Goal: Task Accomplishment & Management: Complete application form

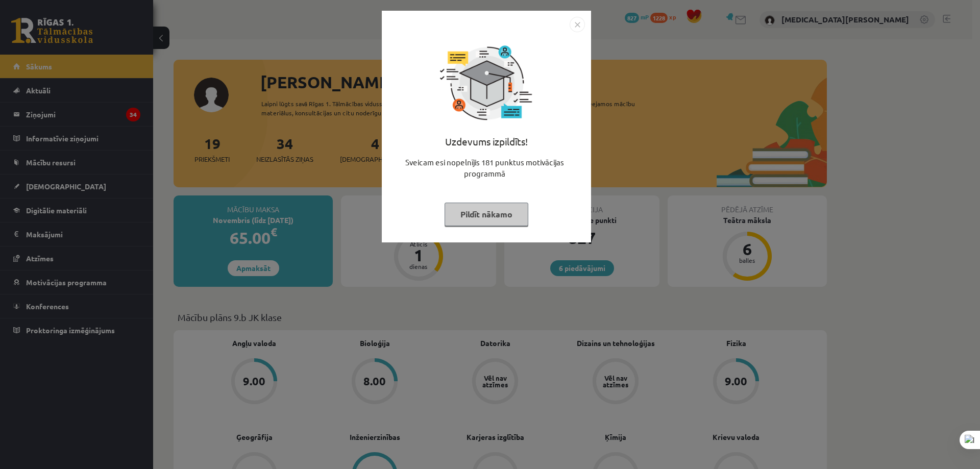
click at [900, 128] on div "Uzdevums izpildīts! Sveicam esi nopelnījis 181 punktus motivācijas programmā Pi…" at bounding box center [490, 234] width 980 height 469
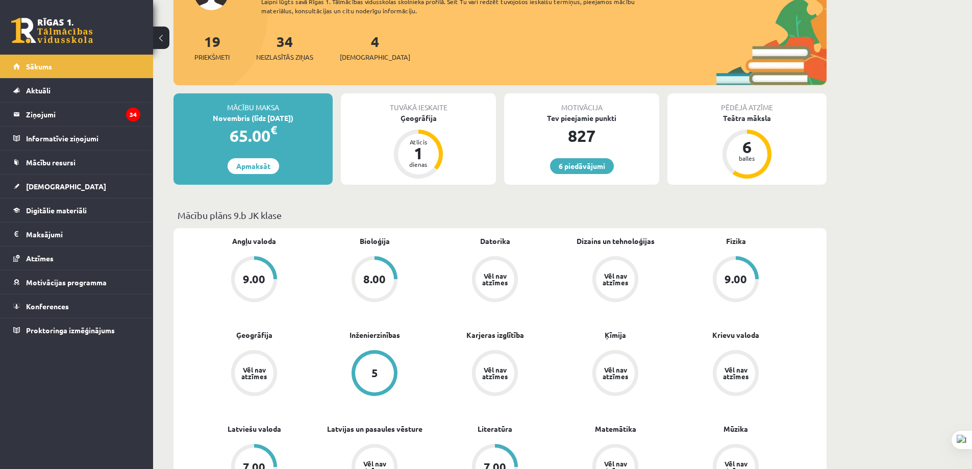
scroll to position [204, 0]
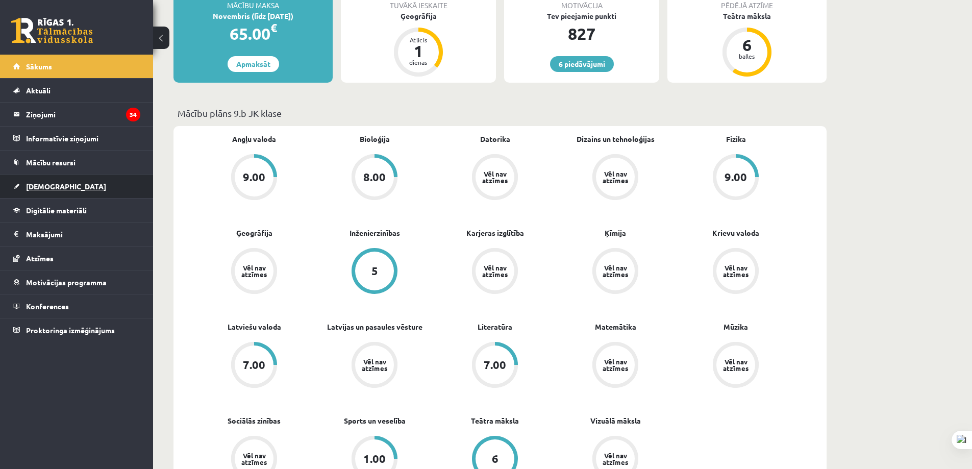
click at [97, 194] on link "[DEMOGRAPHIC_DATA]" at bounding box center [76, 186] width 127 height 23
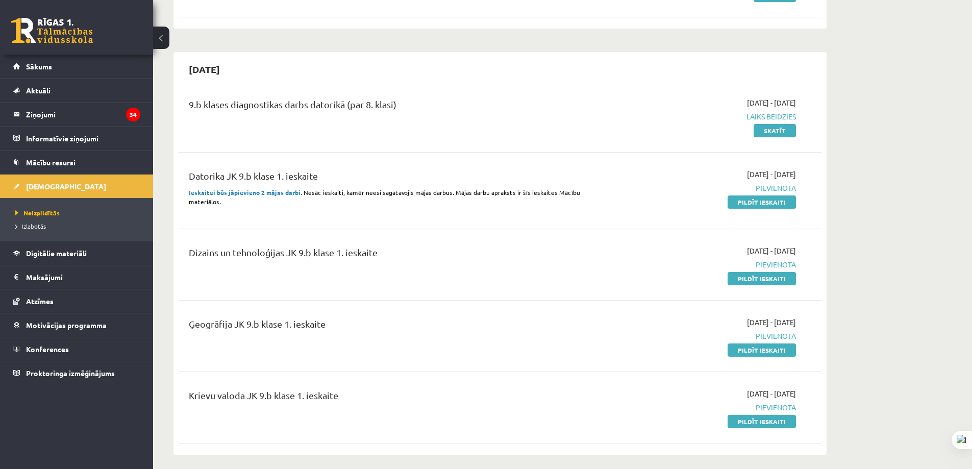
scroll to position [408, 0]
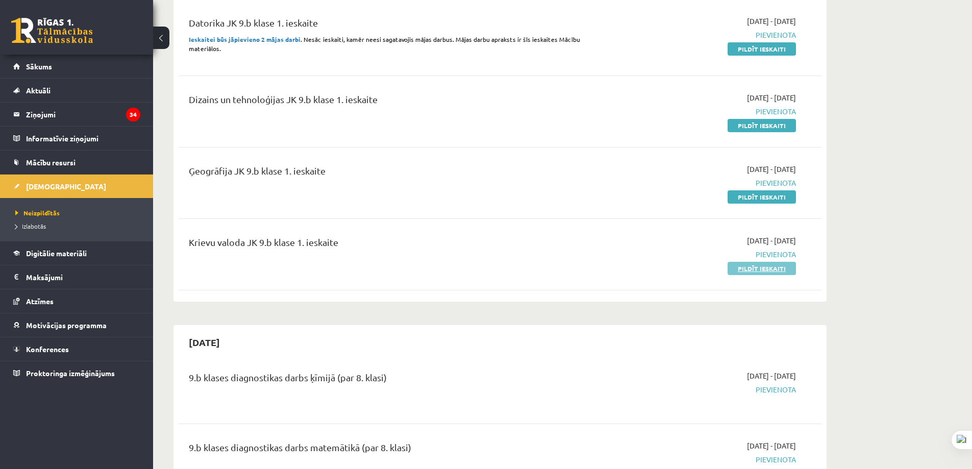
click at [755, 272] on link "Pildīt ieskaiti" at bounding box center [762, 268] width 68 height 13
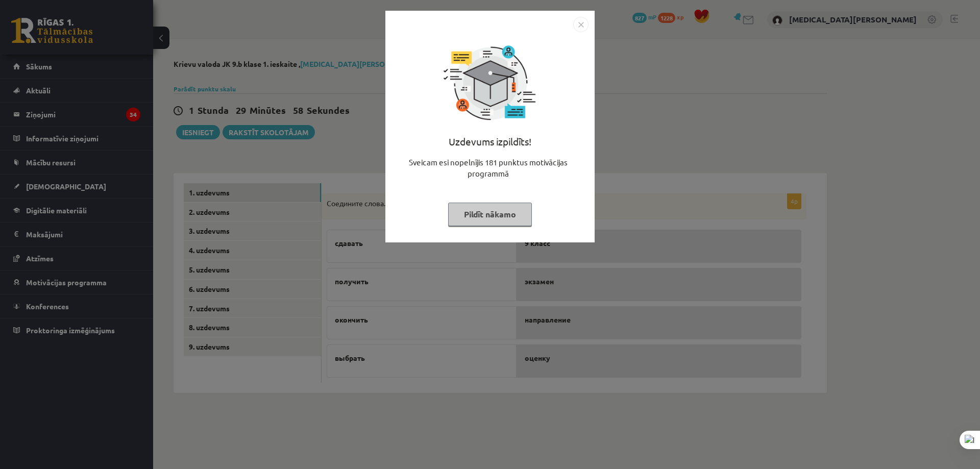
click at [581, 18] on img "Close" at bounding box center [580, 24] width 15 height 15
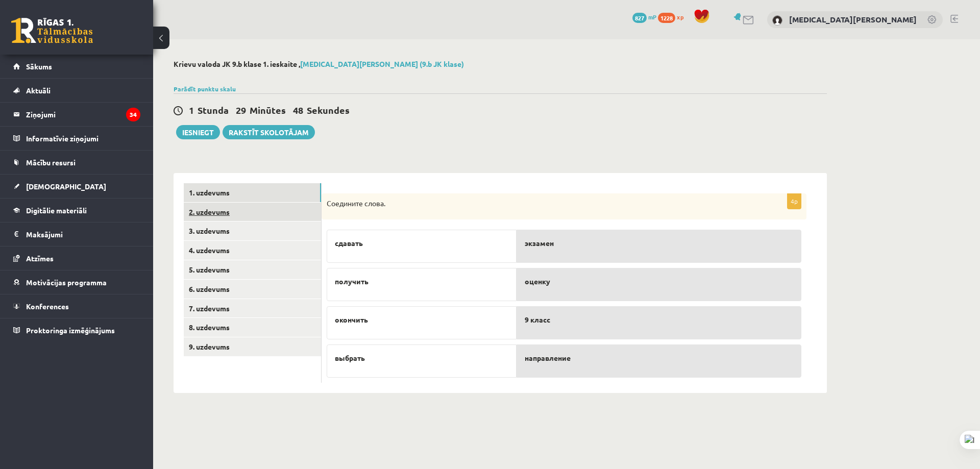
click at [279, 216] on link "2. uzdevums" at bounding box center [252, 212] width 137 height 19
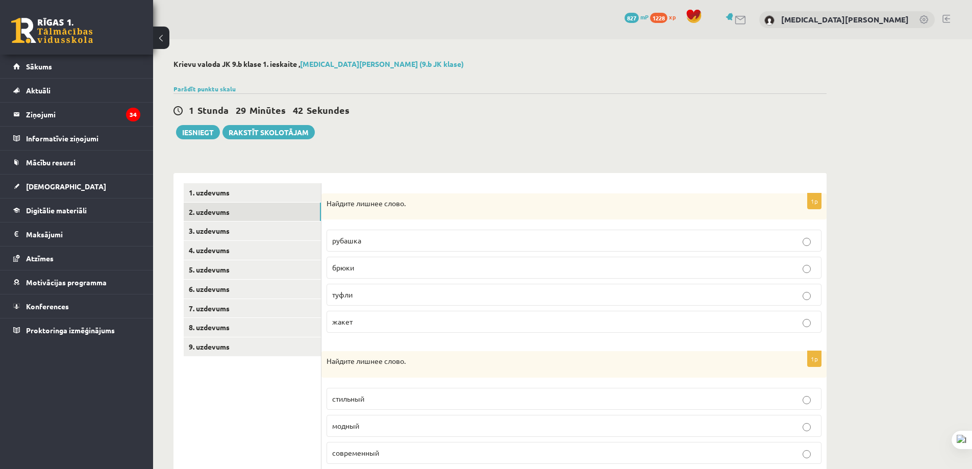
click at [396, 315] on label "жакет" at bounding box center [574, 322] width 495 height 22
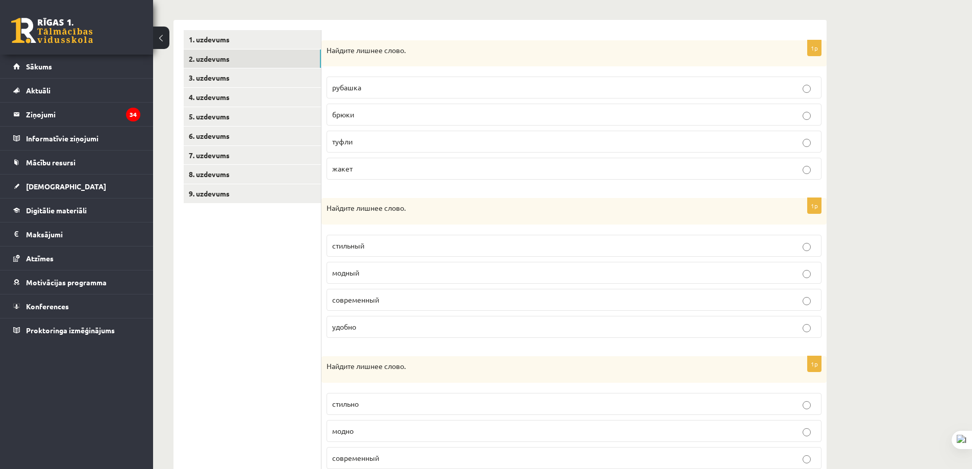
scroll to position [204, 0]
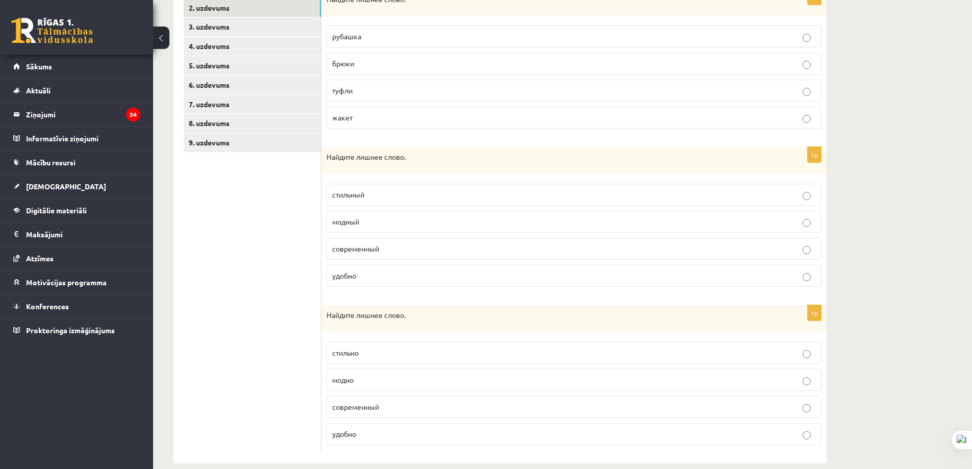
click at [384, 287] on fieldset "стильный модный современный удобно" at bounding box center [574, 234] width 495 height 111
click at [386, 282] on label "удобно" at bounding box center [574, 276] width 495 height 22
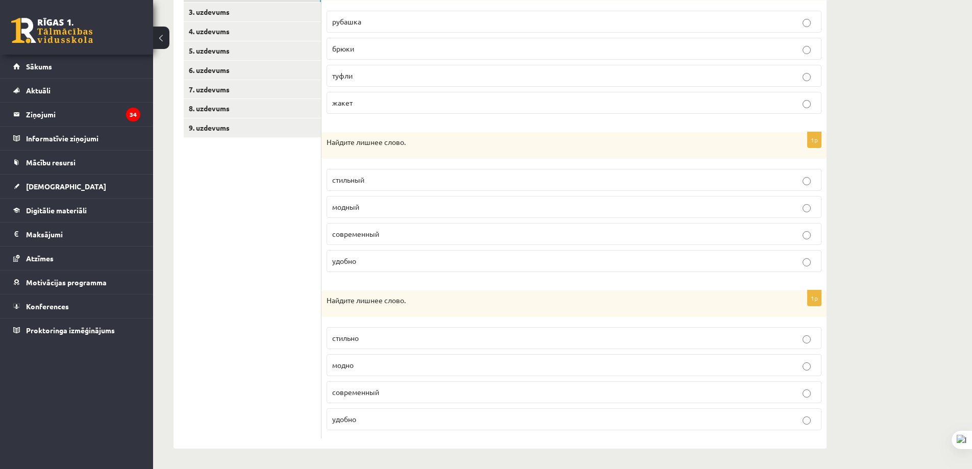
click at [402, 394] on p "современный" at bounding box center [574, 392] width 484 height 11
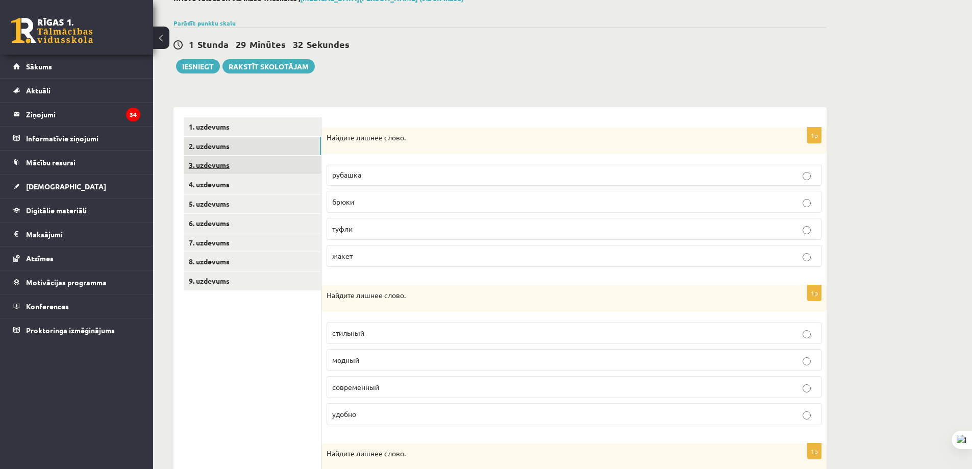
click at [257, 167] on link "3. uzdevums" at bounding box center [252, 165] width 137 height 19
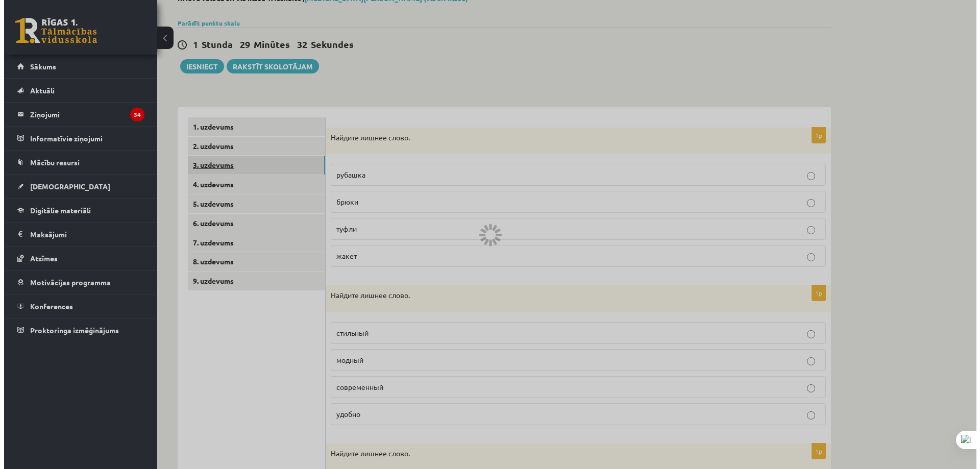
scroll to position [0, 0]
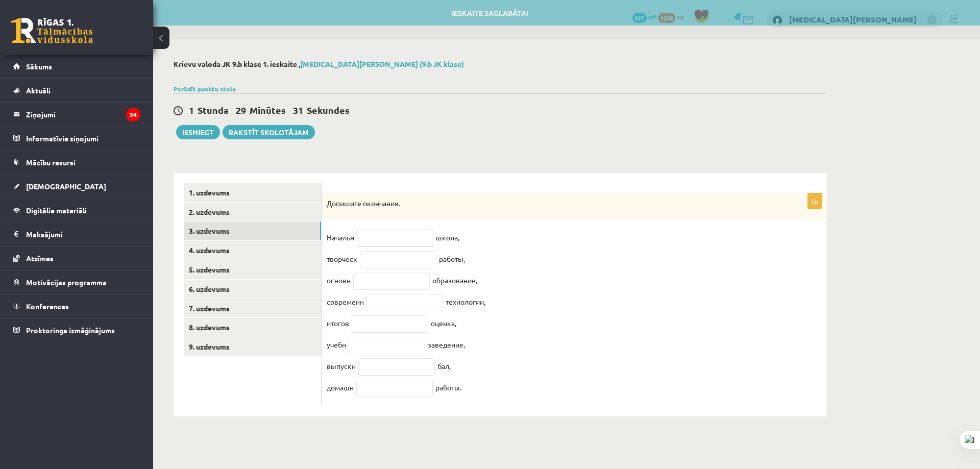
click at [412, 241] on input "text" at bounding box center [395, 238] width 77 height 17
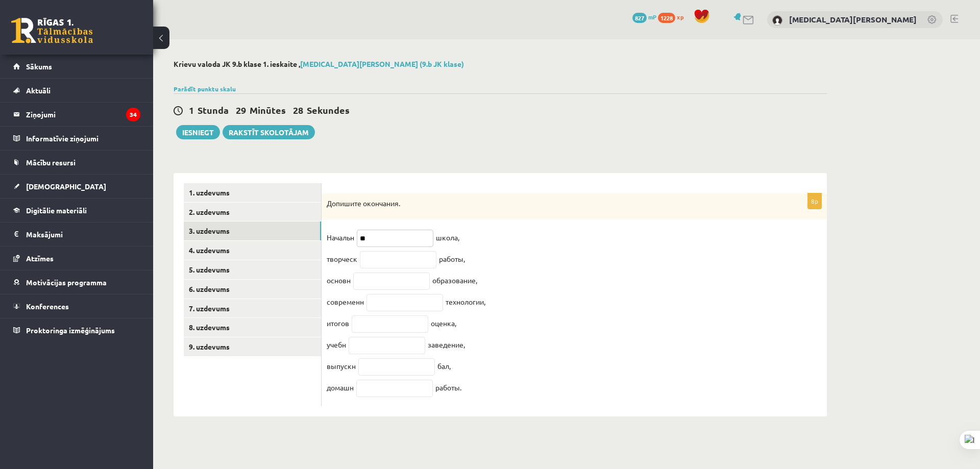
type input "**"
click at [374, 265] on input "text" at bounding box center [398, 259] width 77 height 17
drag, startPoint x: 376, startPoint y: 259, endPoint x: 345, endPoint y: 260, distance: 31.7
click at [345, 260] on fieldset "Начальн ** школа, творческ ** работы, основн образование, современн технологии,…" at bounding box center [574, 315] width 495 height 171
type input "**"
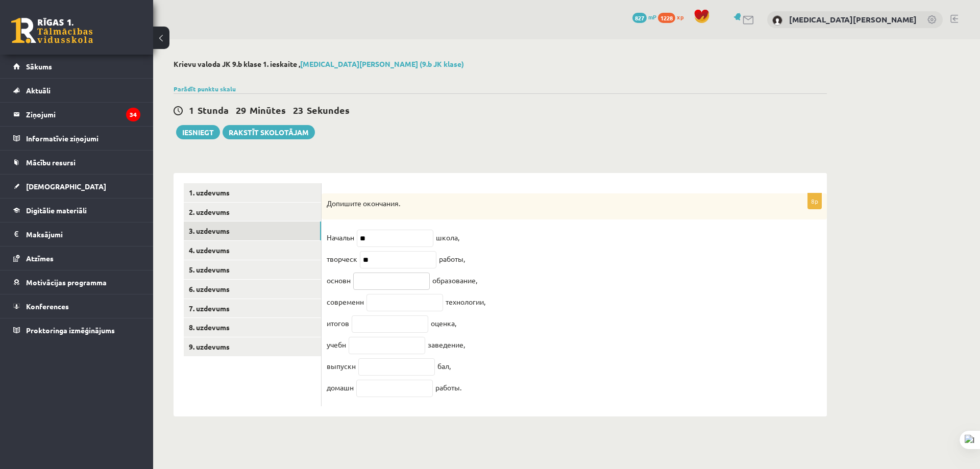
click at [382, 275] on input "text" at bounding box center [391, 281] width 77 height 17
type input "*"
type input "**"
click at [396, 302] on input "text" at bounding box center [404, 302] width 77 height 17
type input "**"
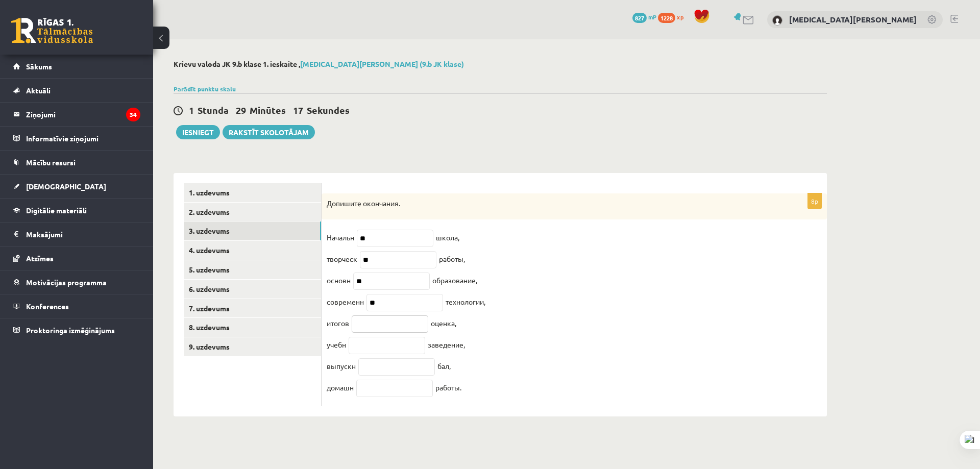
click at [389, 326] on input "text" at bounding box center [390, 323] width 77 height 17
type input "*"
type input "**"
click at [375, 354] on input "text" at bounding box center [387, 345] width 77 height 17
type input "**"
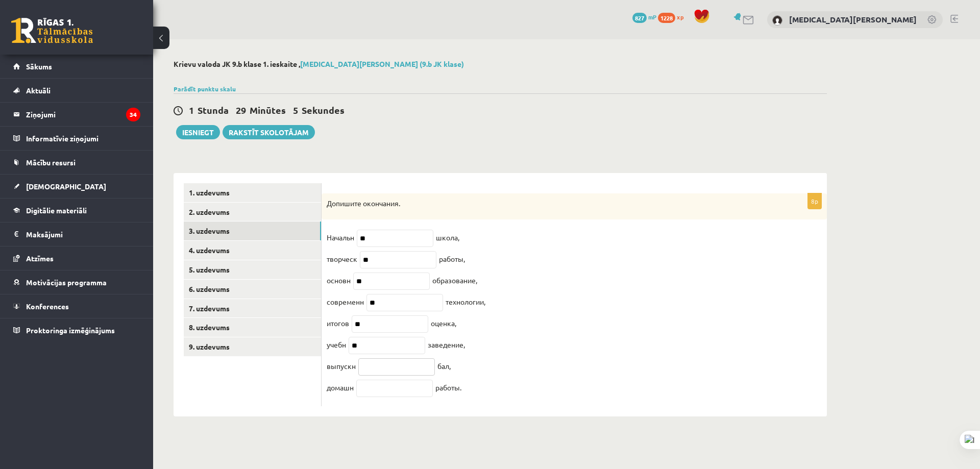
click at [377, 372] on input "text" at bounding box center [396, 366] width 77 height 17
type input "*"
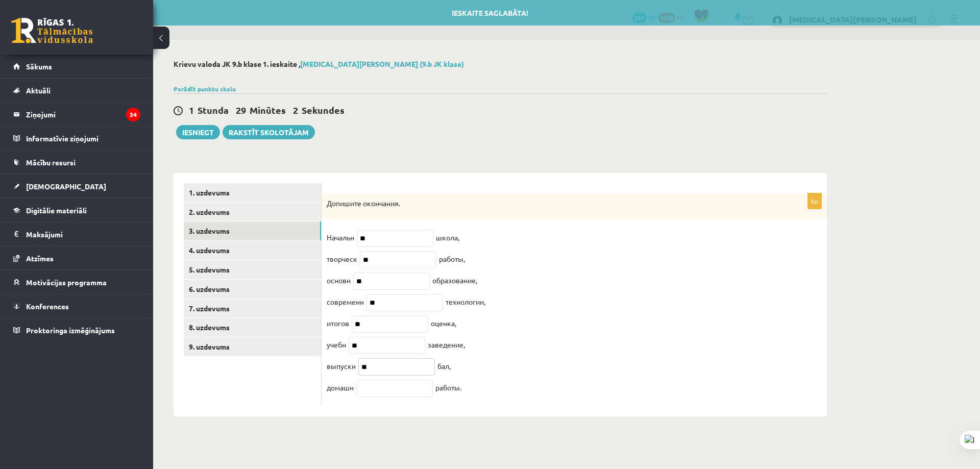
type input "**"
click at [411, 397] on input "text" at bounding box center [394, 388] width 77 height 17
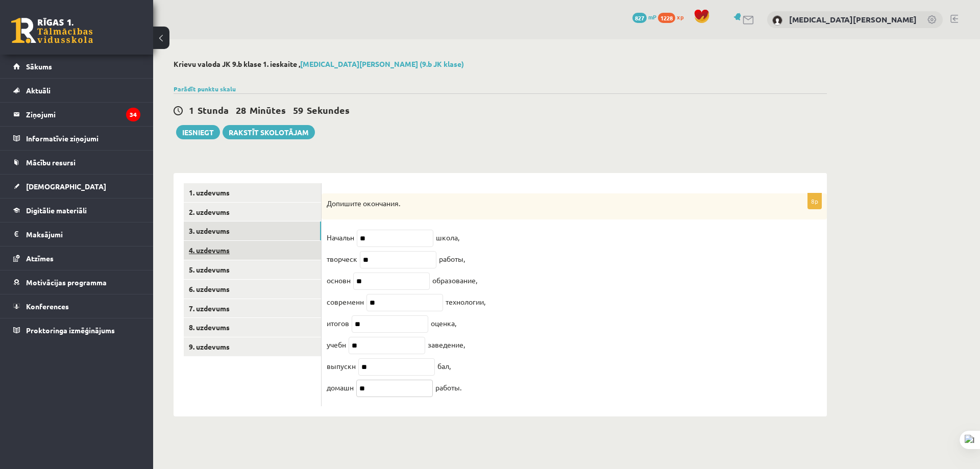
type input "**"
click at [246, 248] on link "4. uzdevums" at bounding box center [252, 250] width 137 height 19
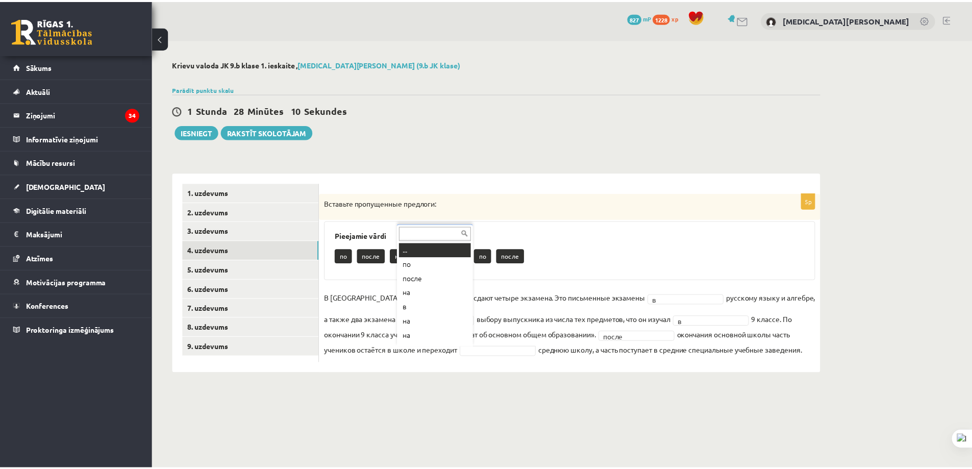
scroll to position [12, 0]
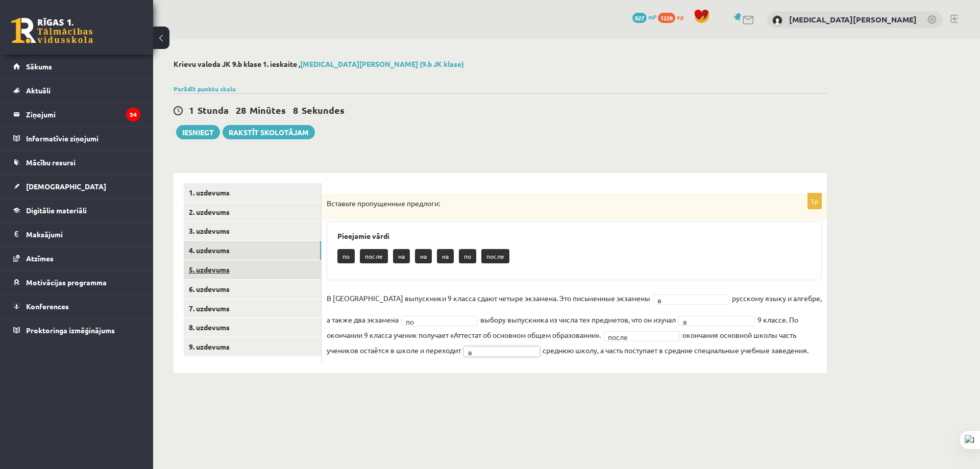
click at [263, 273] on link "5. uzdevums" at bounding box center [252, 269] width 137 height 19
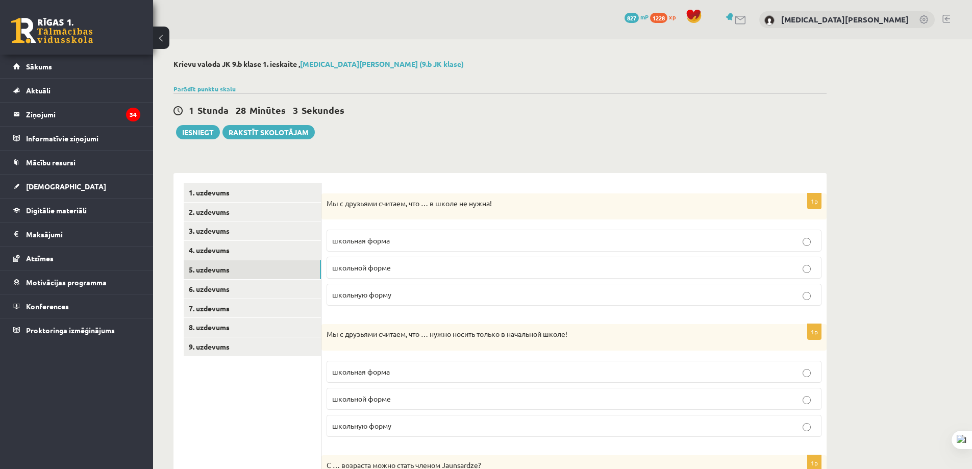
click at [467, 237] on p "школьная форма" at bounding box center [574, 240] width 484 height 11
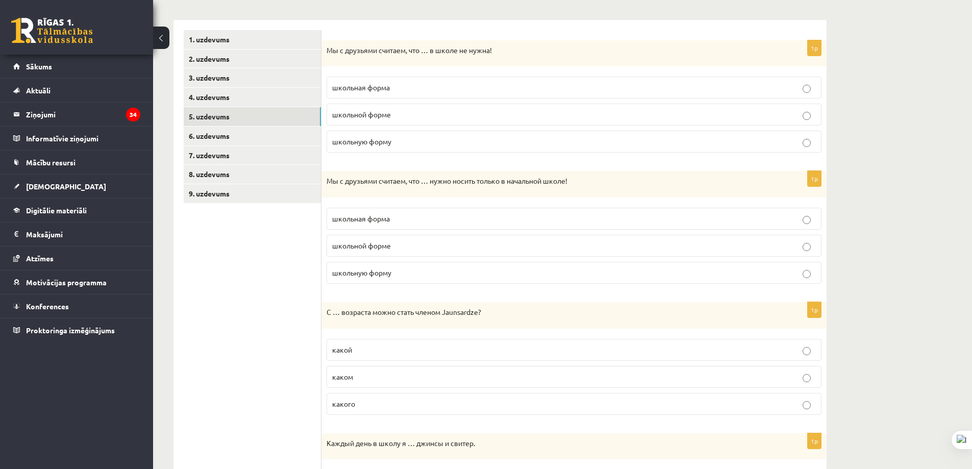
click at [400, 276] on p "школьную форму" at bounding box center [574, 272] width 484 height 11
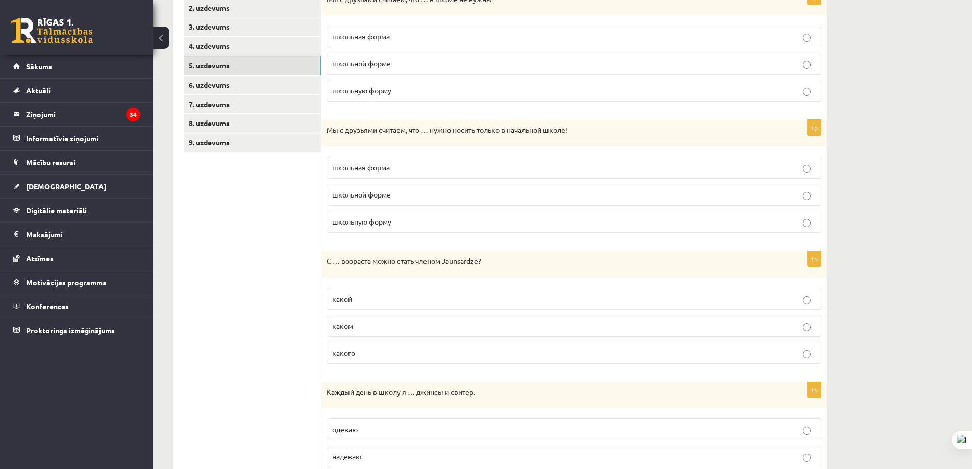
scroll to position [255, 0]
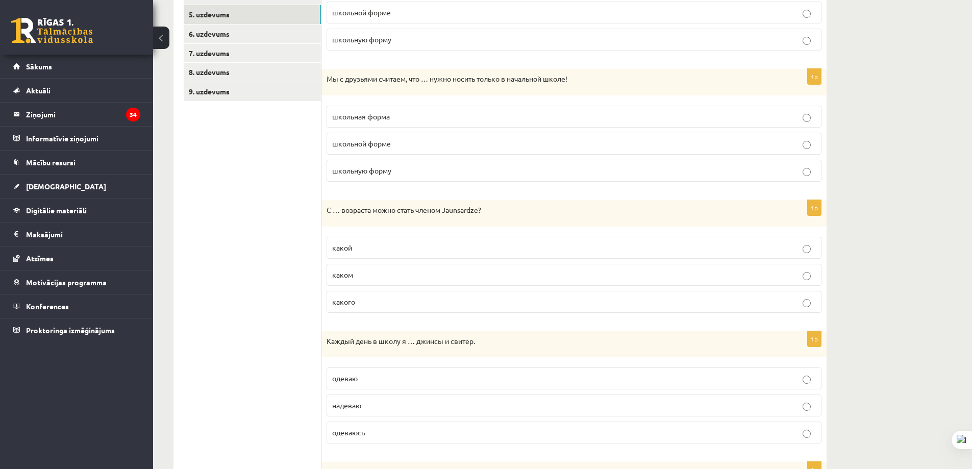
click at [369, 300] on p "какого" at bounding box center [574, 302] width 484 height 11
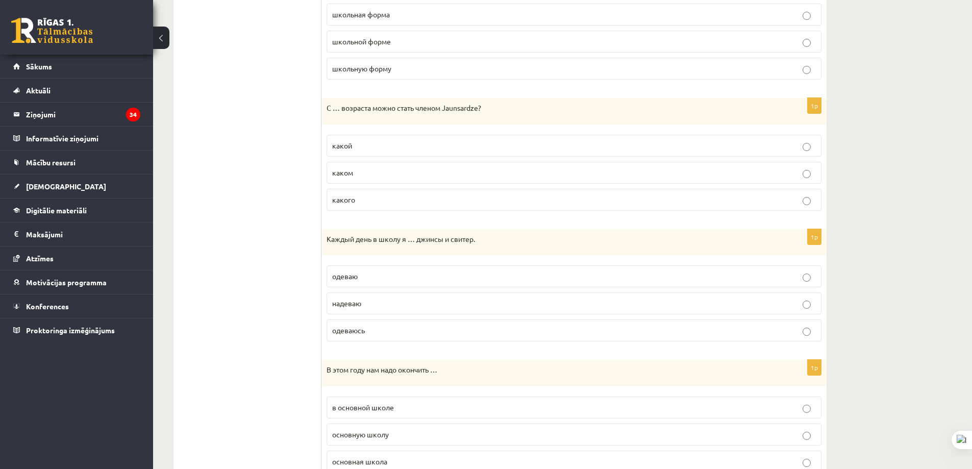
click at [373, 307] on p "надеваю" at bounding box center [574, 303] width 484 height 11
drag, startPoint x: 391, startPoint y: 267, endPoint x: 390, endPoint y: 275, distance: 8.2
click at [393, 266] on label "одеваю" at bounding box center [574, 276] width 495 height 22
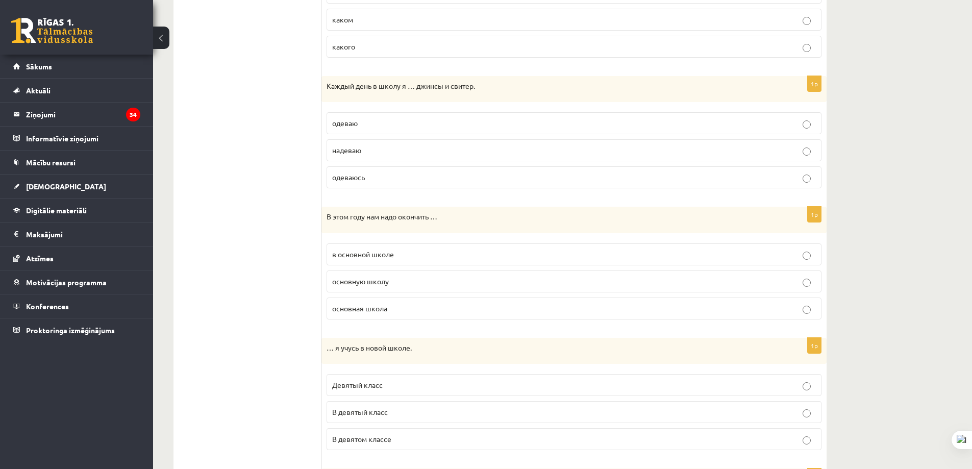
click at [422, 287] on label "основную школу" at bounding box center [574, 282] width 495 height 22
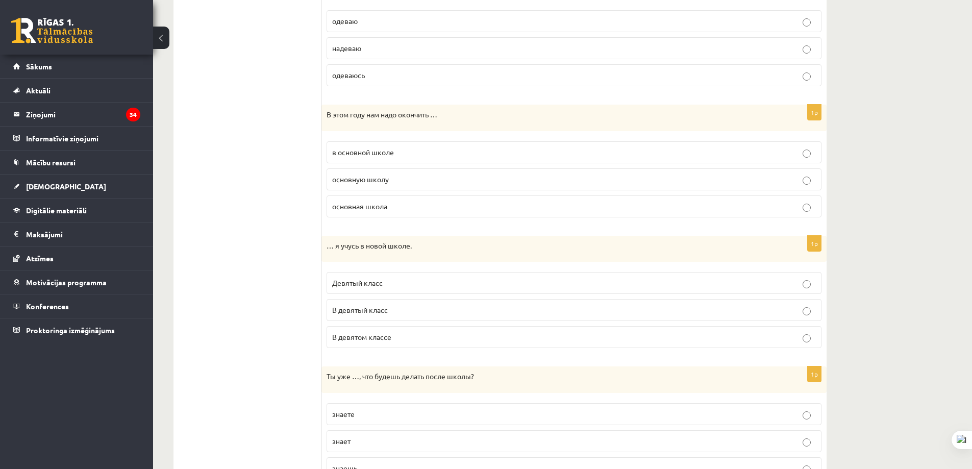
scroll to position [664, 0]
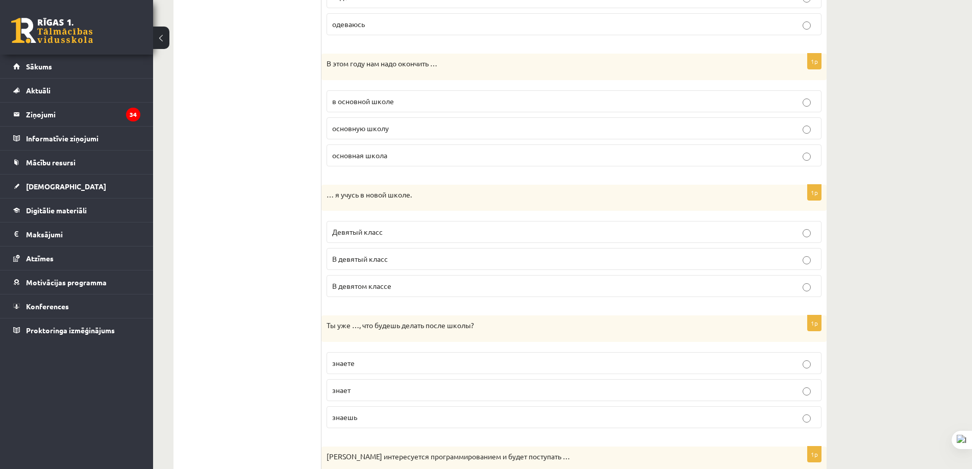
click at [410, 284] on p "В девятом классе" at bounding box center [574, 286] width 484 height 11
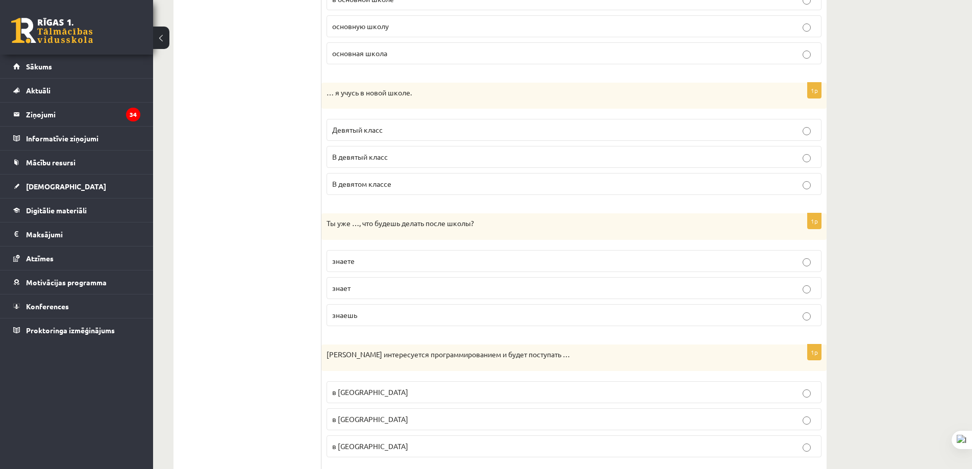
click at [388, 316] on p "знаешь" at bounding box center [574, 315] width 484 height 11
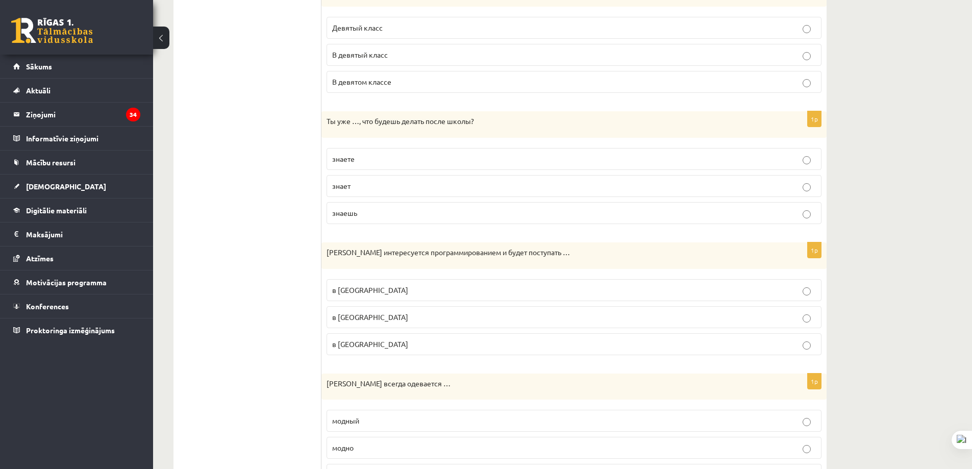
scroll to position [919, 0]
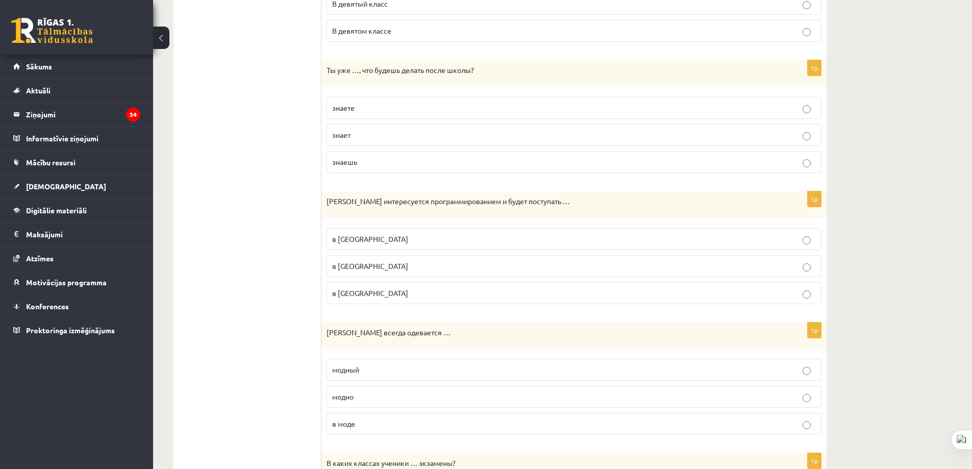
click at [463, 264] on p "в Рижский Технический университет" at bounding box center [574, 266] width 484 height 11
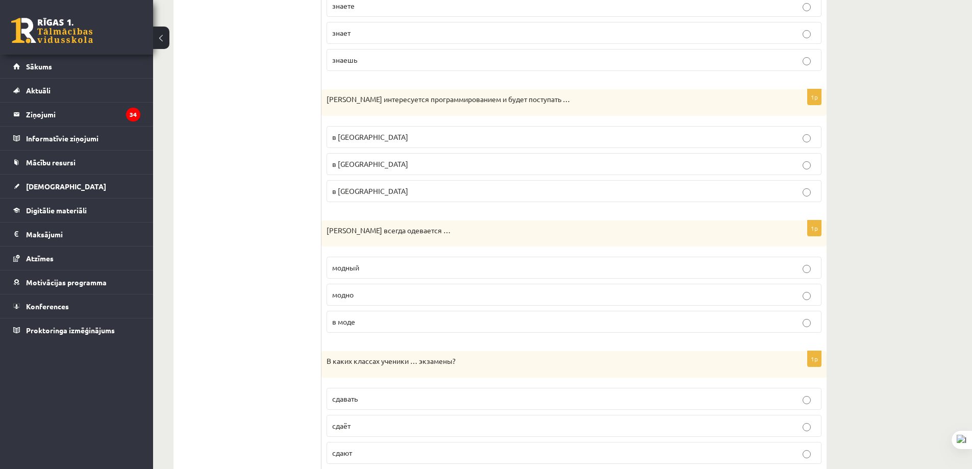
scroll to position [1055, 0]
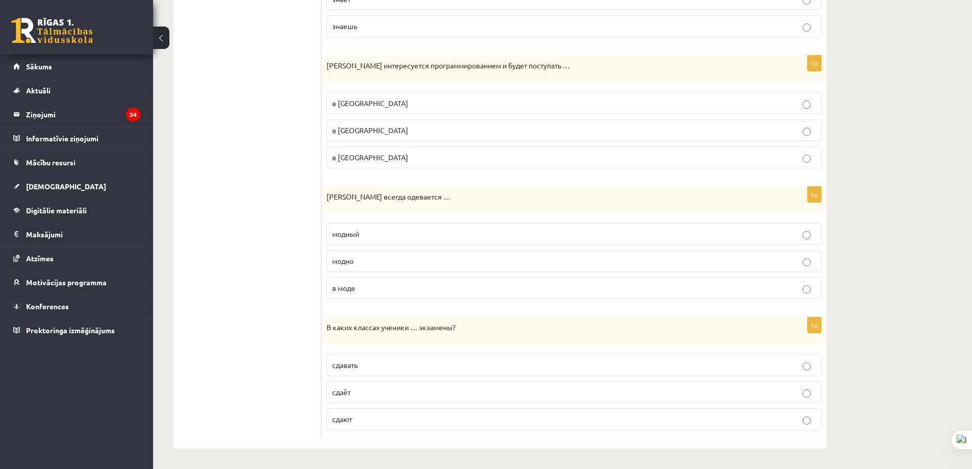
click at [408, 257] on p "модно" at bounding box center [574, 261] width 484 height 11
click at [376, 424] on p "сдают" at bounding box center [574, 419] width 484 height 11
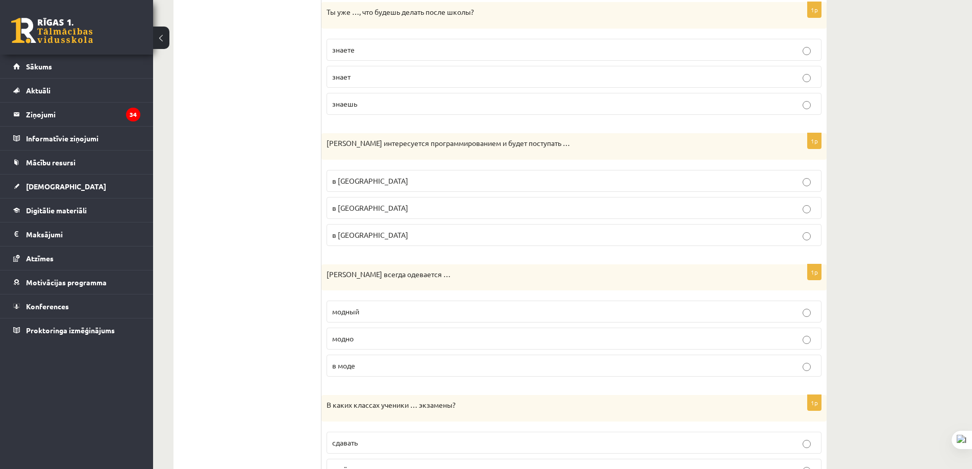
scroll to position [0, 0]
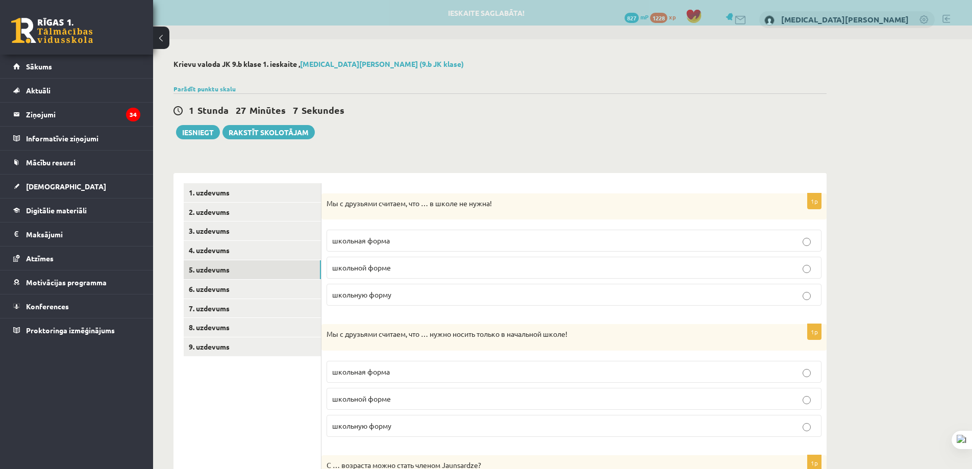
drag, startPoint x: 272, startPoint y: 391, endPoint x: 268, endPoint y: 139, distance: 252.2
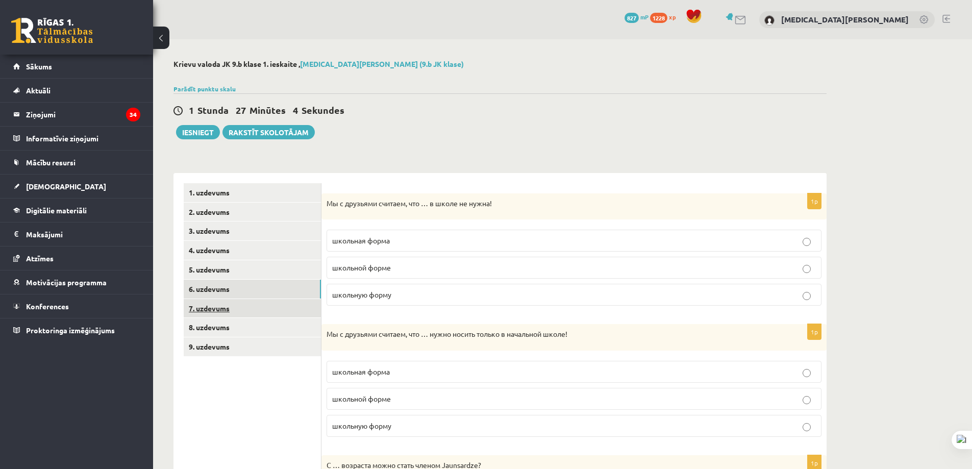
click at [298, 311] on link "7. uzdevums" at bounding box center [252, 308] width 137 height 19
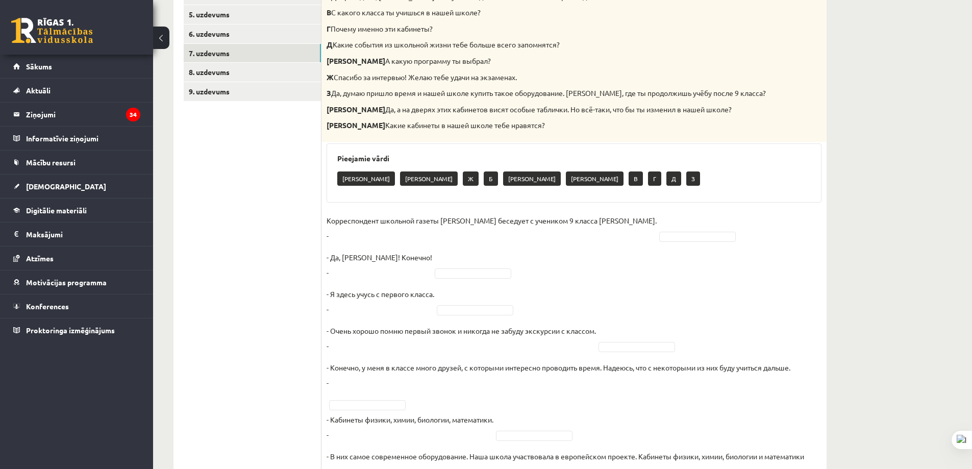
scroll to position [102, 0]
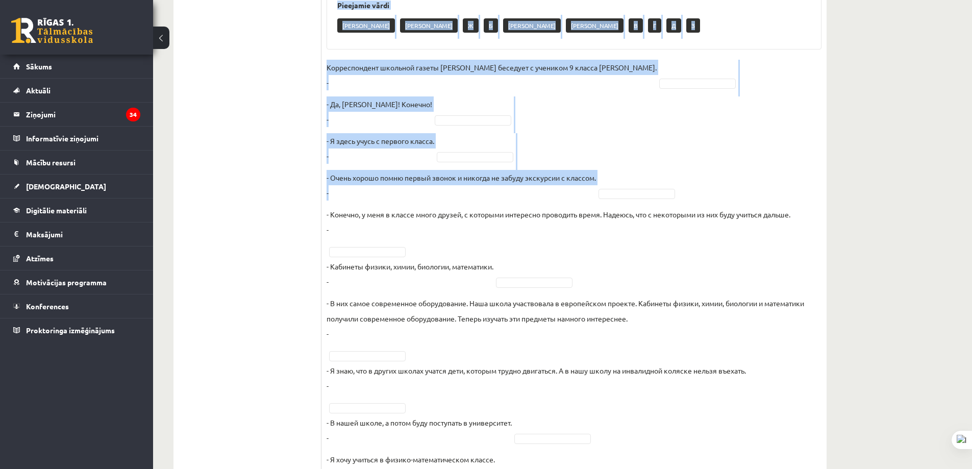
drag, startPoint x: 329, startPoint y: 97, endPoint x: 457, endPoint y: 140, distance: 135.1
click at [460, 186] on div "10p Восстановите интервью. Запишите букву вопроса А Будешь вспоминать своих одн…" at bounding box center [574, 147] width 505 height 724
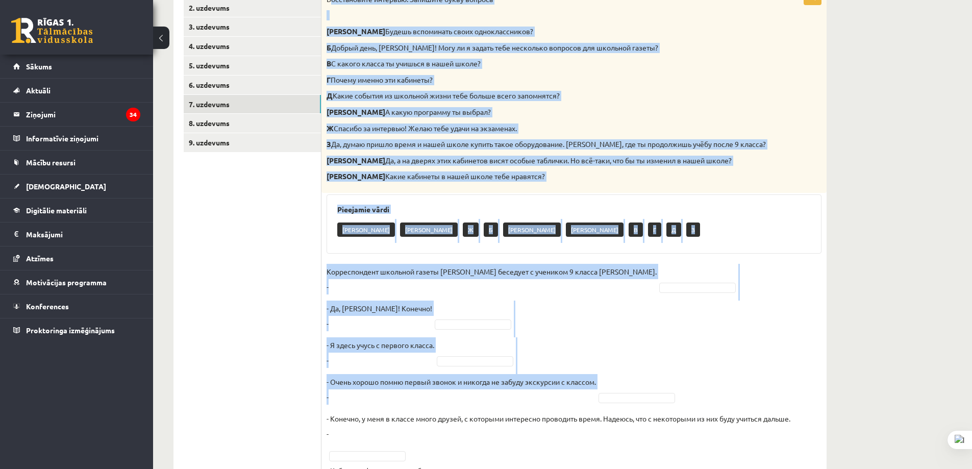
scroll to position [153, 0]
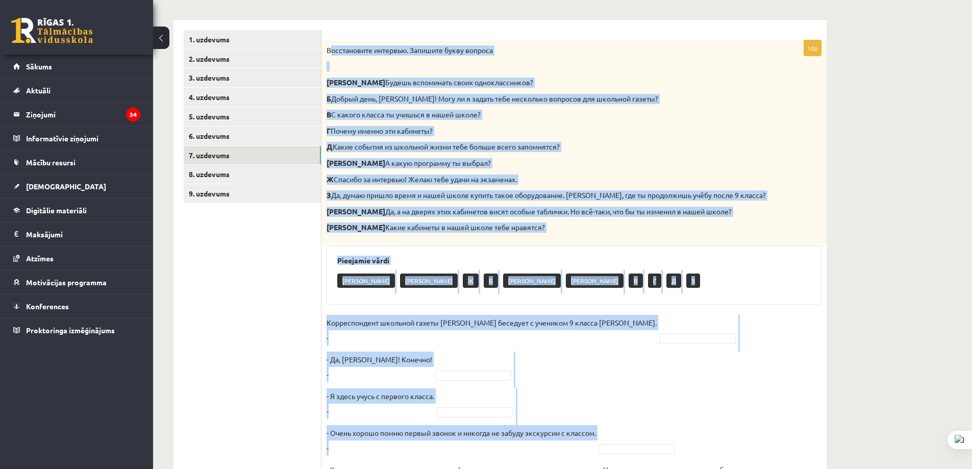
click at [351, 59] on div "Восстановите интервью. Запишите букву вопроса А Будешь вспоминать своих однокла…" at bounding box center [574, 142] width 505 height 204
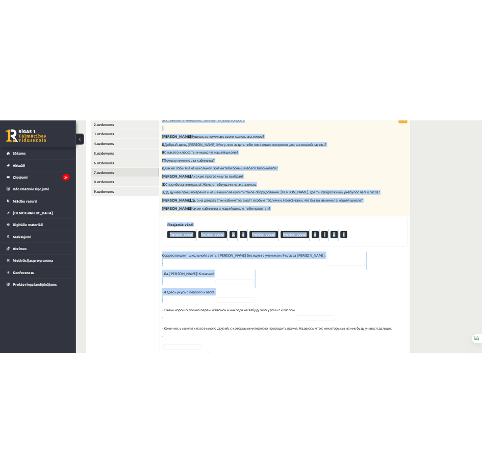
scroll to position [479, 0]
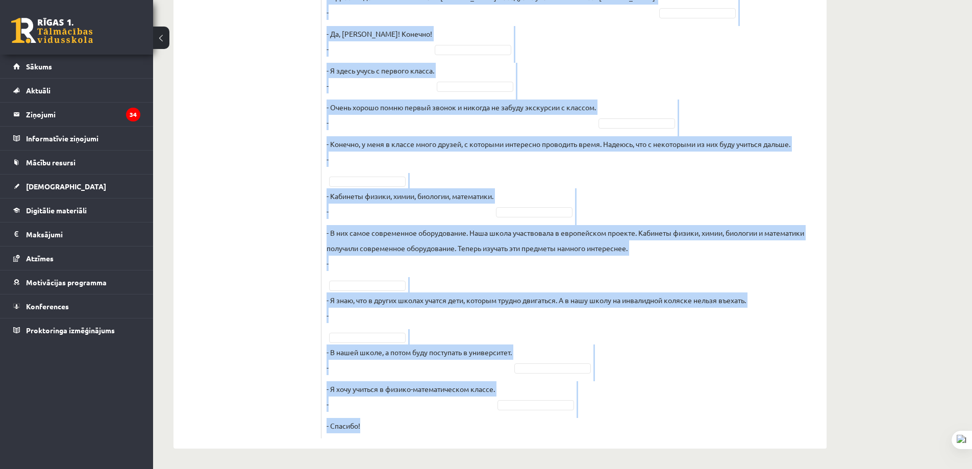
drag, startPoint x: 328, startPoint y: 47, endPoint x: 553, endPoint y: 434, distance: 448.3
click at [554, 435] on div "10p Восстановите интервью. Запишите букву вопроса А Будешь вспоминать своих одн…" at bounding box center [574, 77] width 505 height 724
copy div "Восстановите интервью. Запишите букву вопроса А Будешь вспоминать своих однокла…"
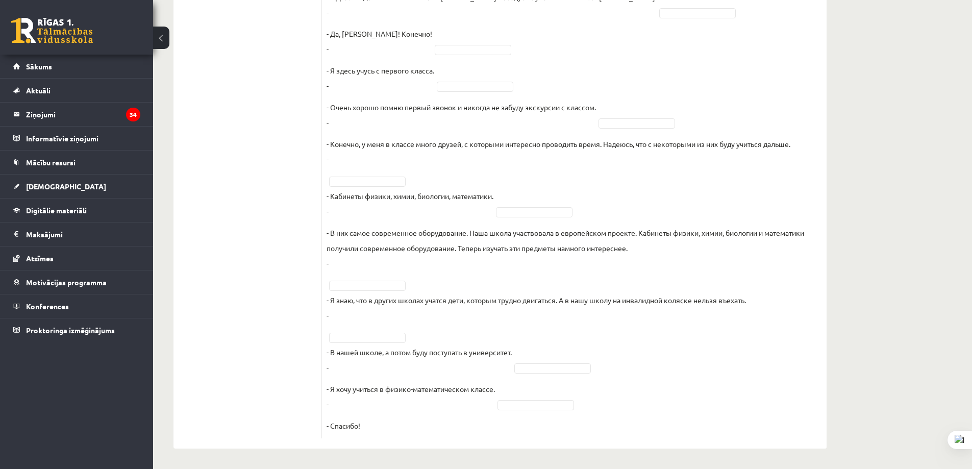
click at [277, 137] on ul "1. uzdevums 2. uzdevums 3. uzdevums 4. uzdevums 5. uzdevums 6. uzdevums 7. uzde…" at bounding box center [253, 71] width 138 height 734
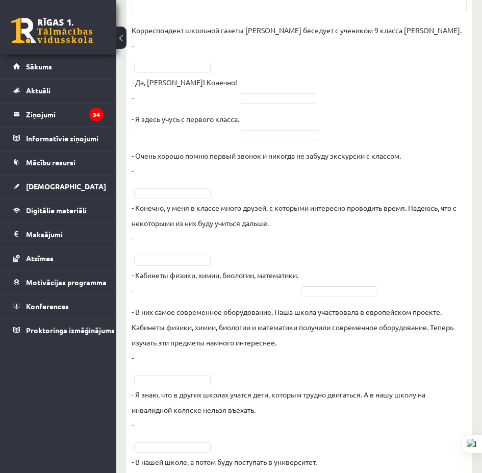
scroll to position [428, 0]
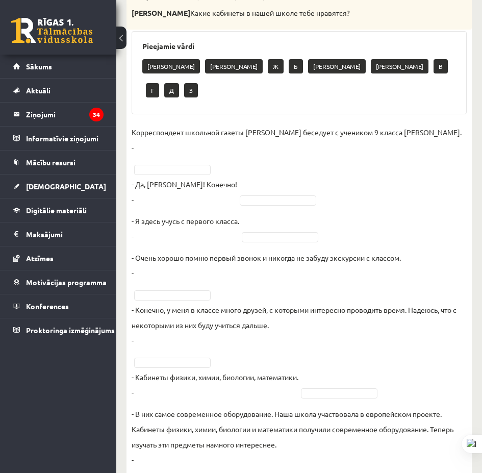
click at [174, 151] on fieldset "Корреспондент школьной газеты Анна Берзиня беседует с учеником 9 класса Андреем…" at bounding box center [299, 385] width 335 height 521
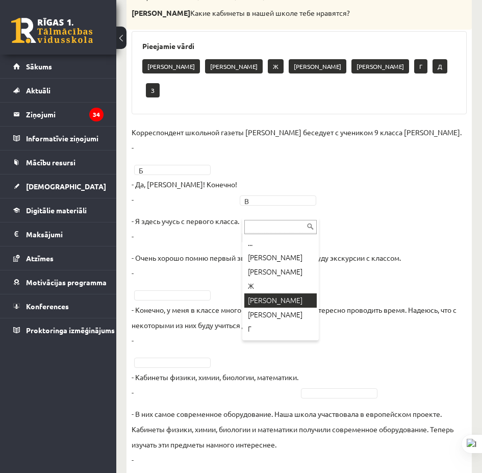
scroll to position [27, 0]
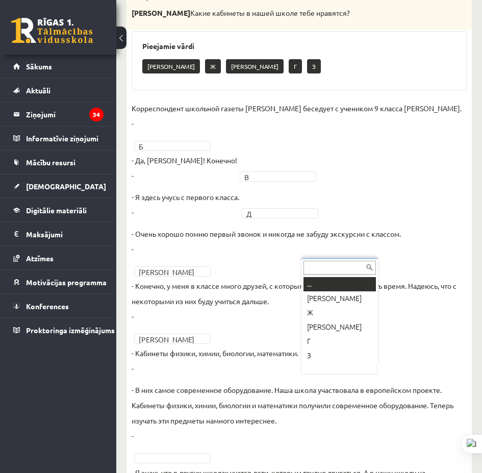
drag, startPoint x: 313, startPoint y: 372, endPoint x: 319, endPoint y: 367, distance: 7.3
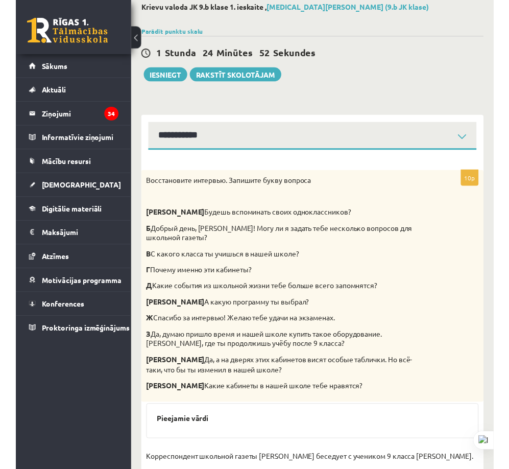
scroll to position [0, 0]
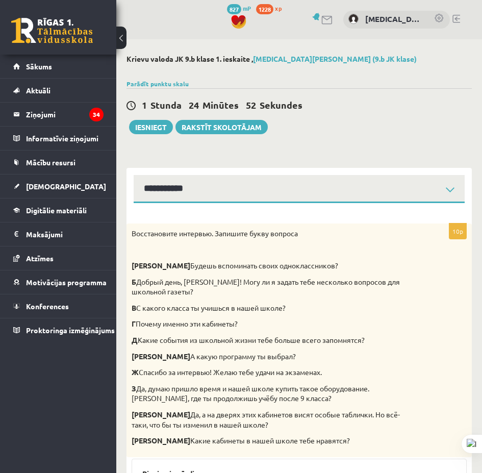
drag, startPoint x: 339, startPoint y: 289, endPoint x: 275, endPoint y: 148, distance: 154.9
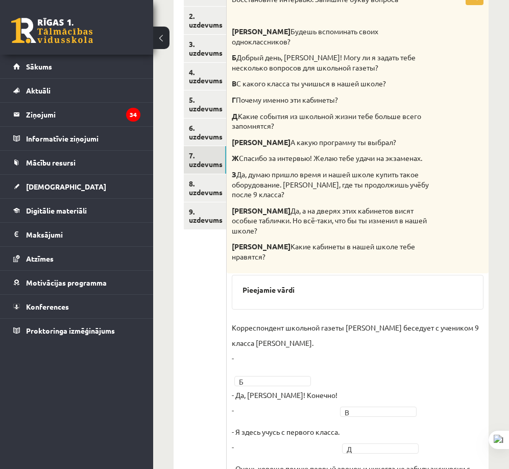
scroll to position [255, 0]
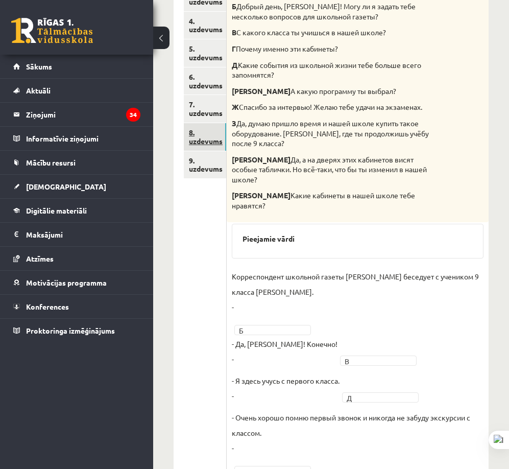
click at [224, 131] on link "8. uzdevums" at bounding box center [205, 137] width 42 height 28
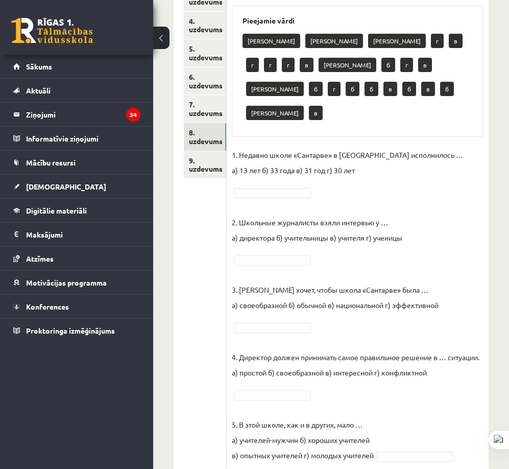
scroll to position [102, 0]
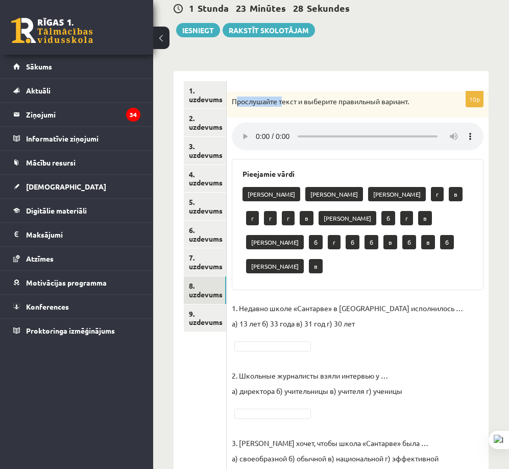
drag, startPoint x: 237, startPoint y: 99, endPoint x: 247, endPoint y: 77, distance: 23.5
click at [238, 92] on div "Прослушайте текст и выберите правильный вариант." at bounding box center [358, 104] width 262 height 27
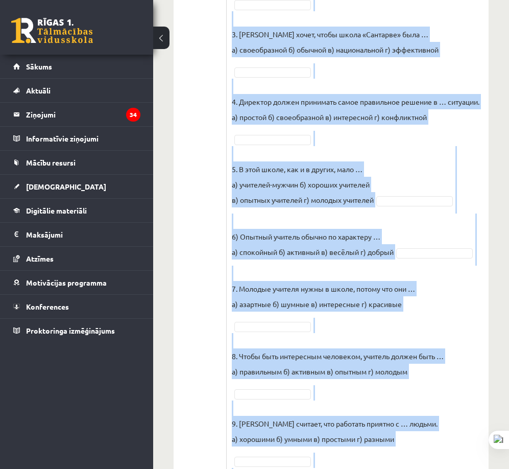
scroll to position [549, 0]
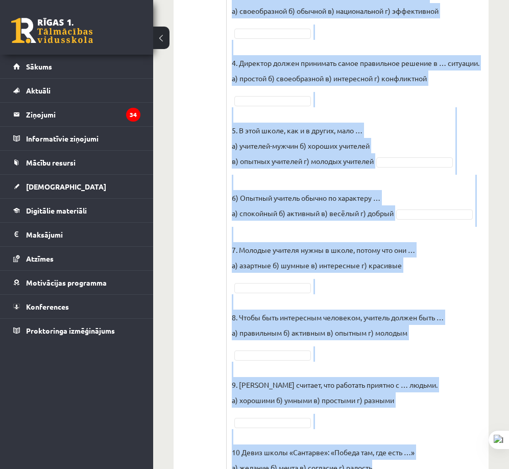
drag, startPoint x: 251, startPoint y: 97, endPoint x: 438, endPoint y: 403, distance: 358.4
click at [417, 412] on div "10p Прослушайте текст и выберите правильный вариант. Pieejamie vārdi а а а г в …" at bounding box center [358, 72] width 262 height 857
copy div "Прослушайте текст и выберите правильный вариант. Pieejamie vārdi а а а г в г г …"
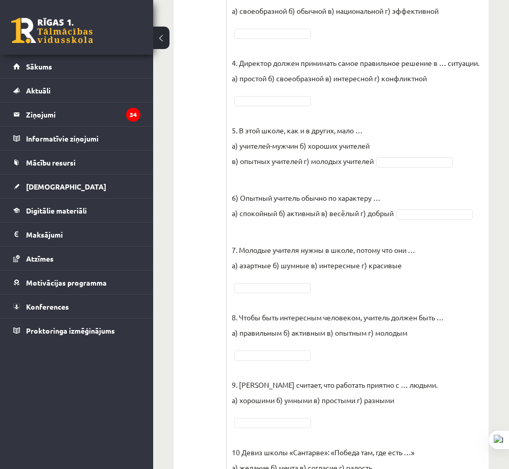
click at [199, 222] on ul "1. uzdevums 2. uzdevums 3. uzdevums 4. uzdevums 5. uzdevums 6. uzdevums 7. uzde…" at bounding box center [205, 67] width 43 height 867
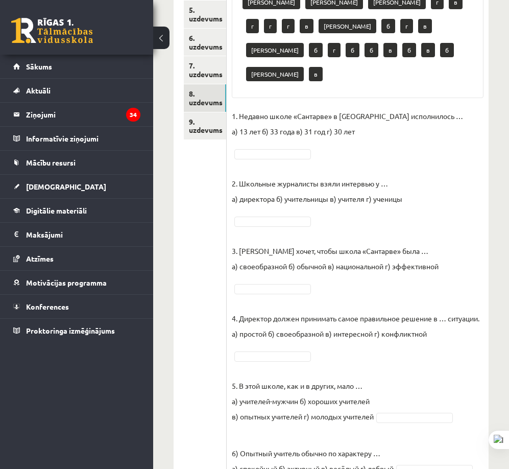
scroll to position [141, 0]
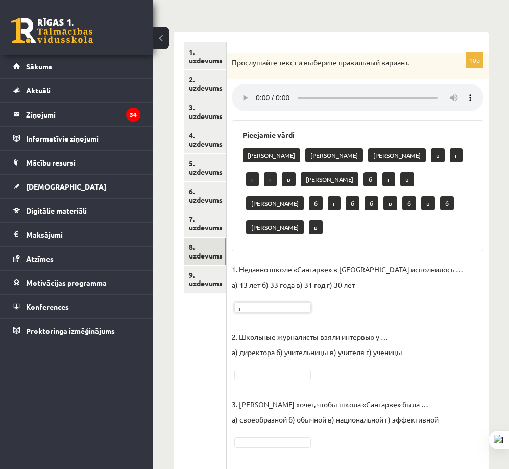
drag, startPoint x: 421, startPoint y: 311, endPoint x: 424, endPoint y: 300, distance: 11.6
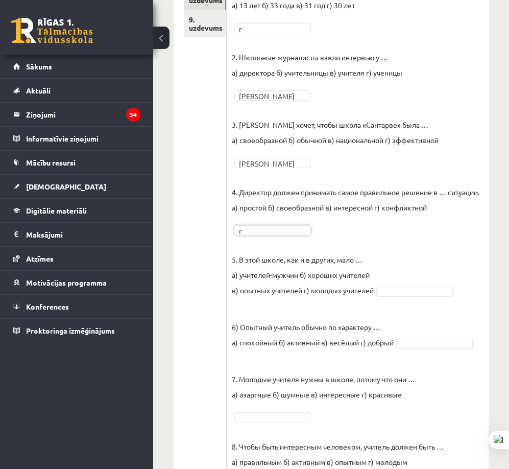
scroll to position [447, 0]
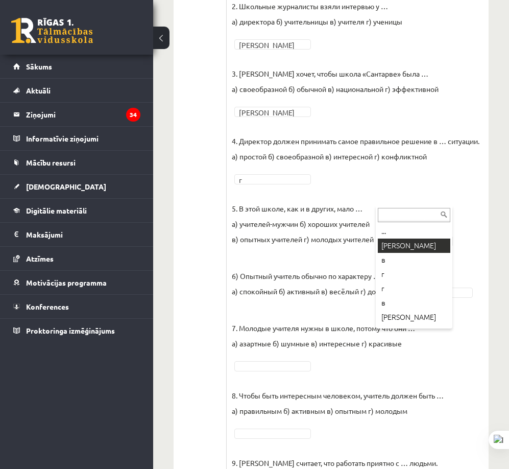
drag, startPoint x: 395, startPoint y: 302, endPoint x: 402, endPoint y: 242, distance: 60.6
click at [429, 259] on fieldset "1. Недавно школе «Сантарве» в Клайпеде исполнилось … а) 13 лет б) 33 года в) 31…" at bounding box center [358, 252] width 252 height 643
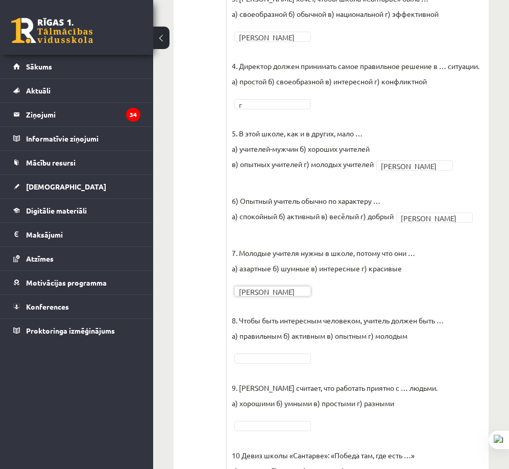
scroll to position [549, 0]
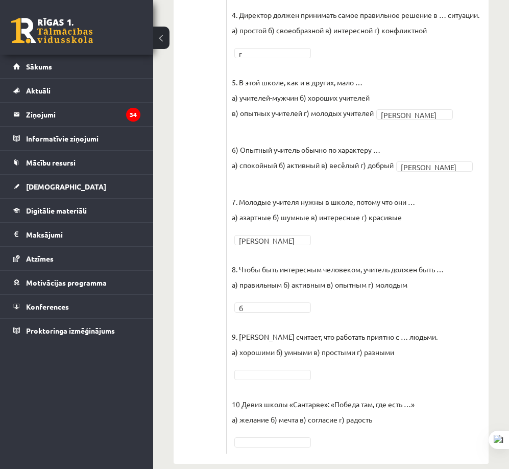
drag, startPoint x: 310, startPoint y: 348, endPoint x: 297, endPoint y: 357, distance: 15.4
click at [308, 349] on fieldset "1. Недавно школе «Сантарве» в Клайпеде исполнилось … а) 13 лет б) 33 года в) 31…" at bounding box center [358, 126] width 252 height 643
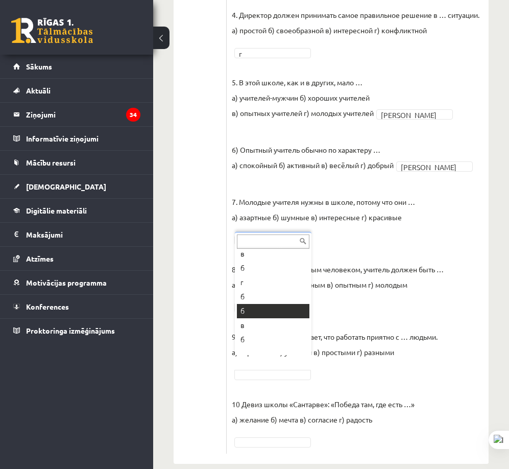
scroll to position [141, 0]
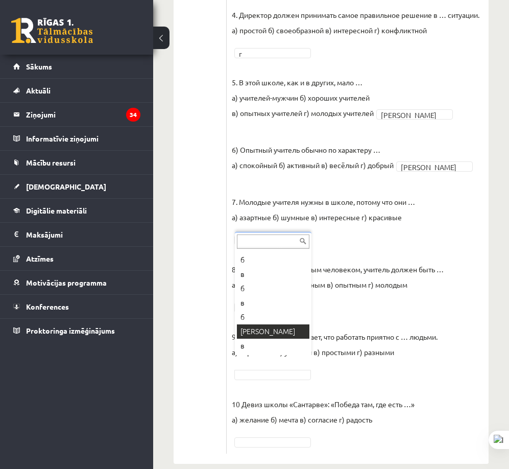
drag, startPoint x: 262, startPoint y: 329, endPoint x: 276, endPoint y: 375, distance: 48.0
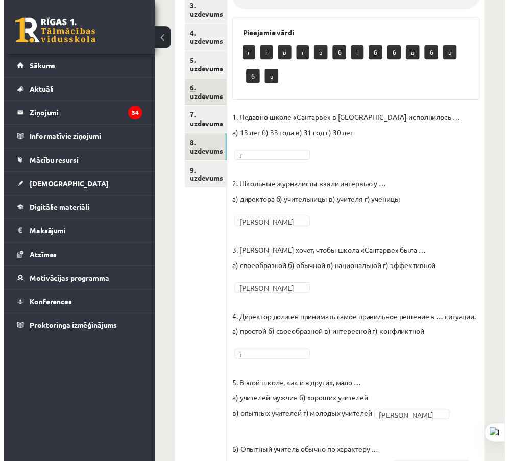
scroll to position [39, 0]
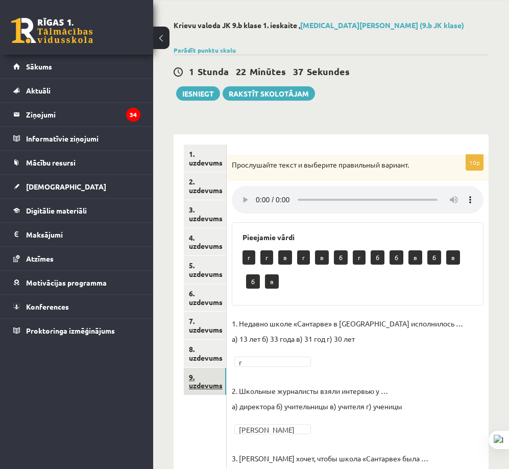
click at [220, 374] on link "9. uzdevums" at bounding box center [205, 381] width 42 height 28
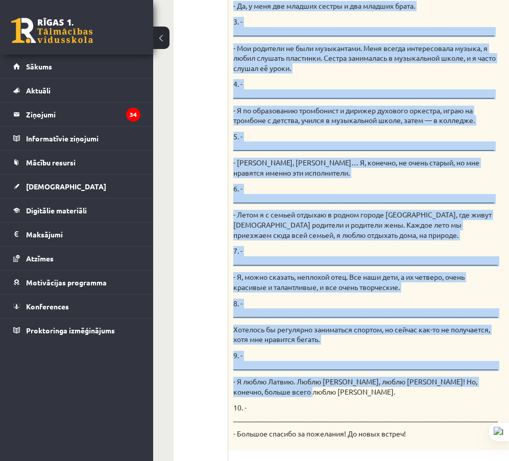
scroll to position [691, 0]
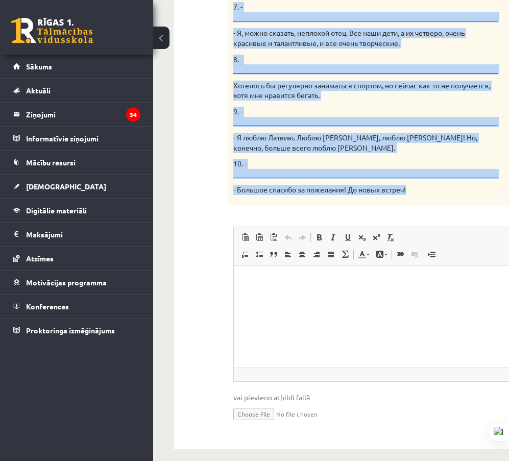
drag, startPoint x: 234, startPoint y: 162, endPoint x: 514, endPoint y: 221, distance: 286.3
copy div "Твой собеседник – известный латвийский музыкант Интарс Бусулис. К данным ответа…"
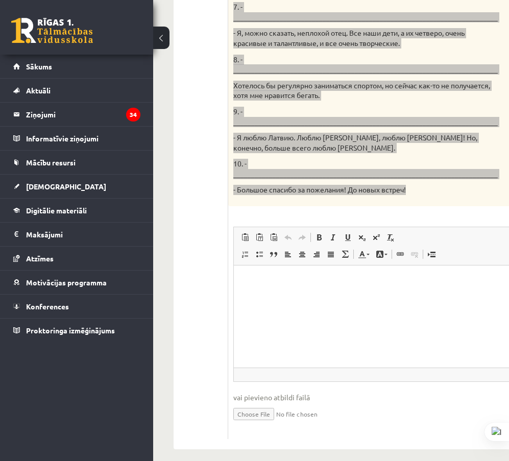
drag, startPoint x: 292, startPoint y: 303, endPoint x: 285, endPoint y: 299, distance: 8.2
click at [289, 297] on html at bounding box center [391, 280] width 315 height 31
click at [483, 284] on p "**********" at bounding box center [391, 281] width 294 height 11
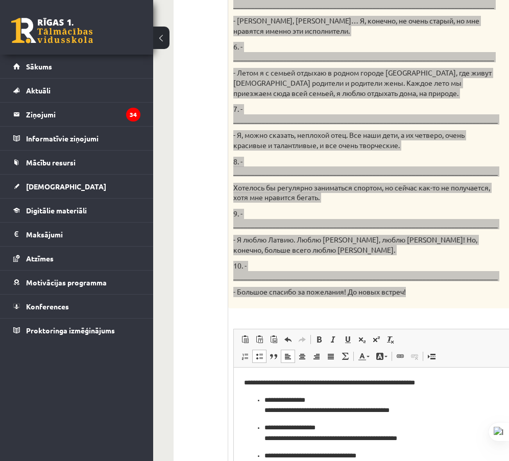
scroll to position [640, 0]
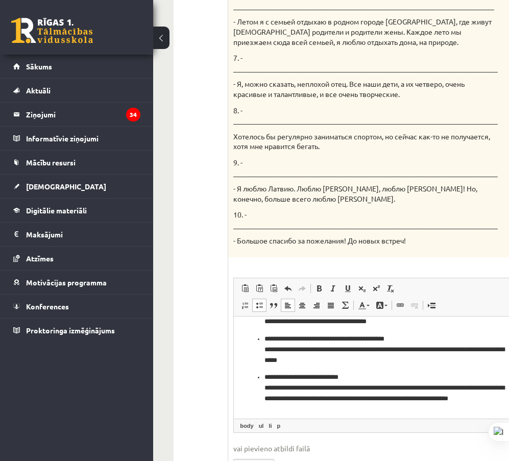
drag, startPoint x: 180, startPoint y: 301, endPoint x: 185, endPoint y: 301, distance: 5.1
click at [183, 301] on div "1. uzdevums 2. uzdevums 3. uzdevums 4. uzdevums 5. uzdevums 6. uzdevums 7. uzde…" at bounding box center [201, 16] width 55 height 967
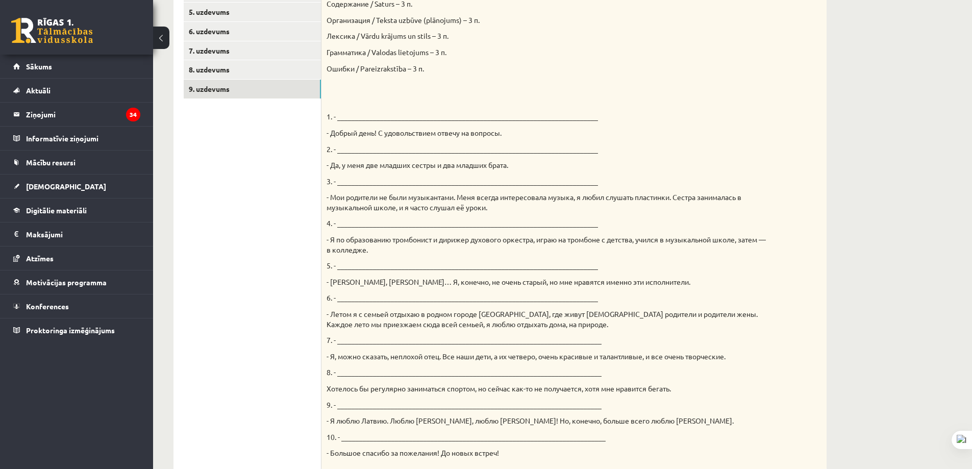
scroll to position [513, 0]
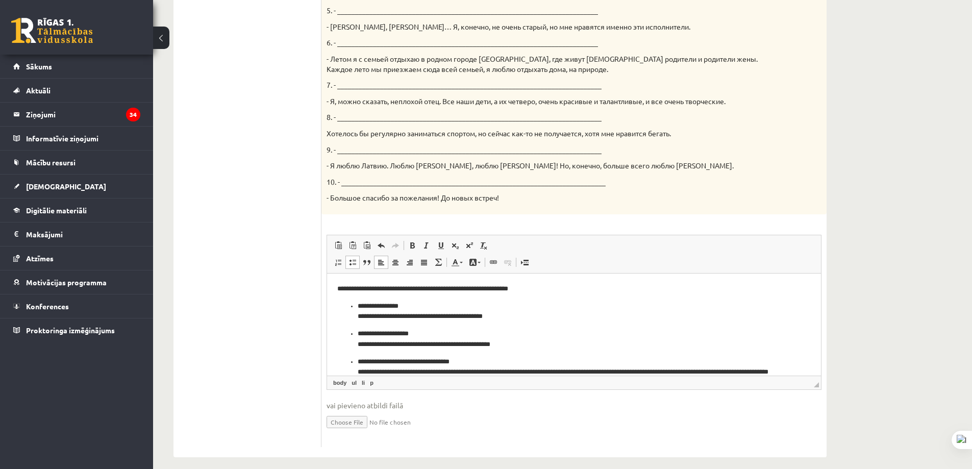
click at [359, 305] on p "**********" at bounding box center [570, 311] width 425 height 21
click at [337, 314] on p "**********" at bounding box center [570, 311] width 466 height 21
drag, startPoint x: 345, startPoint y: 316, endPoint x: 355, endPoint y: 354, distance: 39.1
click at [345, 316] on p "**********" at bounding box center [570, 311] width 466 height 21
click at [359, 334] on p "**********" at bounding box center [570, 338] width 425 height 21
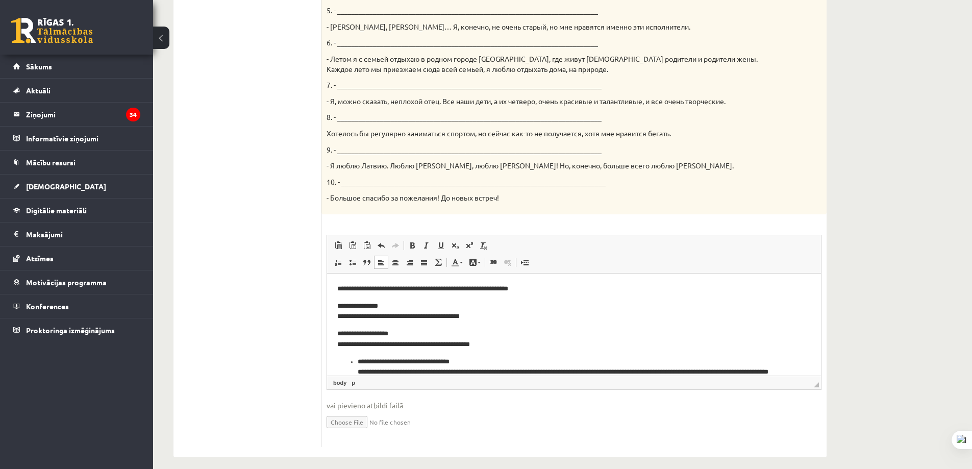
click at [341, 343] on p "**********" at bounding box center [570, 338] width 466 height 21
click at [342, 314] on p "**********" at bounding box center [570, 311] width 466 height 21
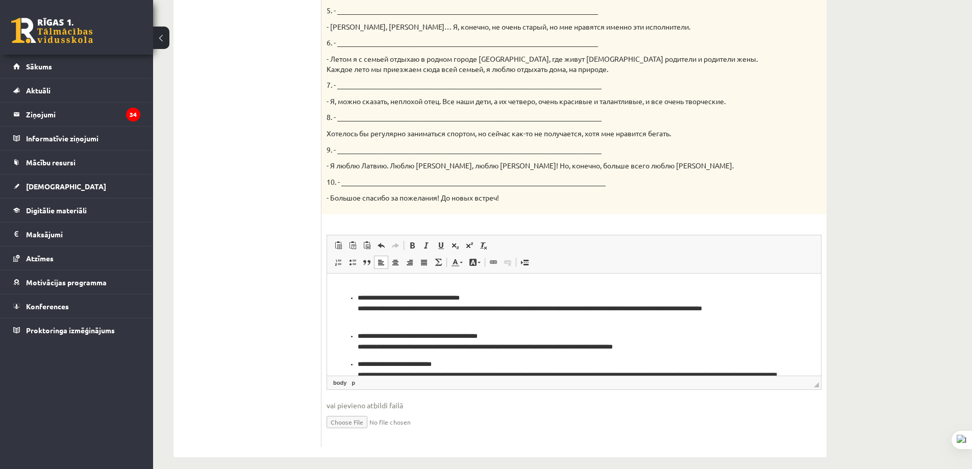
click at [354, 289] on ul "**********" at bounding box center [574, 378] width 474 height 248
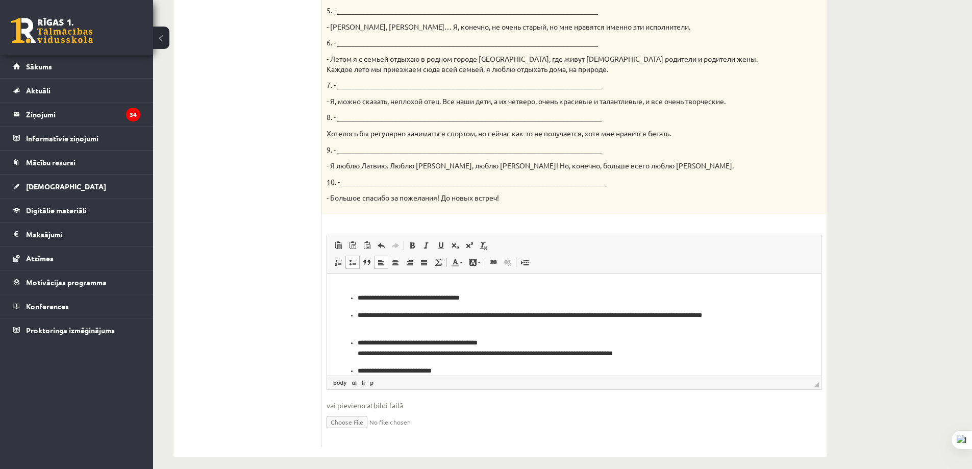
scroll to position [0, 0]
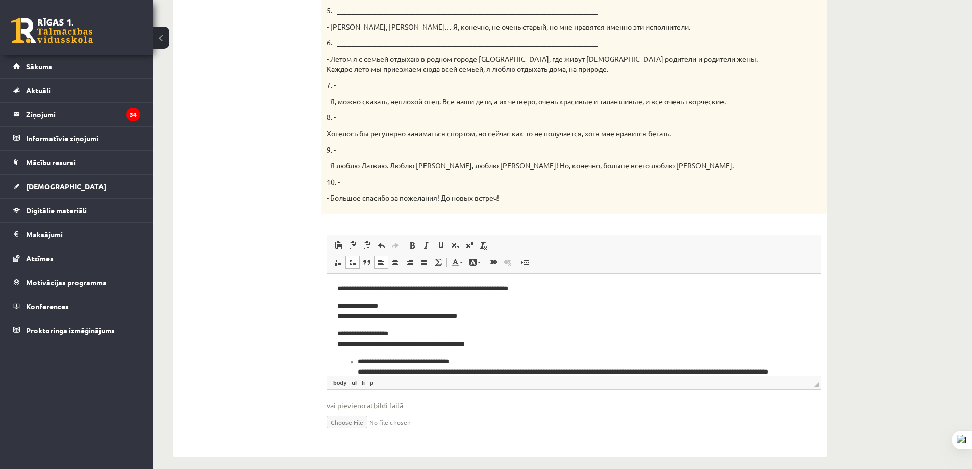
click at [337, 341] on html "**********" at bounding box center [574, 447] width 494 height 348
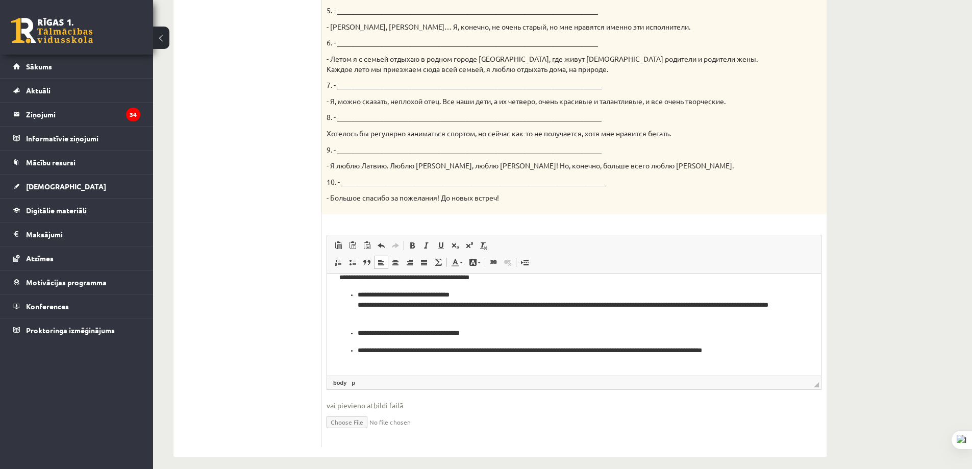
scroll to position [16, 0]
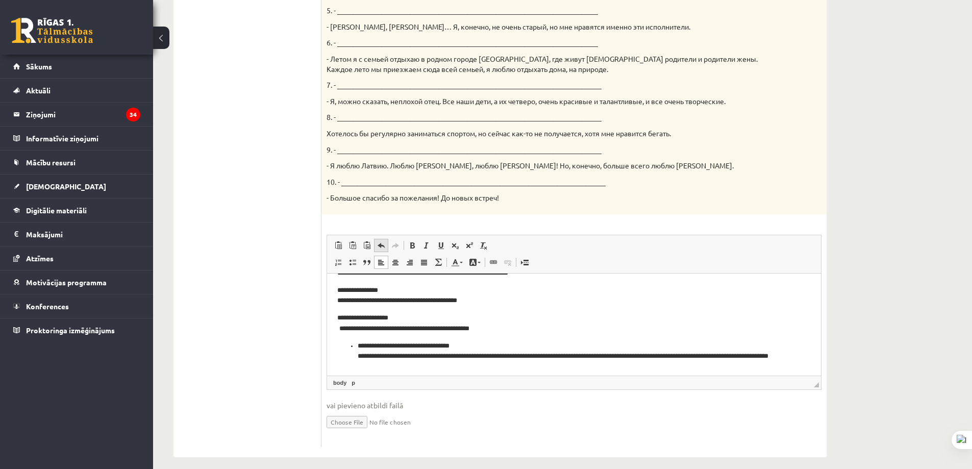
click at [381, 241] on span at bounding box center [381, 245] width 8 height 8
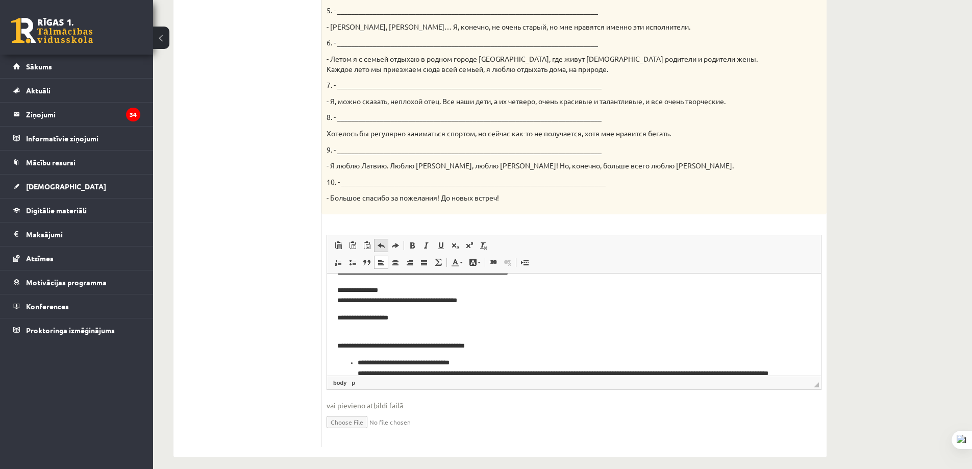
click at [381, 241] on span at bounding box center [381, 245] width 8 height 8
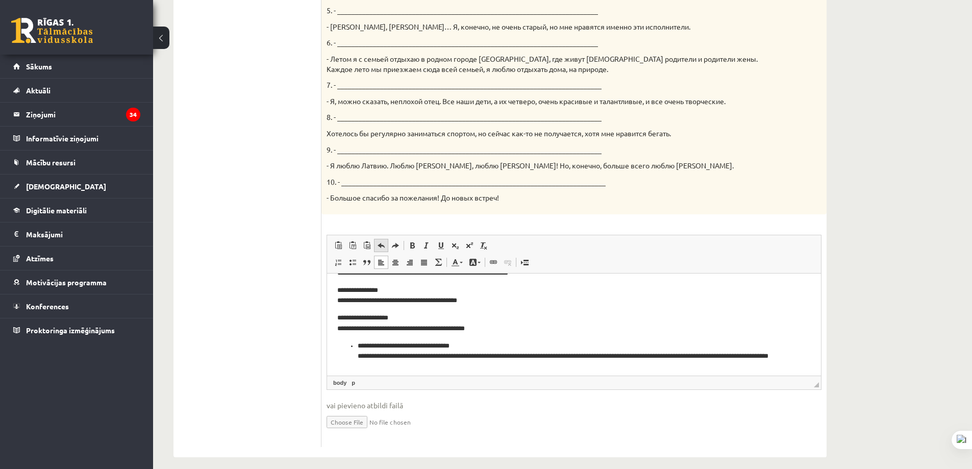
click at [381, 241] on span at bounding box center [381, 245] width 8 height 8
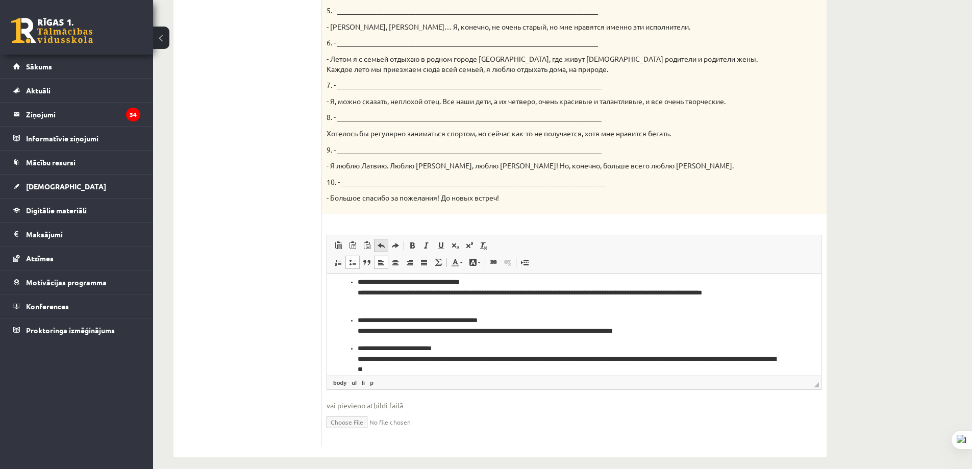
click at [378, 241] on link "Отменить Комбинация клавиш Ctrl+Z" at bounding box center [381, 245] width 14 height 13
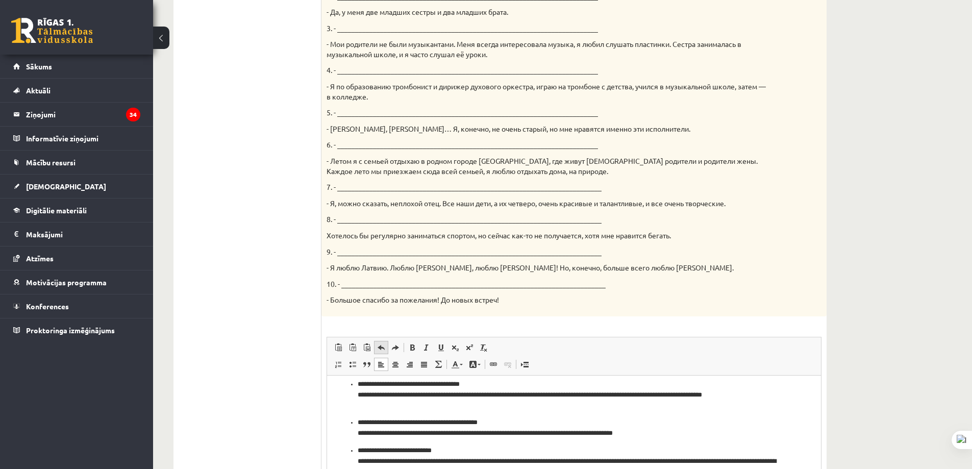
click at [380, 341] on link "Отменить Комбинация клавиш Ctrl+Z" at bounding box center [381, 347] width 14 height 13
click at [382, 341] on link "Отменить Комбинация клавиш Ctrl+Z" at bounding box center [381, 347] width 14 height 13
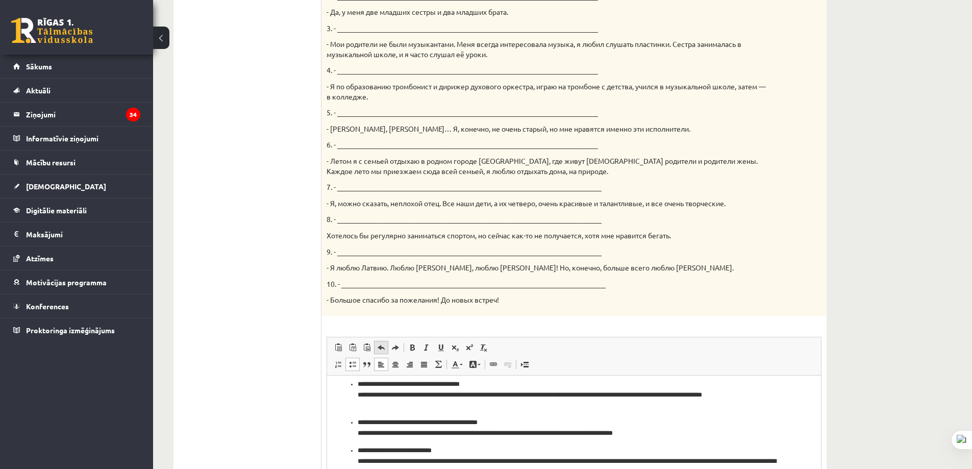
scroll to position [0, 0]
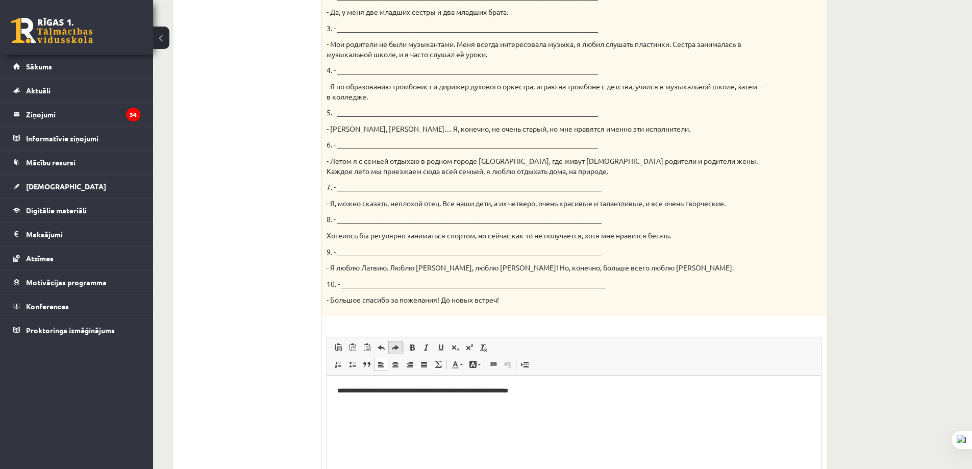
click at [396, 344] on span at bounding box center [395, 348] width 8 height 8
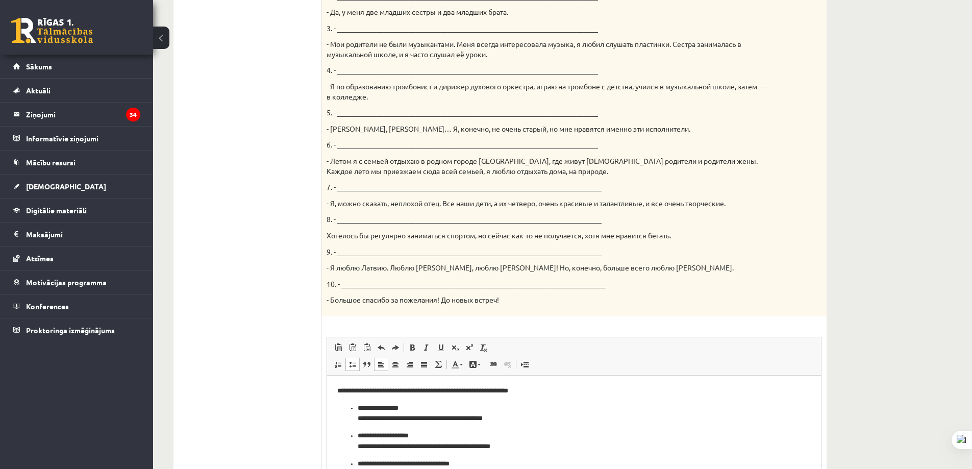
scroll to position [513, 0]
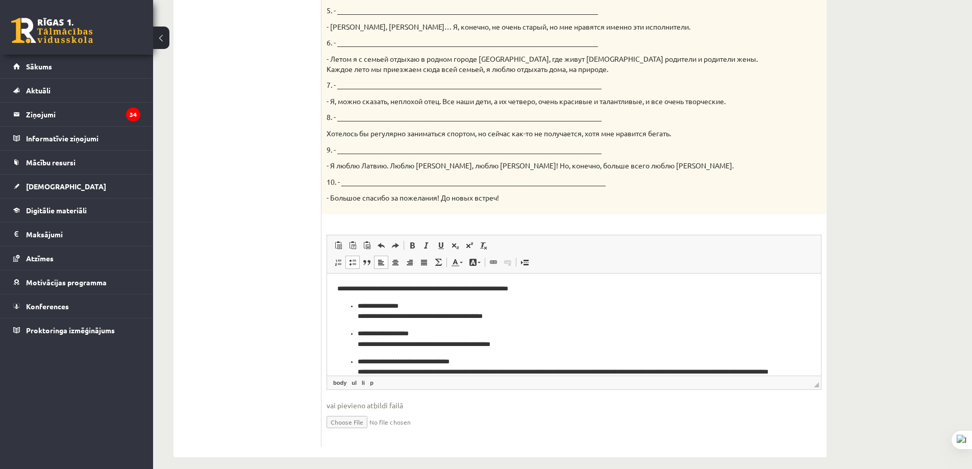
click at [265, 331] on ul "1. uzdevums 2. uzdevums 3. uzdevums 4. uzdevums 5. uzdevums 6. uzdevums 7. uzde…" at bounding box center [253, 58] width 138 height 777
click at [492, 298] on body "**********" at bounding box center [574, 443] width 474 height 321
click at [491, 298] on body "**********" at bounding box center [574, 443] width 474 height 321
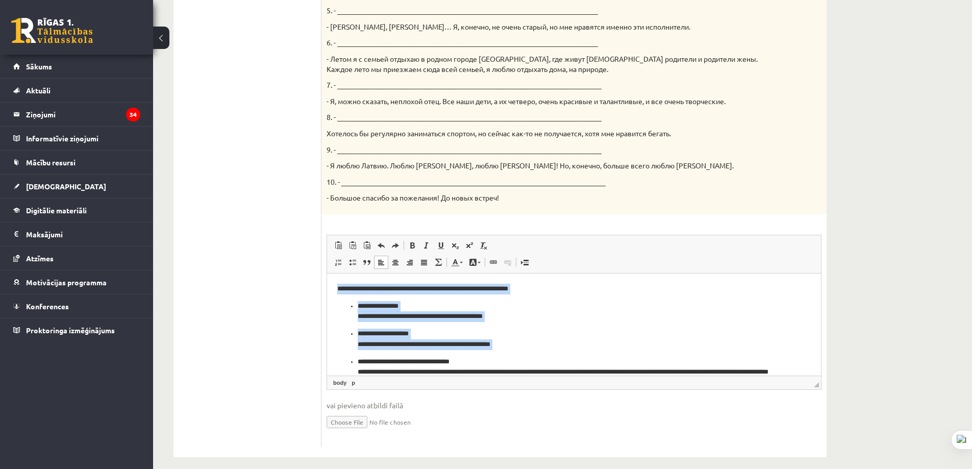
scroll to position [239, 0]
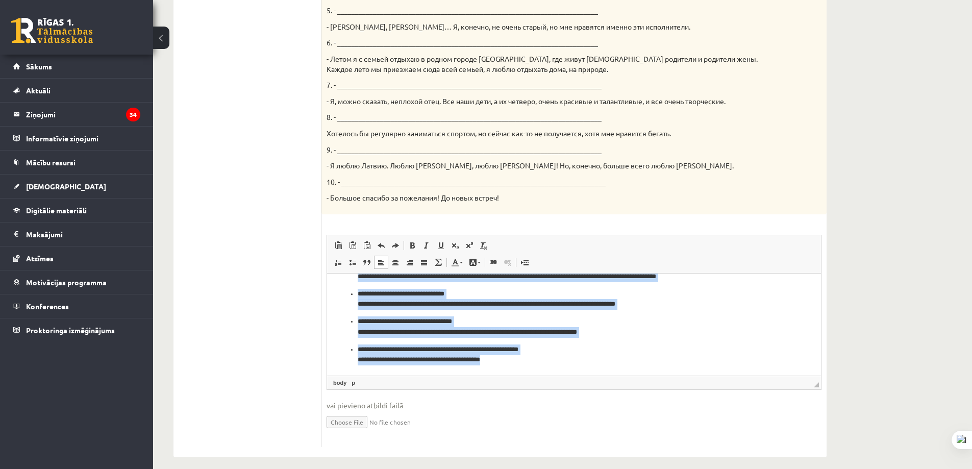
drag, startPoint x: 333, startPoint y: 281, endPoint x: 717, endPoint y: 496, distance: 439.9
click at [717, 375] on html "**********" at bounding box center [574, 204] width 494 height 341
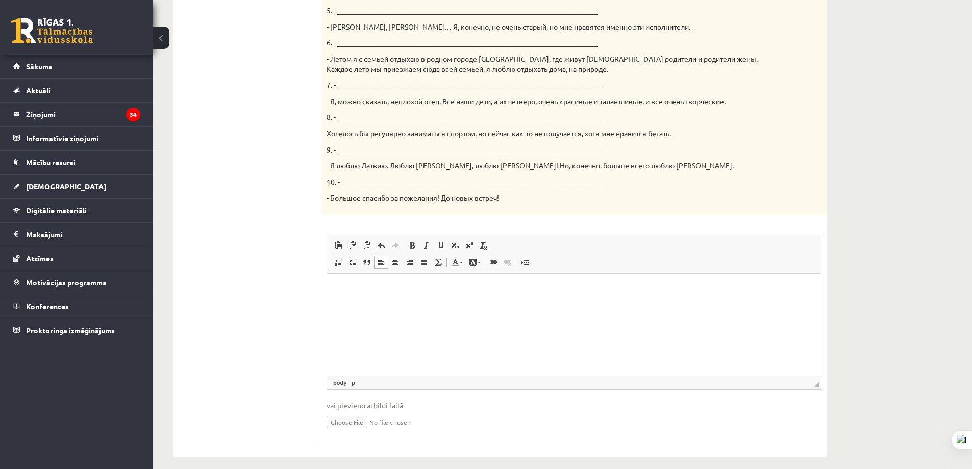
scroll to position [0, 0]
click at [467, 287] on p "Визуальный текстовый редактор, wiswyg-editor-user-answer-47433805795320" at bounding box center [574, 288] width 474 height 11
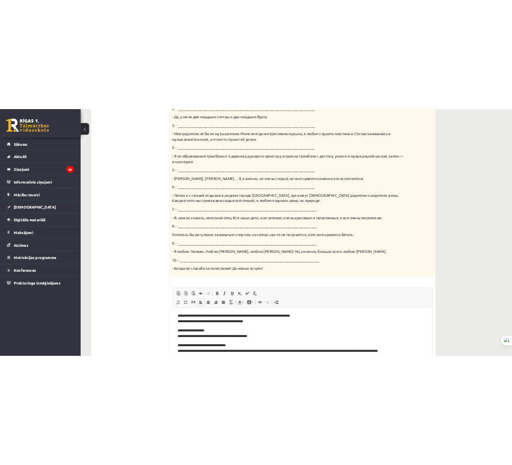
scroll to position [513, 0]
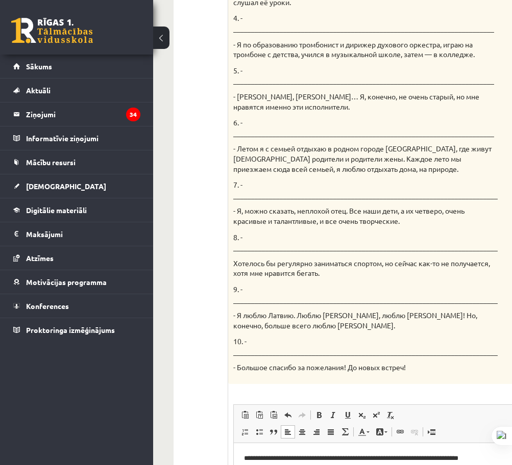
click at [349, 69] on p "5. - _________________________________________________________________________" at bounding box center [365, 76] width 265 height 20
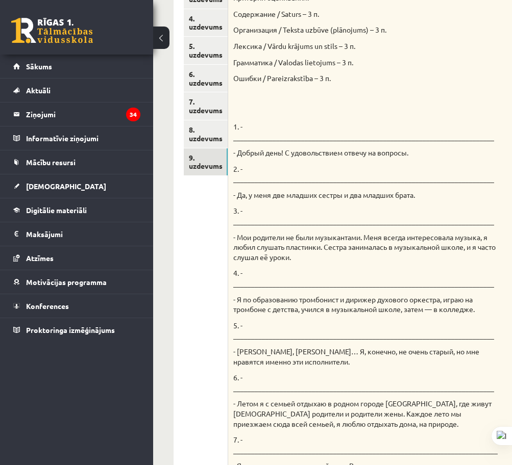
scroll to position [3, 0]
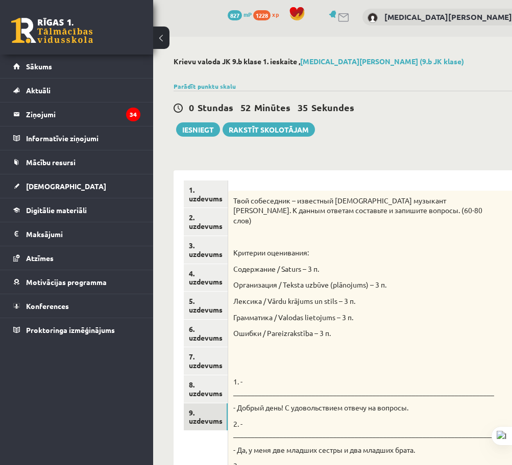
drag, startPoint x: 209, startPoint y: 133, endPoint x: 249, endPoint y: 143, distance: 41.1
click at [209, 132] on button "Iesniegt" at bounding box center [198, 129] width 44 height 14
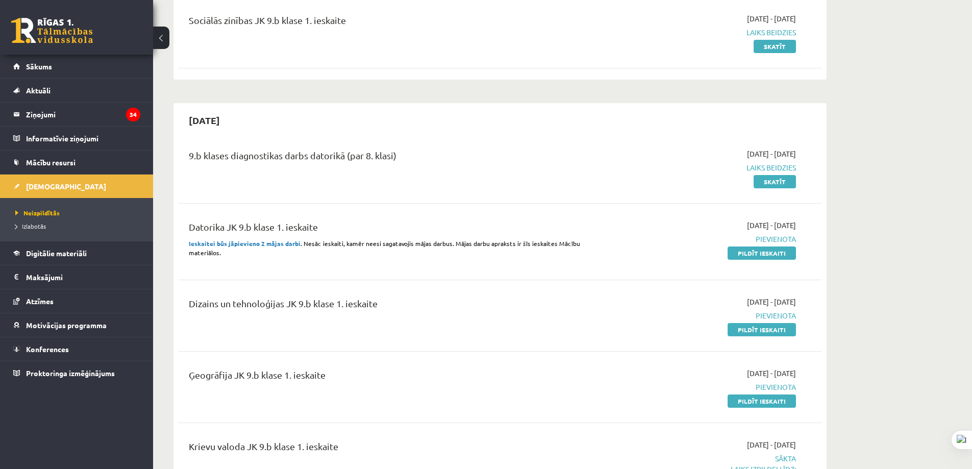
scroll to position [306, 0]
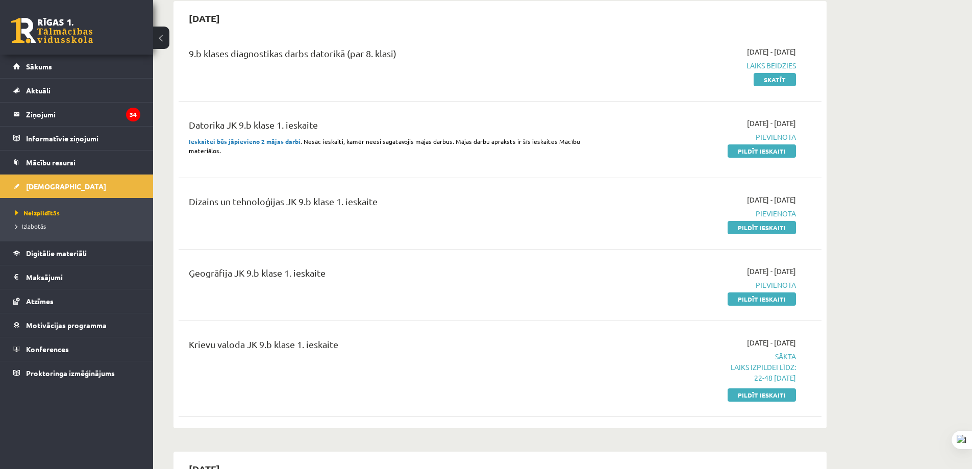
click at [754, 303] on link "Pildīt ieskaiti" at bounding box center [762, 298] width 68 height 13
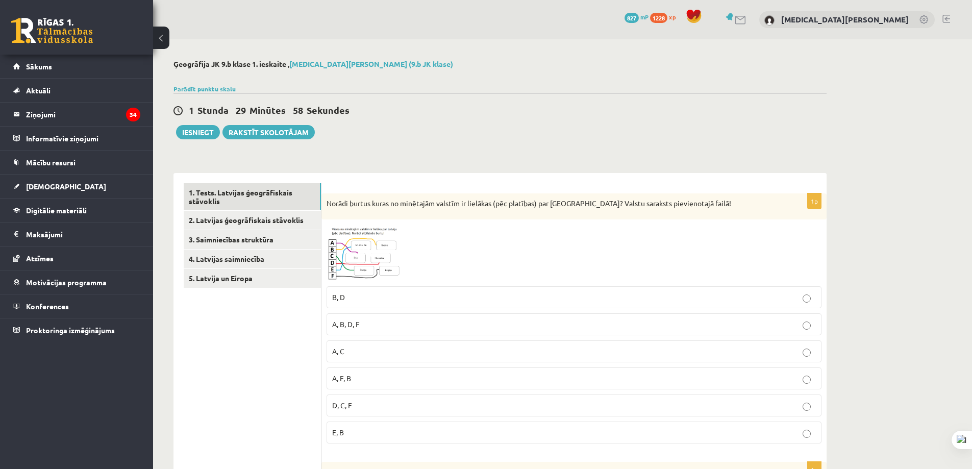
click at [355, 266] on img at bounding box center [365, 253] width 77 height 57
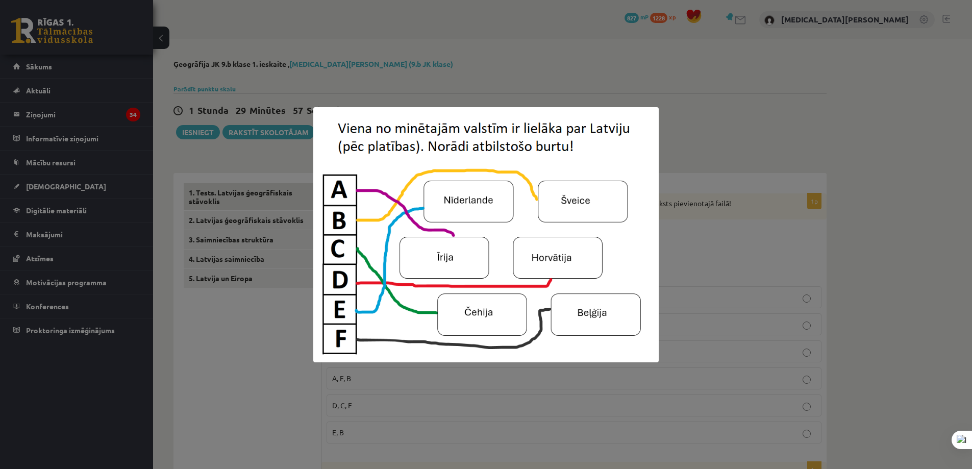
click at [708, 176] on div at bounding box center [486, 234] width 972 height 469
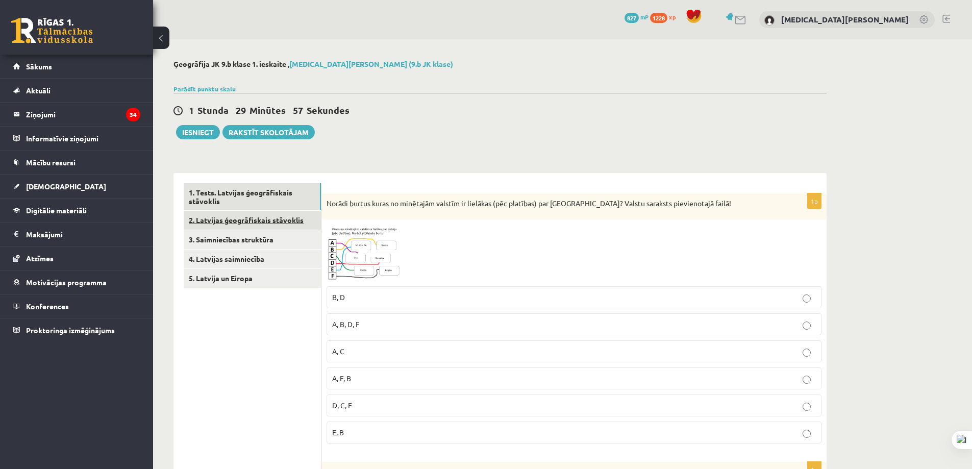
click at [278, 215] on link "2. Latvijas ģeogrāfiskais stāvoklis" at bounding box center [252, 220] width 137 height 19
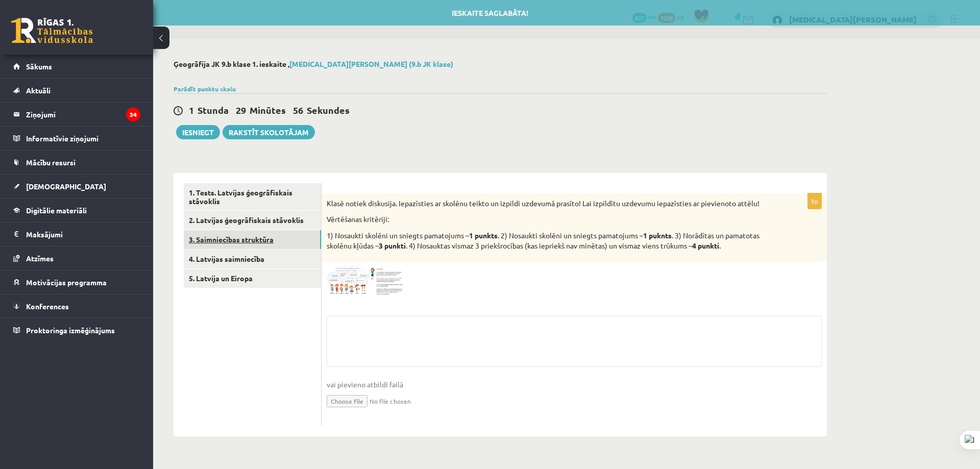
click at [233, 243] on link "3. Saimniecības struktūra" at bounding box center [252, 239] width 137 height 19
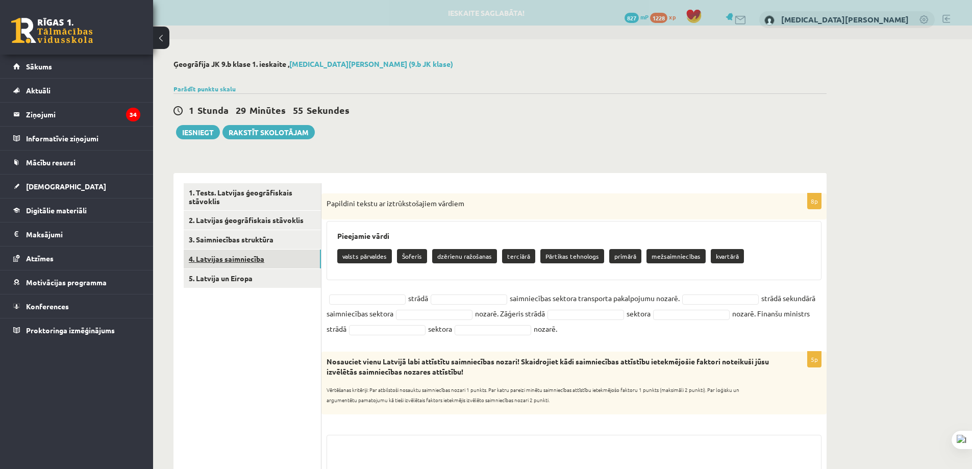
click at [281, 261] on link "4. Latvijas saimniecība" at bounding box center [252, 259] width 137 height 19
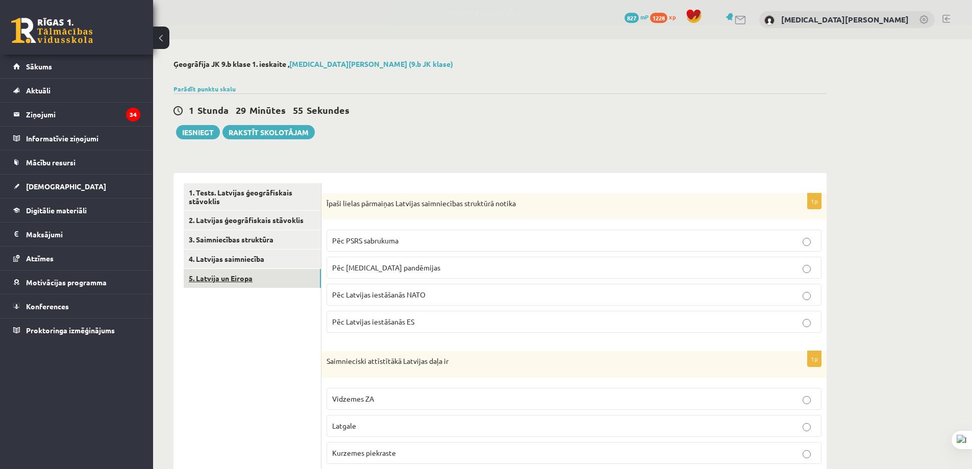
click at [277, 285] on link "5. Latvija un Eiropa" at bounding box center [252, 278] width 137 height 19
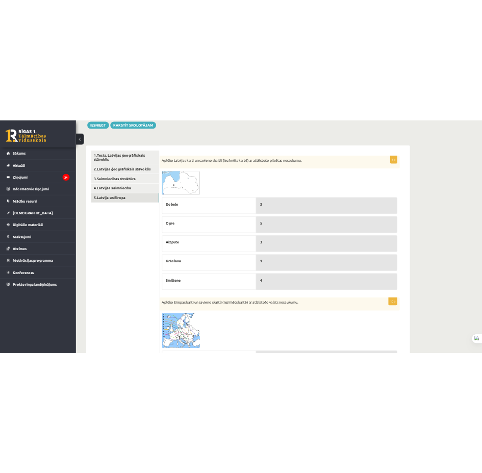
scroll to position [20, 0]
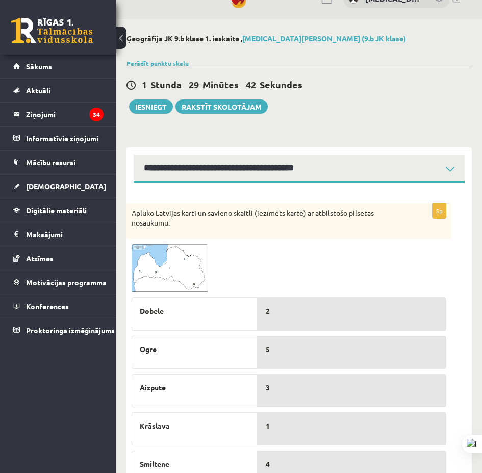
click at [180, 259] on img at bounding box center [170, 268] width 77 height 48
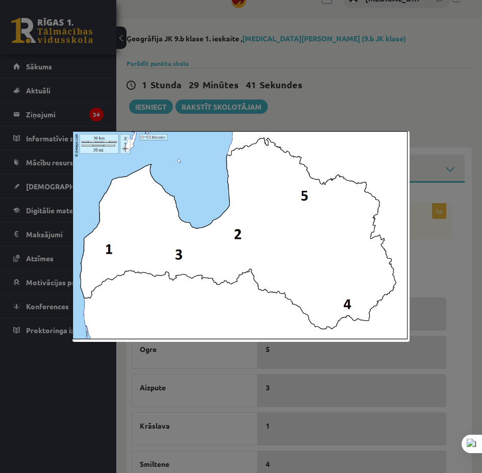
click at [426, 79] on div at bounding box center [241, 236] width 482 height 473
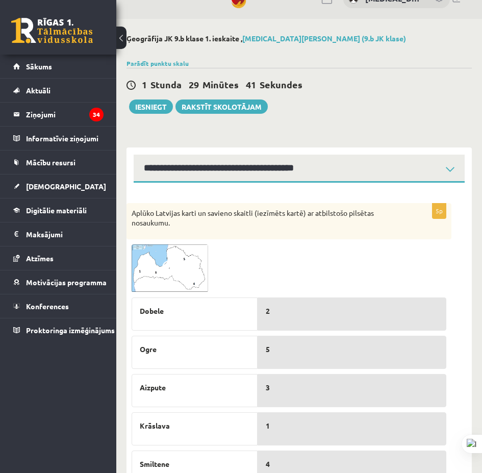
scroll to position [122, 0]
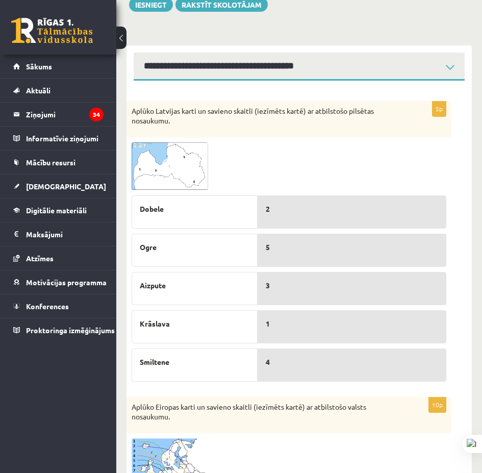
click at [175, 170] on span at bounding box center [170, 167] width 16 height 16
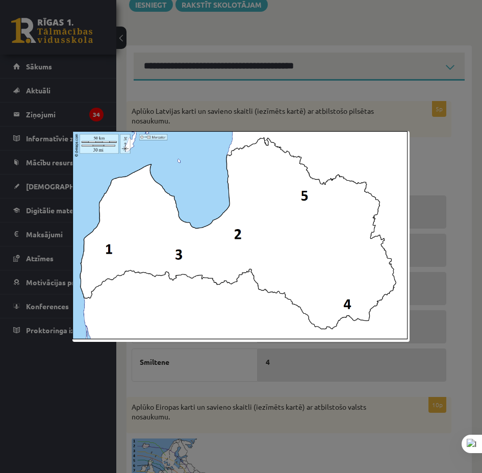
click at [273, 101] on div at bounding box center [241, 236] width 482 height 473
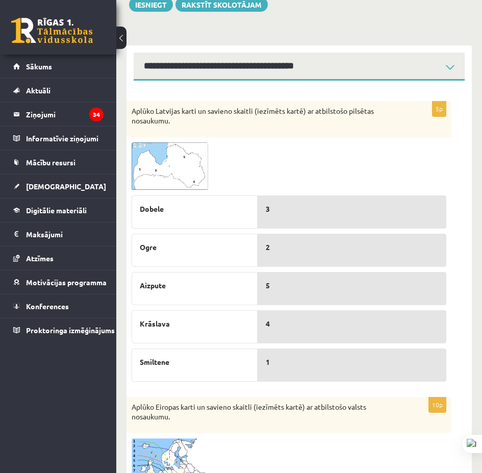
click at [354, 426] on div "Aplūko Eiropas karti un savieno skaitli (iezīmēts kartē) ar atbilstošo valsts n…" at bounding box center [289, 415] width 325 height 36
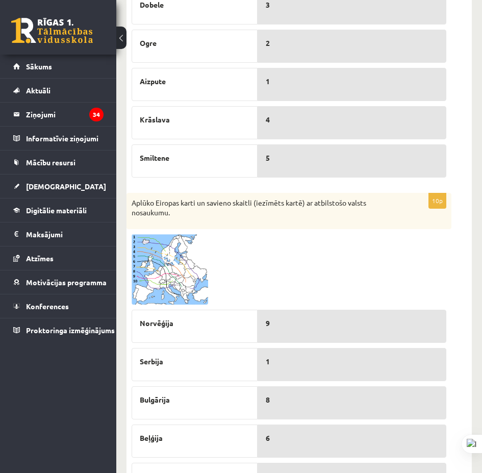
click at [181, 284] on img at bounding box center [170, 269] width 77 height 70
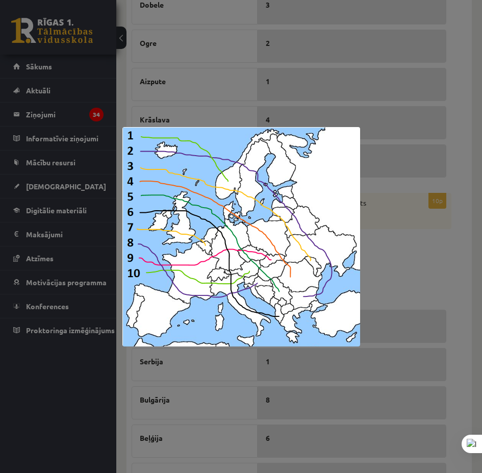
click at [419, 259] on div at bounding box center [241, 236] width 482 height 473
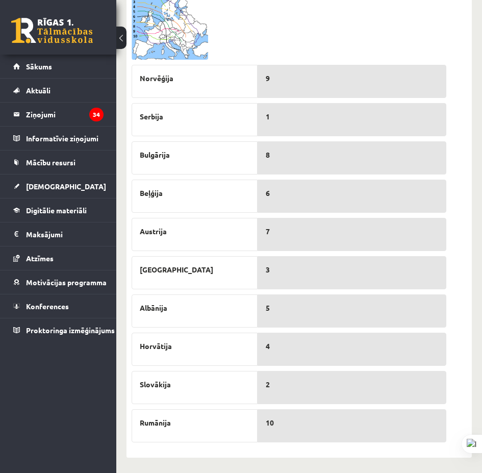
scroll to position [521, 0]
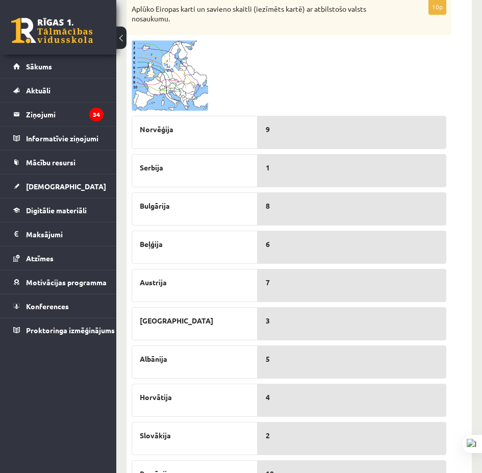
click at [173, 89] on img at bounding box center [170, 75] width 77 height 70
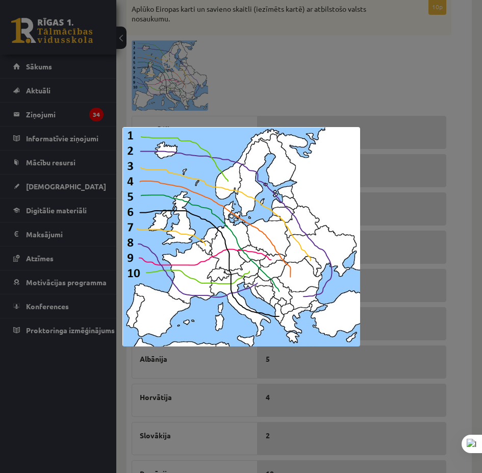
click at [318, 87] on div at bounding box center [241, 236] width 482 height 473
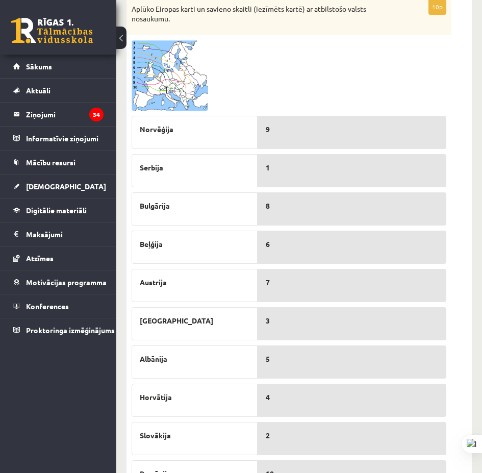
click at [160, 89] on img at bounding box center [170, 75] width 77 height 70
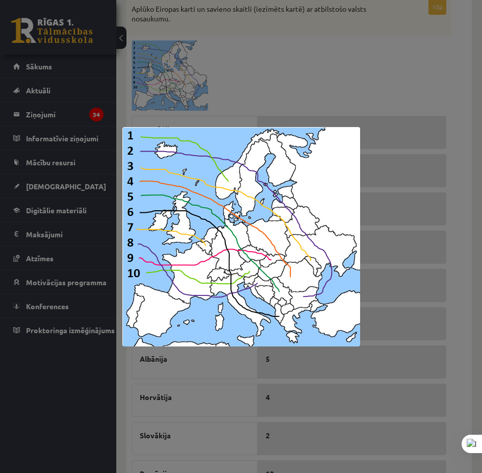
click at [301, 80] on div at bounding box center [241, 236] width 482 height 473
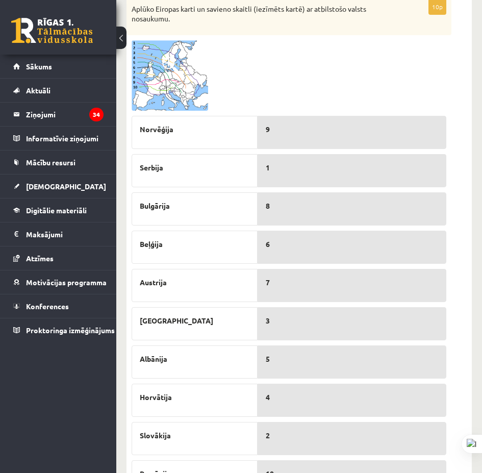
click at [198, 80] on img at bounding box center [170, 75] width 77 height 70
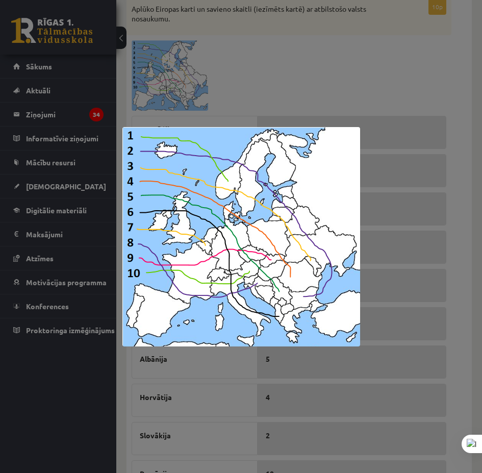
drag, startPoint x: 227, startPoint y: 76, endPoint x: 235, endPoint y: 73, distance: 8.6
click at [230, 75] on div at bounding box center [241, 236] width 482 height 473
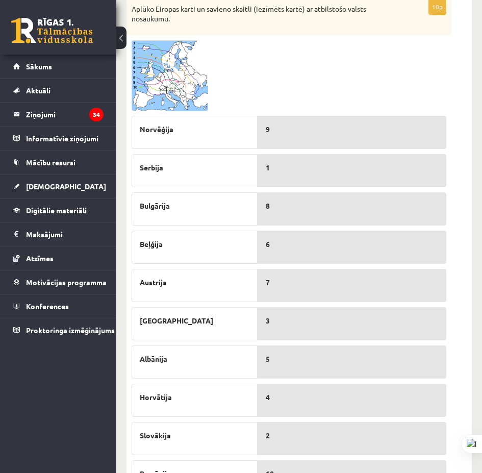
click at [159, 67] on img at bounding box center [170, 75] width 77 height 70
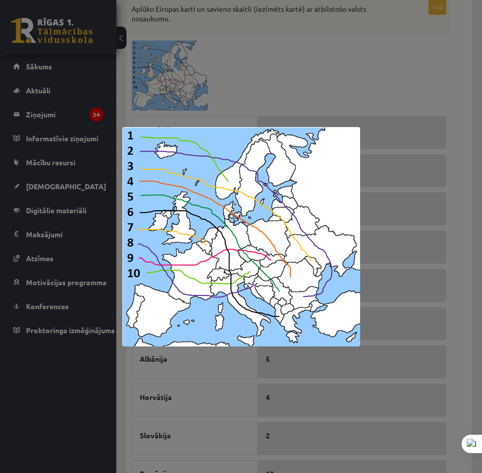
drag, startPoint x: 366, startPoint y: 101, endPoint x: 186, endPoint y: 89, distance: 180.5
click at [366, 100] on div at bounding box center [241, 236] width 482 height 473
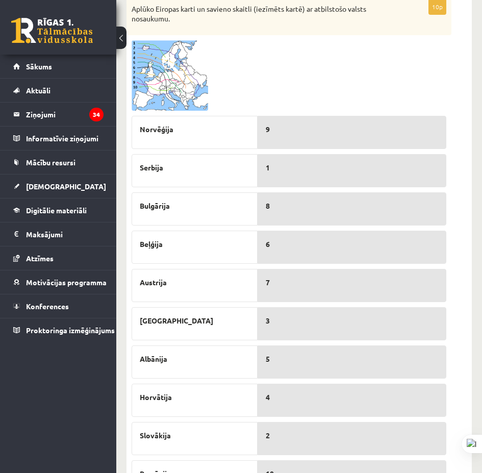
click at [174, 82] on img at bounding box center [170, 75] width 77 height 70
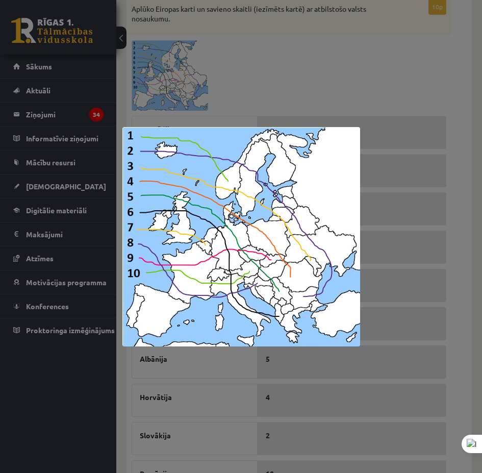
drag, startPoint x: 262, startPoint y: 70, endPoint x: 326, endPoint y: 188, distance: 134.1
click at [262, 70] on div at bounding box center [241, 236] width 482 height 473
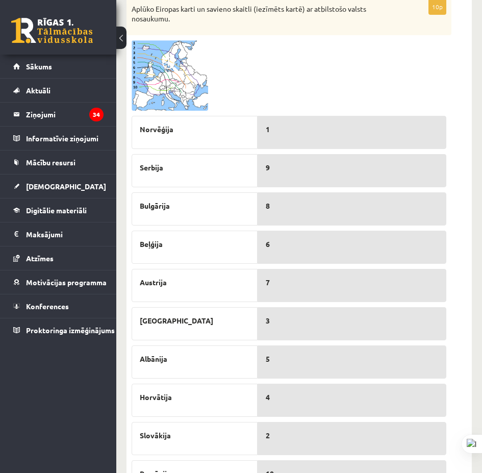
click at [155, 79] on img at bounding box center [170, 75] width 77 height 70
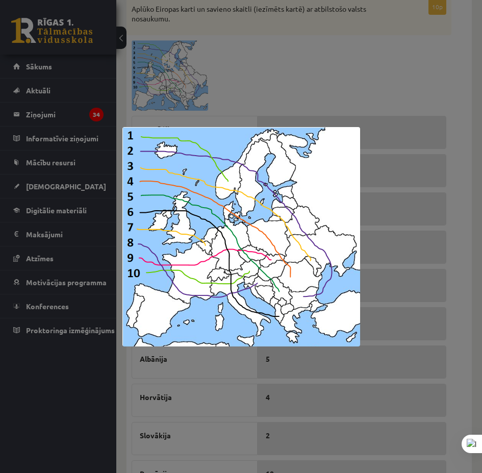
click at [290, 106] on div at bounding box center [241, 236] width 482 height 473
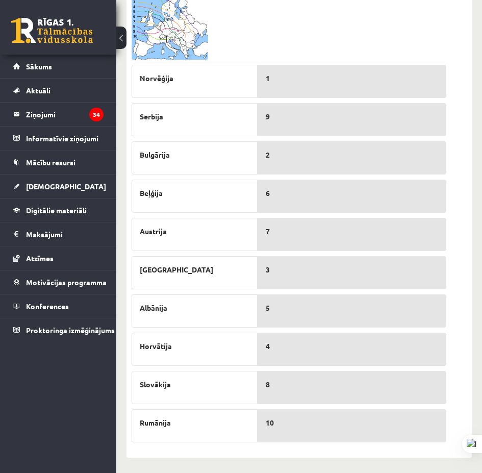
scroll to position [470, 0]
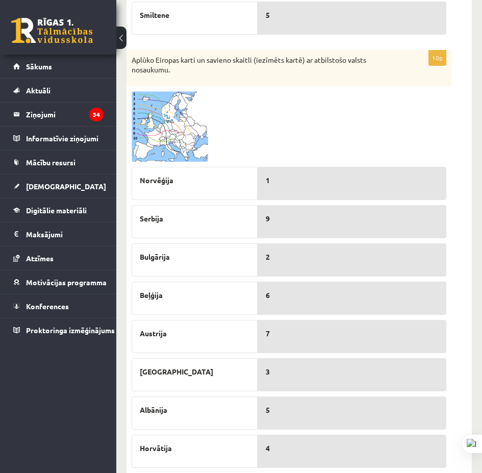
click at [161, 91] on img at bounding box center [170, 126] width 77 height 70
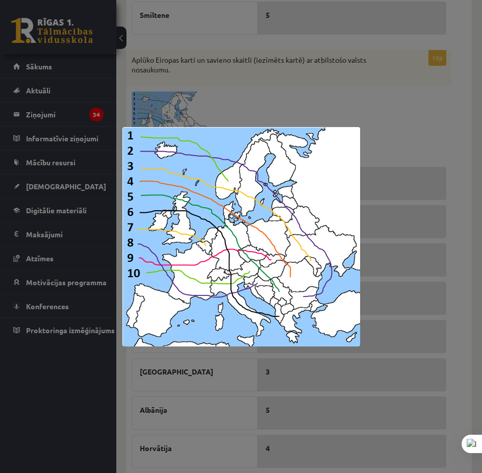
click at [434, 151] on div at bounding box center [241, 236] width 482 height 473
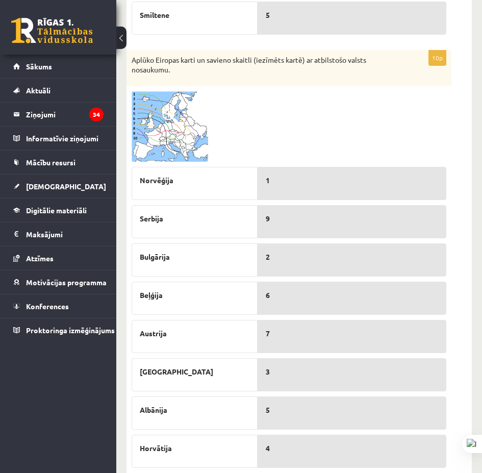
scroll to position [572, 0]
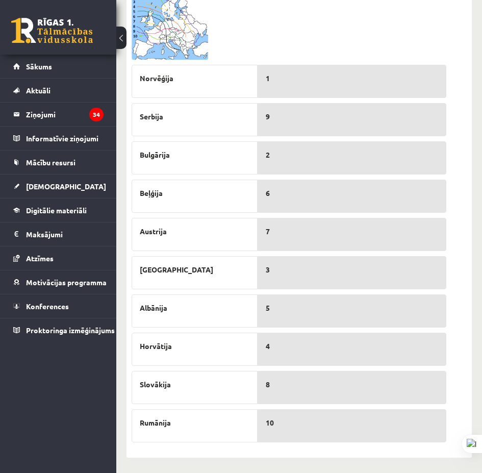
click at [190, 32] on img at bounding box center [170, 24] width 77 height 70
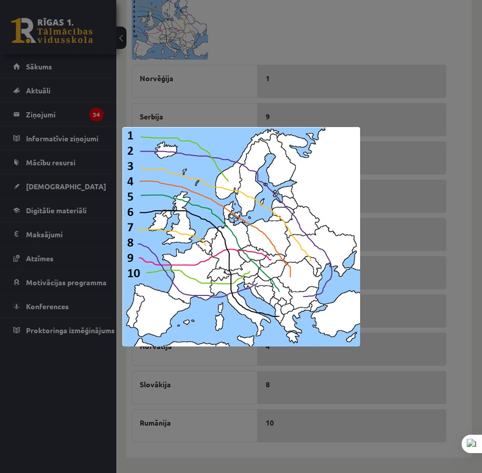
click at [462, 270] on div at bounding box center [241, 236] width 482 height 473
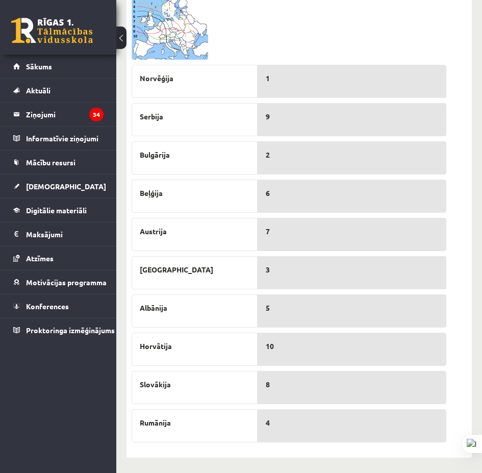
click at [171, 34] on img at bounding box center [170, 24] width 77 height 70
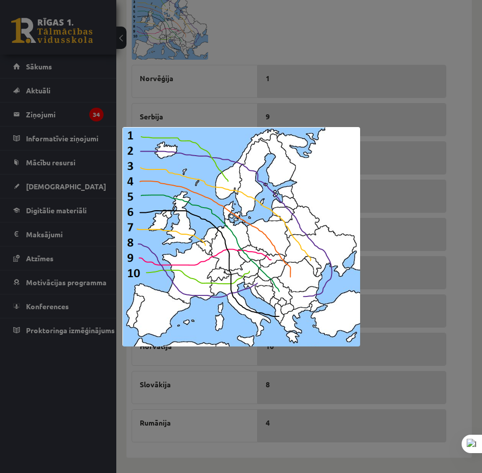
click at [448, 312] on div at bounding box center [241, 236] width 482 height 473
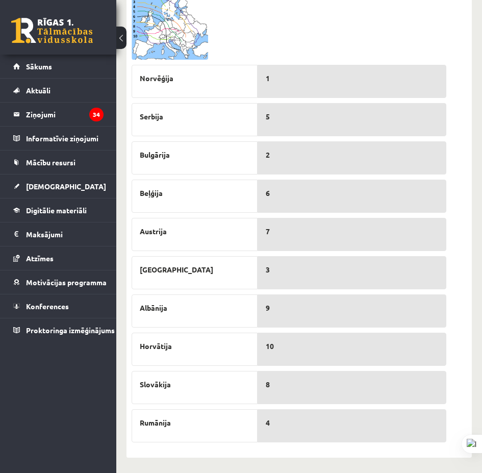
click at [177, 29] on img at bounding box center [170, 24] width 77 height 70
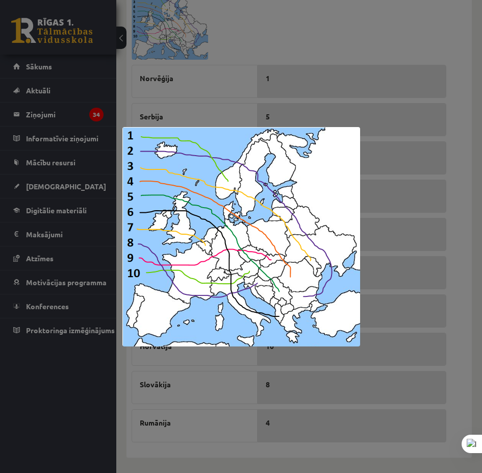
click at [468, 246] on div at bounding box center [241, 236] width 482 height 473
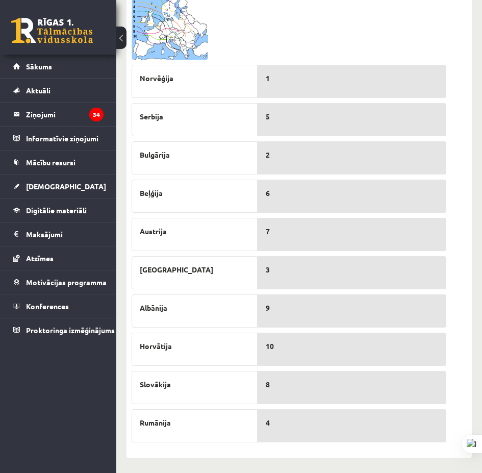
click at [172, 35] on img at bounding box center [170, 24] width 77 height 70
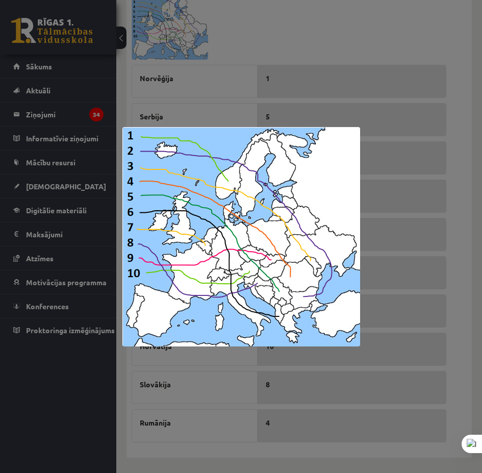
click at [214, 42] on div at bounding box center [241, 236] width 482 height 473
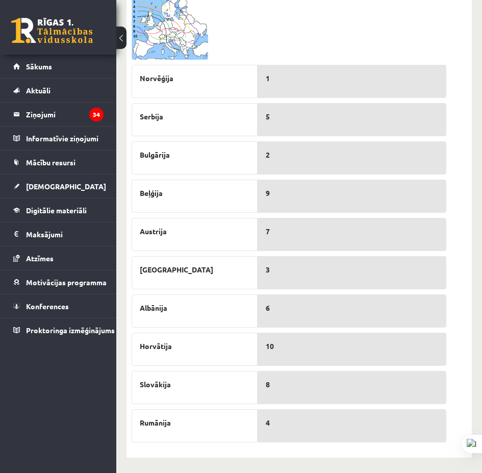
click at [186, 40] on img at bounding box center [170, 24] width 77 height 70
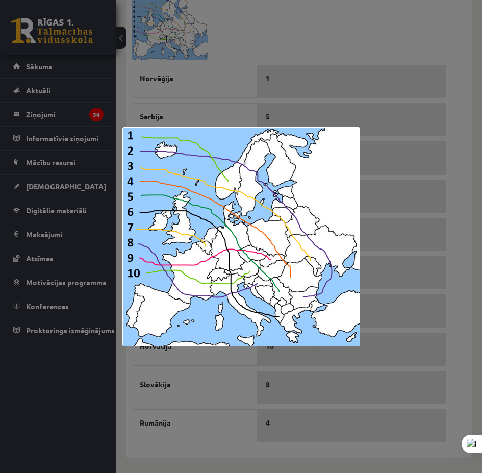
click at [313, 50] on div at bounding box center [241, 236] width 482 height 473
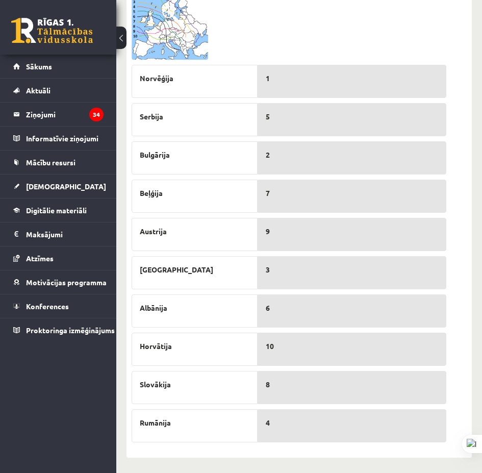
click at [167, 44] on img at bounding box center [170, 24] width 77 height 70
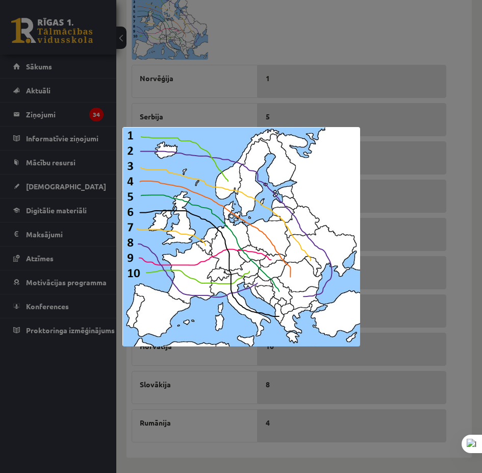
click at [454, 227] on div at bounding box center [241, 236] width 482 height 473
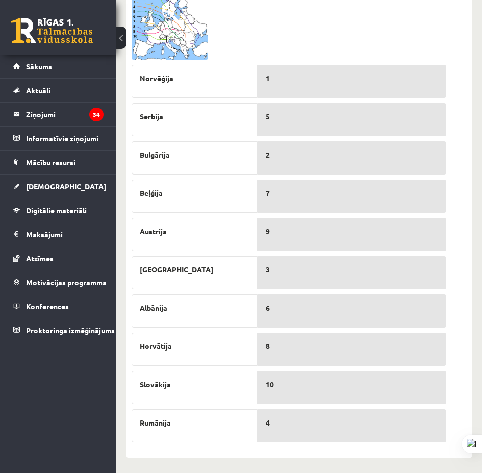
click at [193, 35] on img at bounding box center [170, 24] width 77 height 70
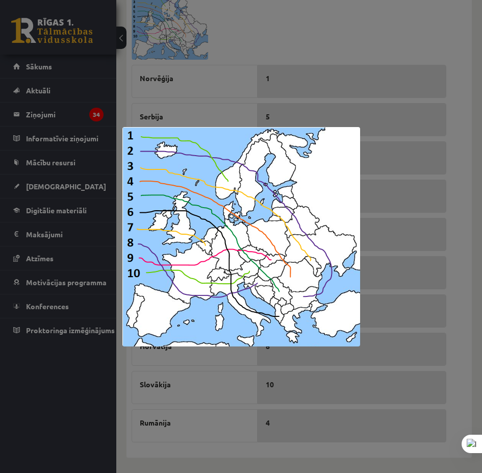
click at [446, 321] on div at bounding box center [241, 236] width 482 height 473
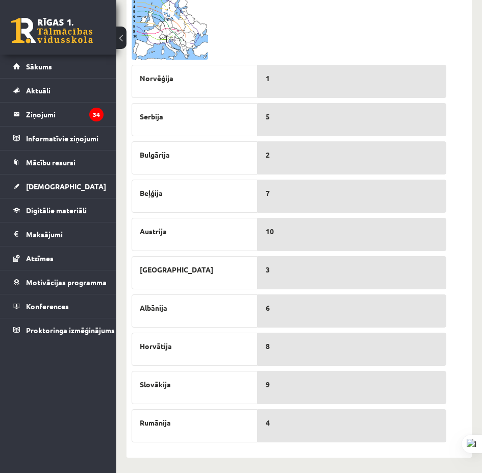
click at [163, 46] on img at bounding box center [170, 24] width 77 height 70
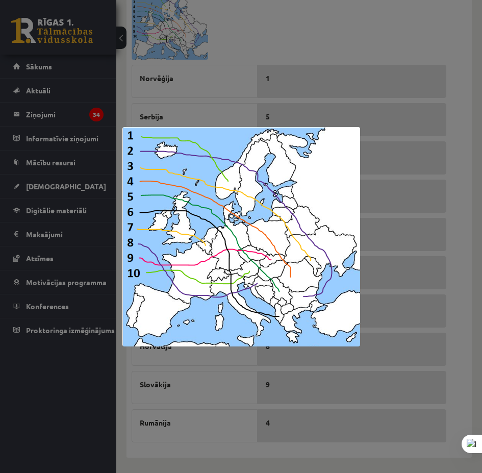
click at [457, 160] on div at bounding box center [241, 236] width 482 height 473
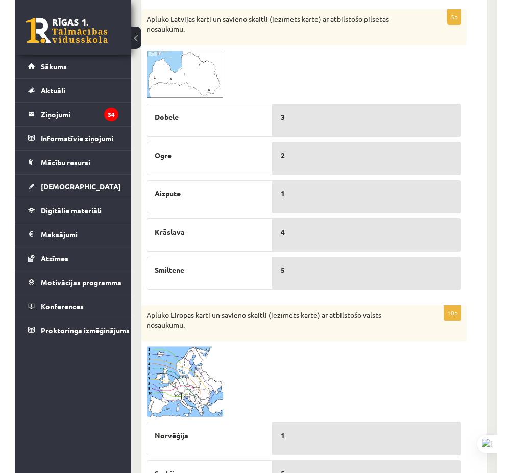
scroll to position [10, 0]
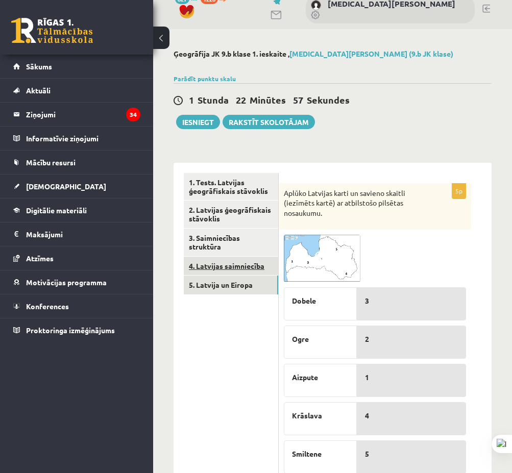
click at [243, 266] on link "4. Latvijas saimniecība" at bounding box center [231, 266] width 94 height 19
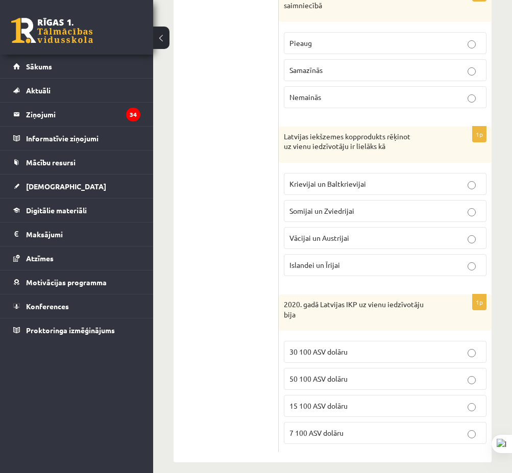
scroll to position [120, 0]
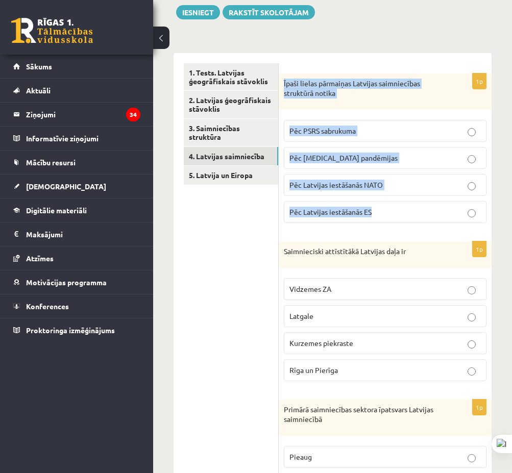
drag, startPoint x: 282, startPoint y: 77, endPoint x: 413, endPoint y: 189, distance: 172.6
click at [437, 212] on div "1p Īpaši lielas pārmaiņas Latvijas saimniecības struktūrā notika Pēc PSRS sabru…" at bounding box center [385, 152] width 213 height 158
copy div "Īpaši lielas pārmaiņas Latvijas saimniecības struktūrā notika Pēc PSRS sabrukum…"
click at [238, 139] on link "3. Saimniecības struktūra" at bounding box center [231, 133] width 94 height 28
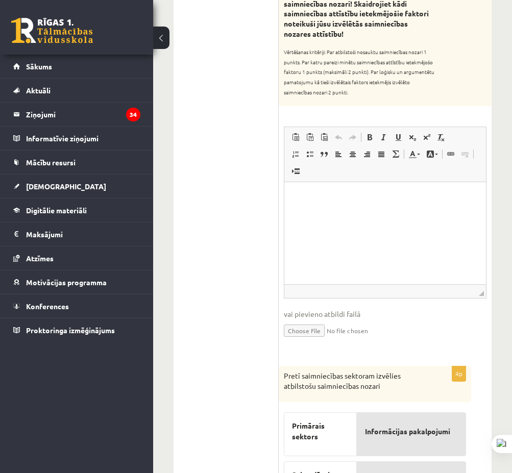
scroll to position [645, 0]
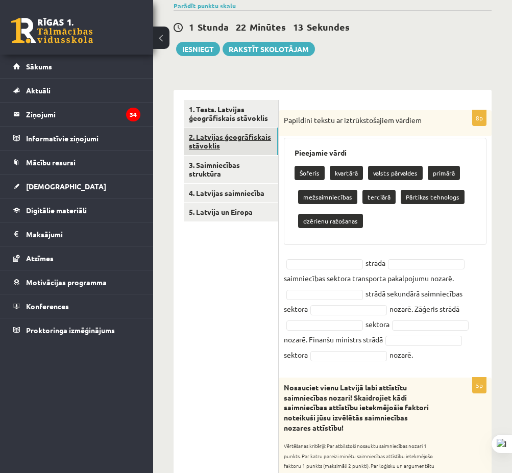
click at [244, 140] on link "2. Latvijas ģeogrāfiskais stāvoklis" at bounding box center [231, 142] width 94 height 28
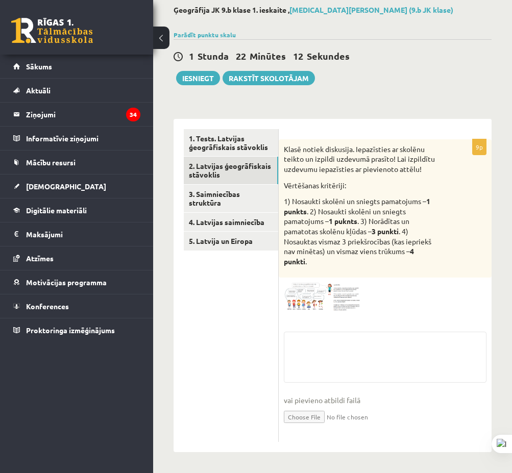
click at [323, 298] on img at bounding box center [322, 297] width 77 height 29
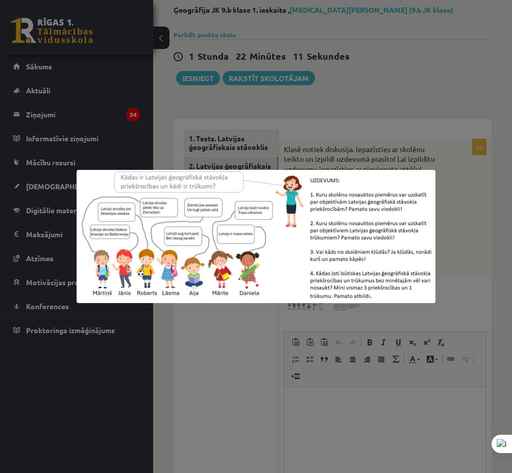
scroll to position [0, 0]
click at [384, 145] on div at bounding box center [256, 236] width 512 height 473
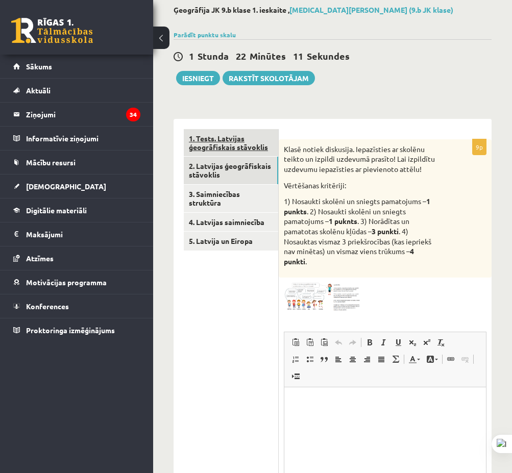
click at [215, 148] on link "1. Tests. Latvijas ģeogrāfiskais stāvoklis" at bounding box center [231, 143] width 94 height 28
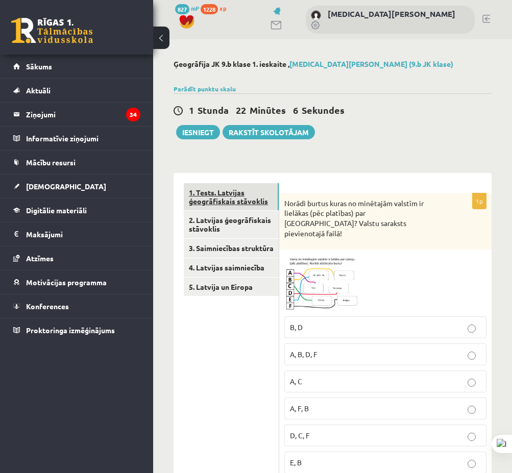
drag, startPoint x: 234, startPoint y: 240, endPoint x: 262, endPoint y: 197, distance: 52.1
click at [327, 271] on span at bounding box center [323, 279] width 16 height 16
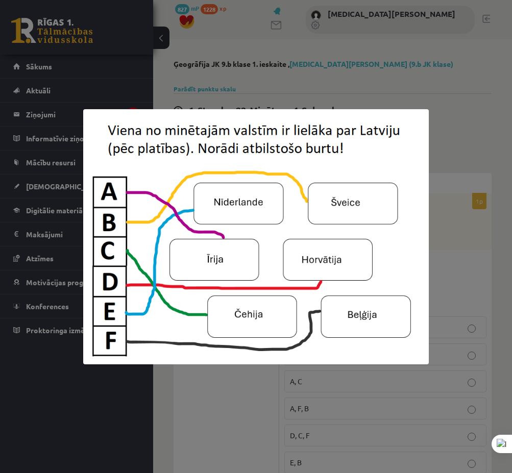
click at [455, 160] on div at bounding box center [256, 236] width 512 height 473
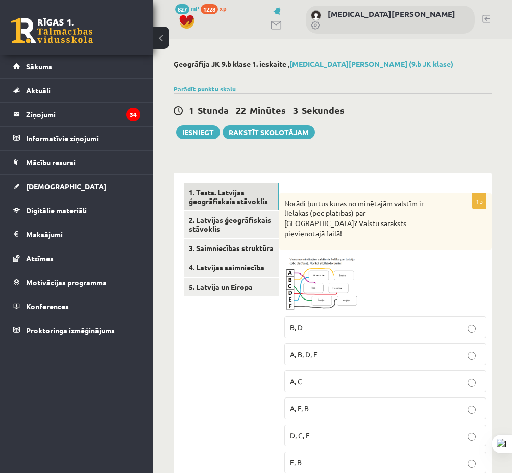
click at [316, 281] on img at bounding box center [322, 283] width 77 height 57
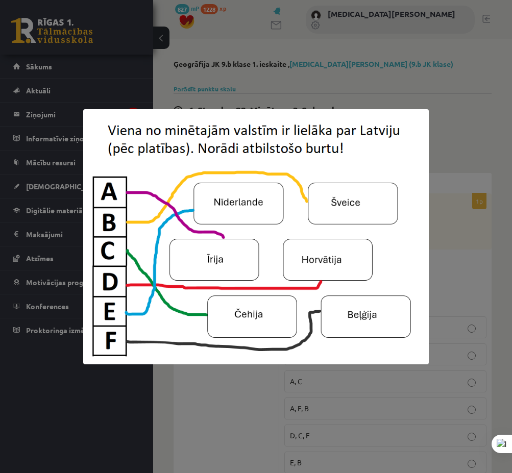
click at [448, 268] on div at bounding box center [256, 236] width 512 height 473
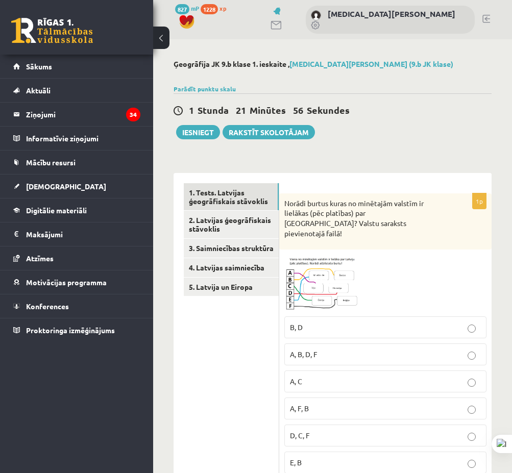
click at [317, 259] on img at bounding box center [322, 283] width 77 height 57
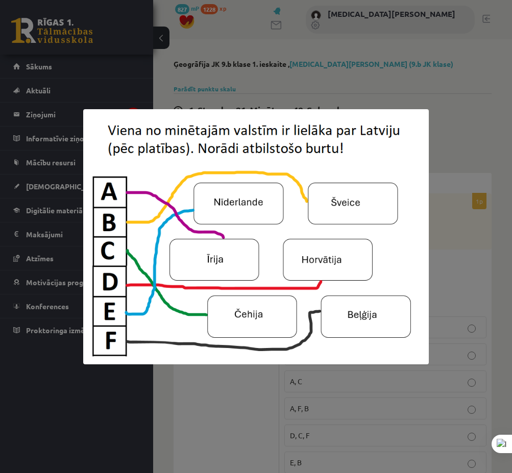
click at [462, 236] on div at bounding box center [256, 236] width 512 height 473
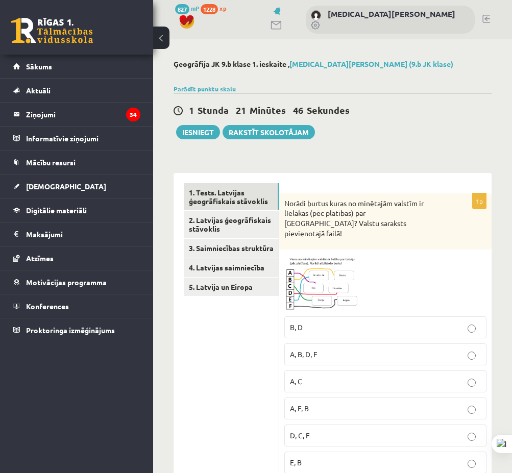
click at [316, 271] on span at bounding box center [323, 279] width 16 height 16
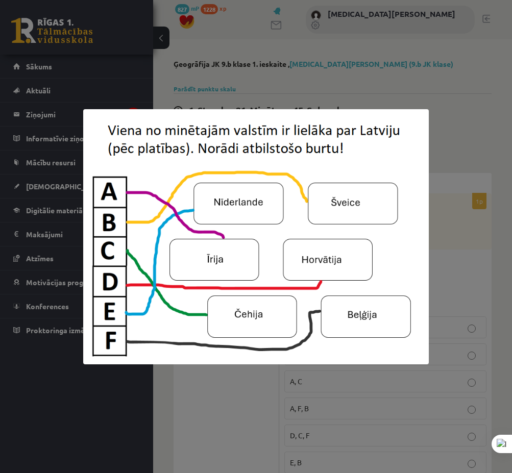
click at [449, 235] on div at bounding box center [256, 236] width 512 height 473
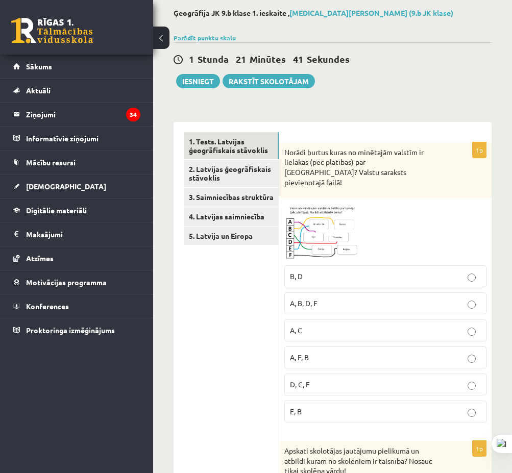
scroll to position [204, 0]
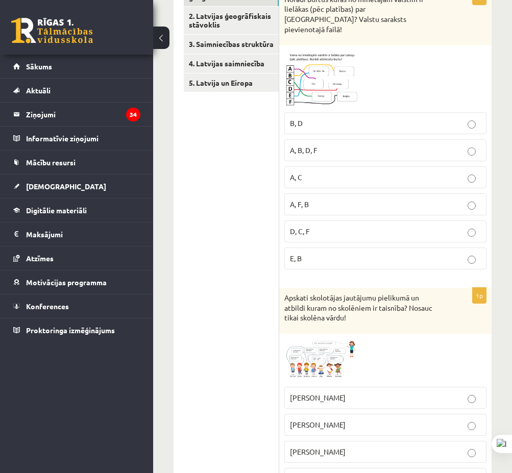
click at [328, 328] on div "1p Apskati skolotājas jautājumu pielikumā un atbildi kuram no skolēniem ir tais…" at bounding box center [385, 433] width 212 height 291
click at [328, 340] on img at bounding box center [322, 360] width 77 height 42
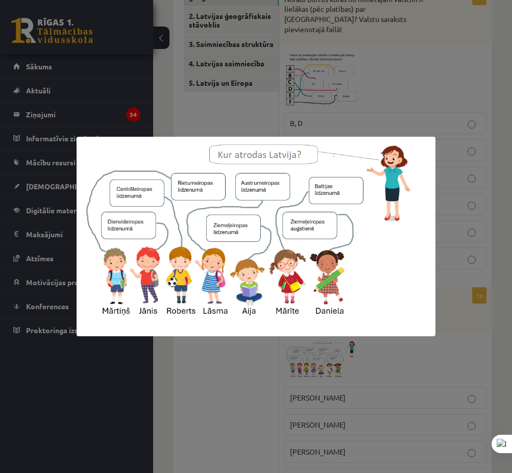
click at [230, 369] on div at bounding box center [256, 236] width 512 height 473
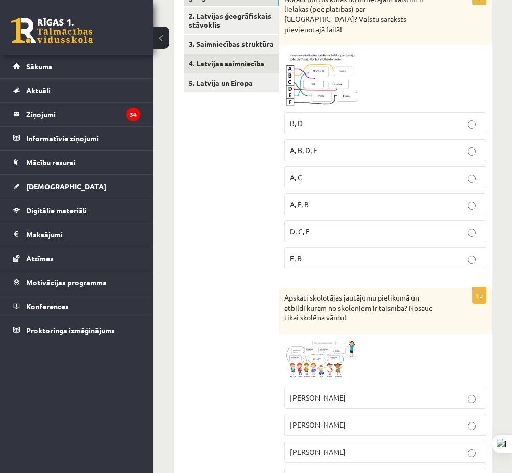
scroll to position [153, 0]
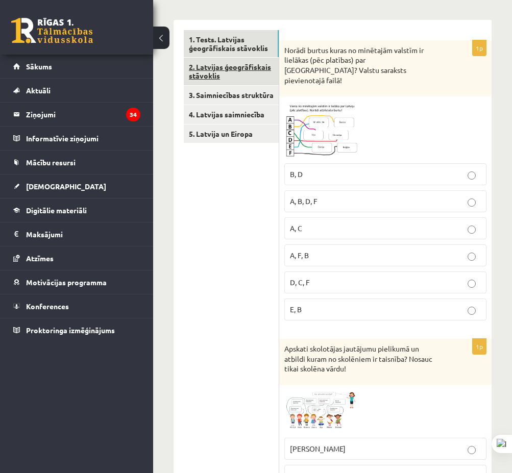
click at [268, 70] on link "2. Latvijas ģeogrāfiskais stāvoklis" at bounding box center [231, 72] width 95 height 28
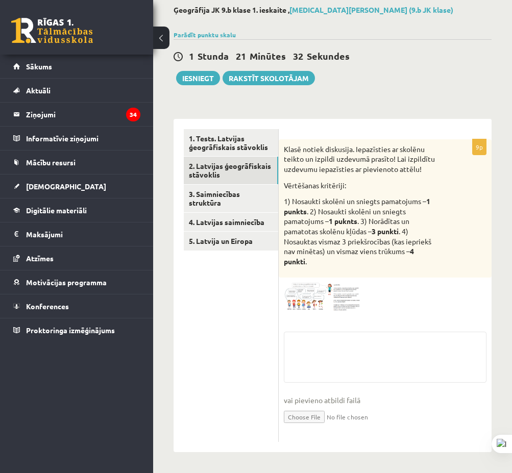
scroll to position [54, 0]
click at [308, 302] on img at bounding box center [322, 297] width 77 height 29
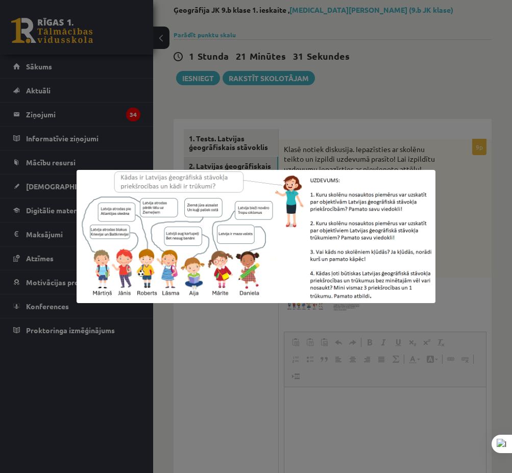
scroll to position [0, 0]
click at [400, 79] on div at bounding box center [256, 236] width 512 height 473
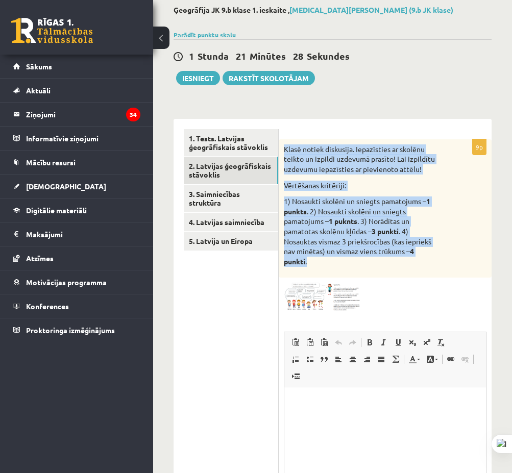
drag, startPoint x: 298, startPoint y: 157, endPoint x: 372, endPoint y: 263, distance: 129.4
click at [372, 263] on div "Klasē notiek diskusija. Iepazīsties ar skolēnu teikto un izpildi uzdevumā prasī…" at bounding box center [385, 208] width 213 height 139
copy div "Klasē notiek diskusija. Iepazīsties ar skolēnu teikto un izpildi uzdevumā prasī…"
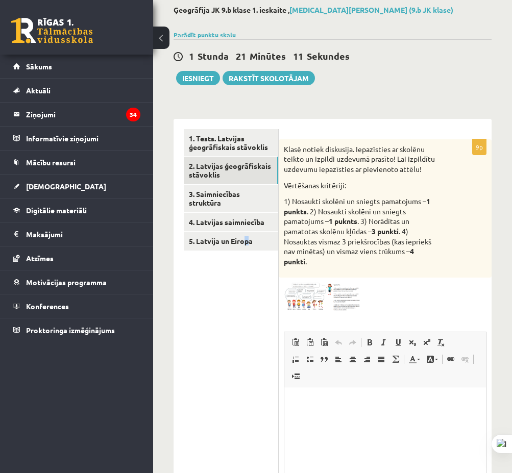
drag, startPoint x: 214, startPoint y: 424, endPoint x: 203, endPoint y: 420, distance: 11.9
click at [211, 423] on ul "1. Tests. Latvijas ģeogrāfiskais stāvoklis 2. Latvijas ģeogrāfiskais stāvoklis …" at bounding box center [231, 345] width 95 height 432
click at [205, 330] on ul "1. Tests. Latvijas ģeogrāfiskais stāvoklis 2. Latvijas ģeogrāfiskais stāvoklis …" at bounding box center [231, 345] width 95 height 432
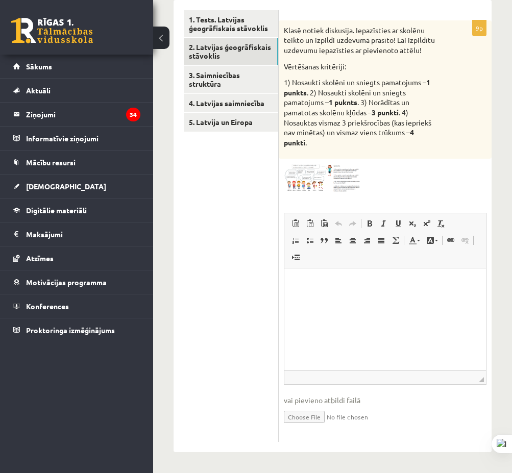
click at [290, 291] on html at bounding box center [385, 283] width 202 height 31
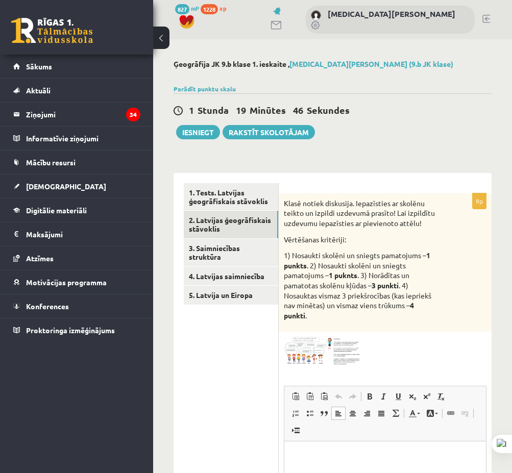
scroll to position [174, 0]
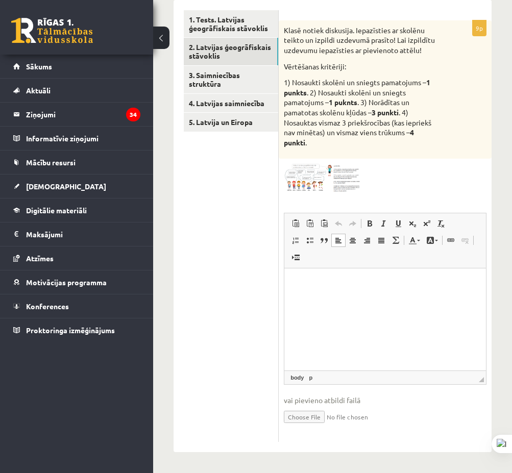
click at [358, 290] on html at bounding box center [385, 283] width 202 height 31
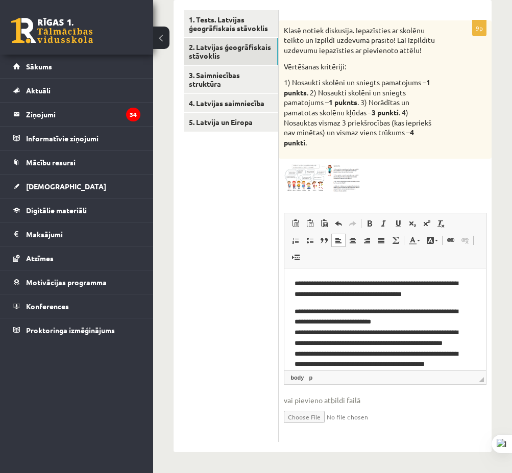
scroll to position [72, 0]
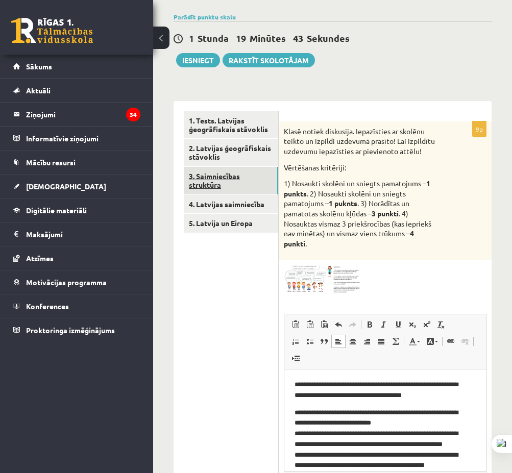
click at [263, 177] on link "3. Saimniecības struktūra" at bounding box center [231, 181] width 94 height 28
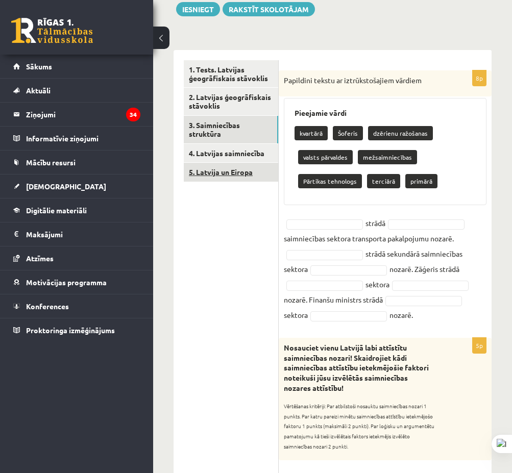
scroll to position [0, 0]
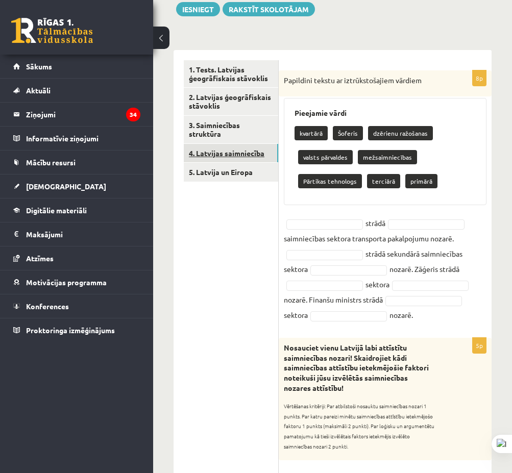
click at [266, 157] on link "4. Latvijas saimniecība" at bounding box center [231, 153] width 94 height 19
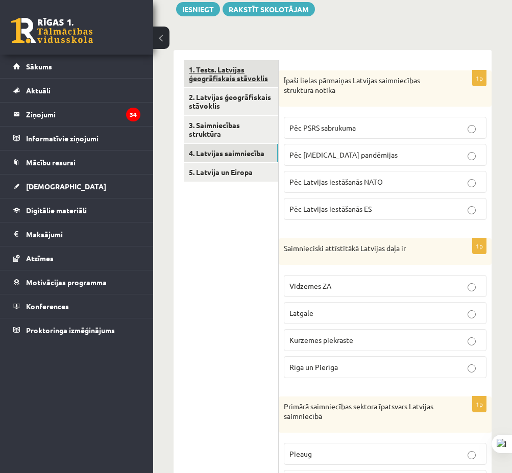
click at [262, 68] on link "1. Tests. Latvijas ģeogrāfiskais stāvoklis" at bounding box center [231, 74] width 94 height 28
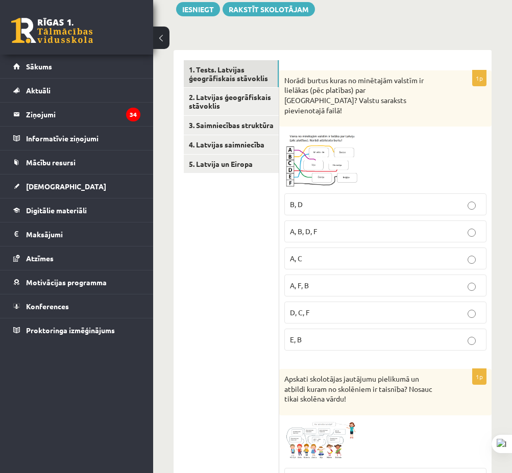
click at [329, 148] on span at bounding box center [323, 156] width 16 height 16
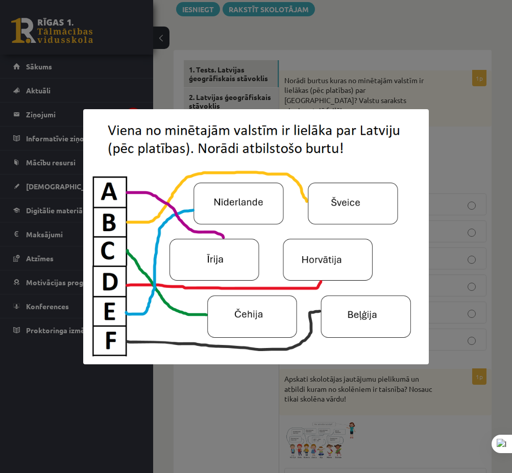
drag, startPoint x: 498, startPoint y: 139, endPoint x: 502, endPoint y: 144, distance: 6.9
click at [498, 139] on div at bounding box center [256, 236] width 512 height 473
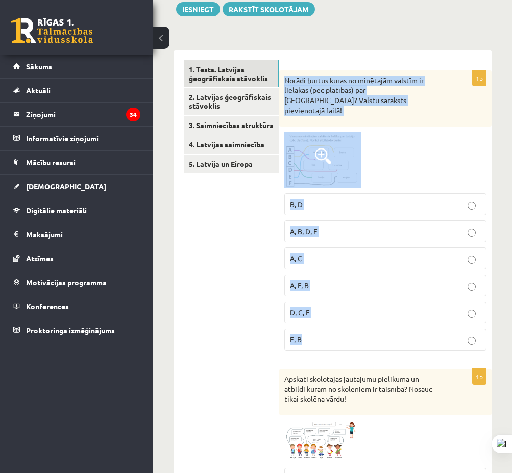
drag, startPoint x: 281, startPoint y: 77, endPoint x: 439, endPoint y: 320, distance: 289.9
click at [439, 320] on div "1p Norādi burtus kuras no minētajām valstīm ir lielākas (pēc platības) par Latv…" at bounding box center [385, 214] width 212 height 288
copy div "Norādi burtus kuras no minētajām valstīm ir lielākas (pēc platības) par Latviju…"
click at [442, 144] on div at bounding box center [385, 160] width 202 height 57
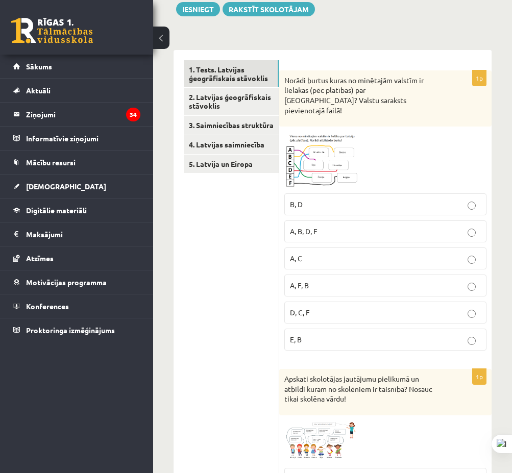
click at [292, 140] on img at bounding box center [322, 160] width 77 height 57
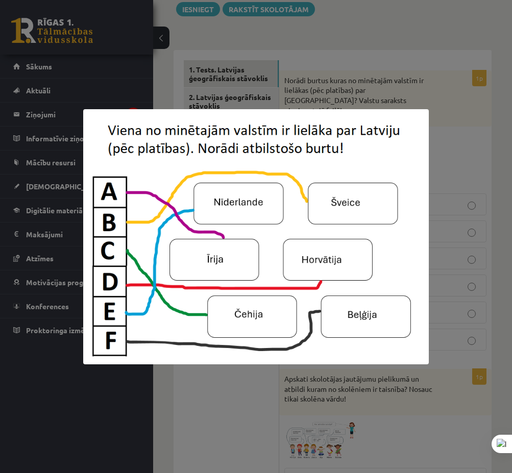
click at [462, 235] on div at bounding box center [256, 236] width 512 height 473
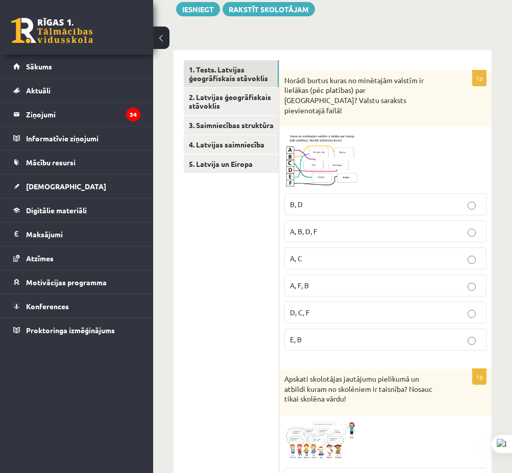
click at [335, 155] on img at bounding box center [322, 160] width 77 height 57
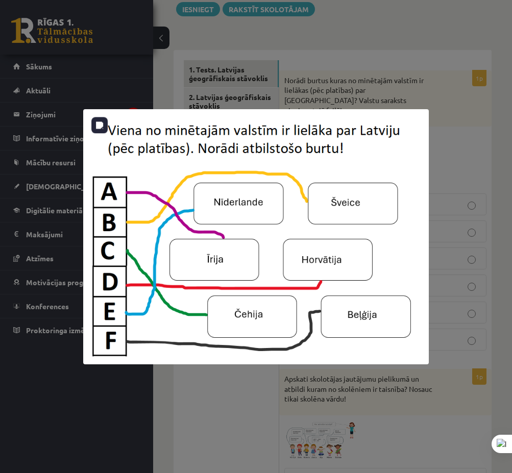
click at [452, 89] on div at bounding box center [256, 236] width 512 height 473
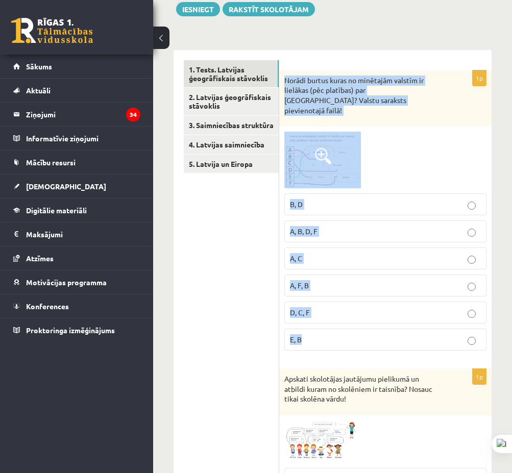
drag, startPoint x: 285, startPoint y: 82, endPoint x: 406, endPoint y: 329, distance: 275.1
click at [406, 329] on div "1p Norādi burtus kuras no minētajām valstīm ir lielākas (pēc platības) par Latv…" at bounding box center [385, 214] width 212 height 288
copy div "Norādi burtus kuras no minētajām valstīm ir lielākas (pēc platības) par Latviju…"
click at [400, 76] on p "Norādi burtus kuras no minētajām valstīm ir lielākas (pēc platības) par Latviju…" at bounding box center [359, 96] width 151 height 40
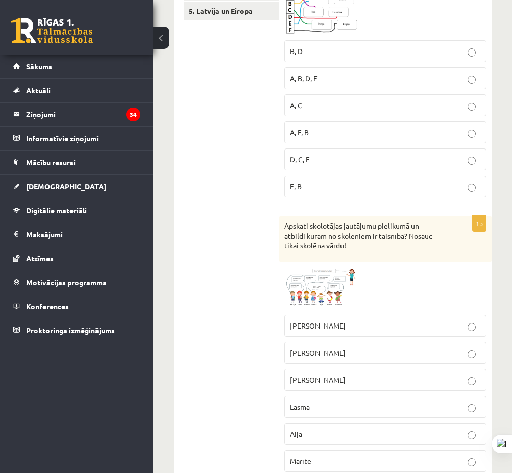
scroll to position [378, 0]
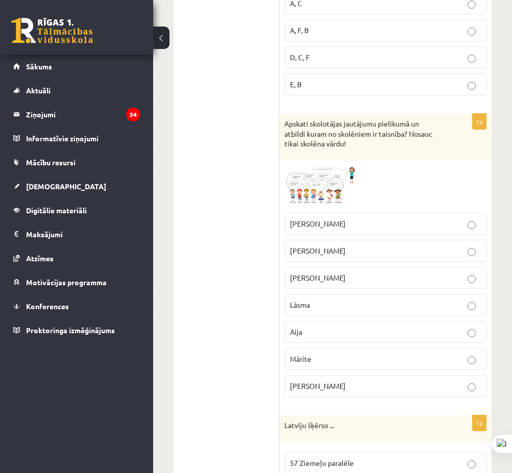
click at [314, 178] on img at bounding box center [322, 186] width 77 height 42
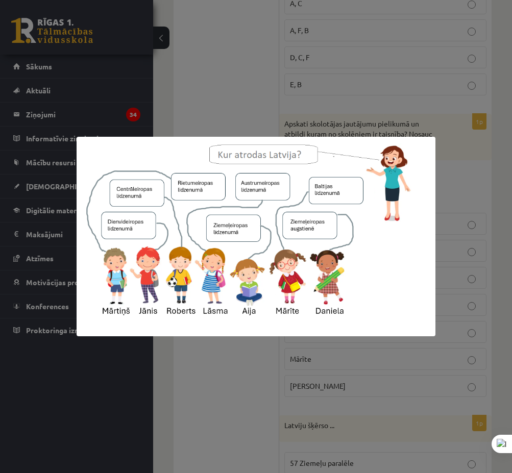
drag, startPoint x: 156, startPoint y: 120, endPoint x: 163, endPoint y: 117, distance: 7.6
click at [158, 119] on div at bounding box center [256, 236] width 512 height 473
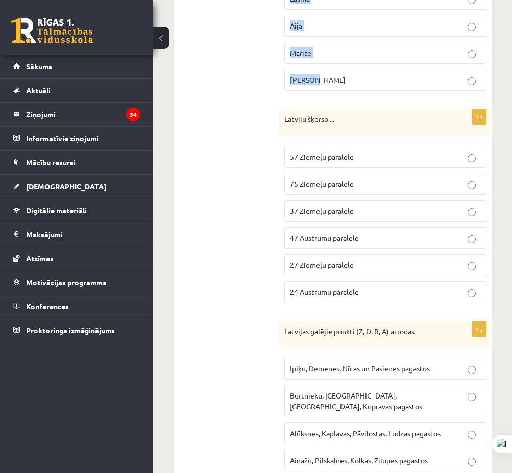
scroll to position [531, 0]
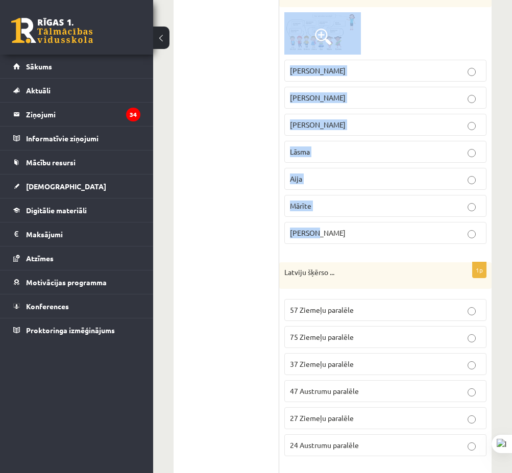
drag, startPoint x: 281, startPoint y: 109, endPoint x: 385, endPoint y: 218, distance: 150.9
click at [385, 218] on div "1p Apskati skolotājas jautājumu pielikumā un atbildi kuram no skolēniem ir tais…" at bounding box center [385, 106] width 212 height 291
copy div "Apskati skolotājas jautājumu pielikumā un atbildi kuram no skolēniem ir taisnīb…"
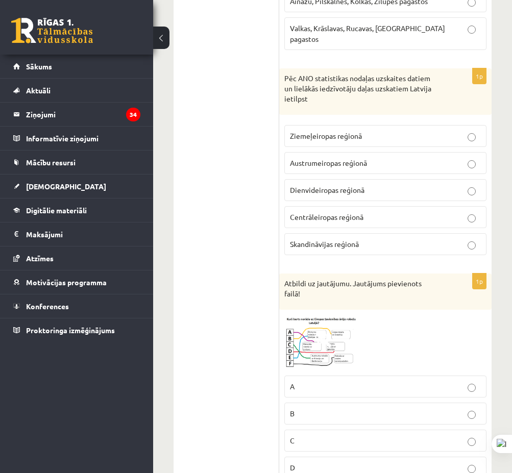
scroll to position [1246, 0]
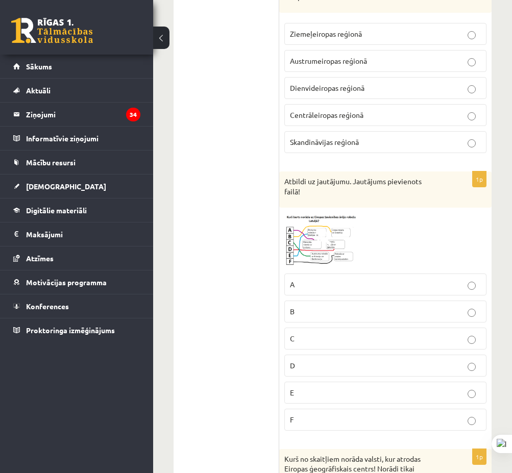
click at [303, 213] on img at bounding box center [322, 240] width 77 height 55
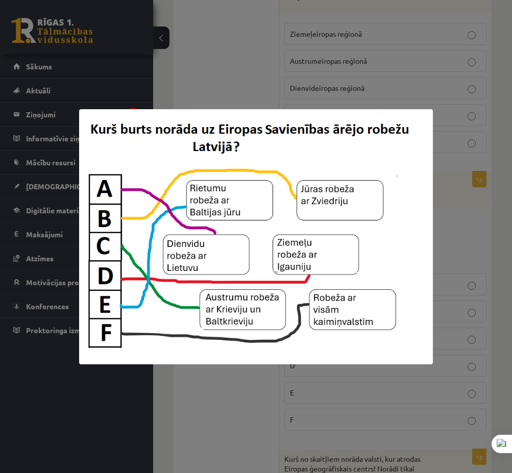
click at [232, 86] on div at bounding box center [256, 236] width 512 height 473
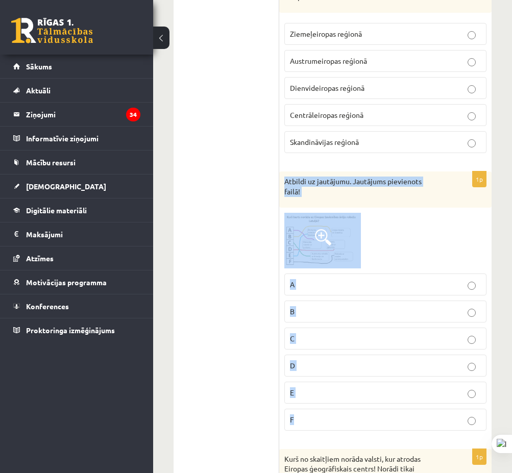
drag, startPoint x: 283, startPoint y: 152, endPoint x: 376, endPoint y: 384, distance: 249.9
click at [376, 385] on div "1p Atbildi uz jautājumu. Jautājums pievienots failā! A B C D E F" at bounding box center [385, 304] width 212 height 267
copy div "Atbildi uz jautājumu. Jautājums pievienots failā! A B C D E F"
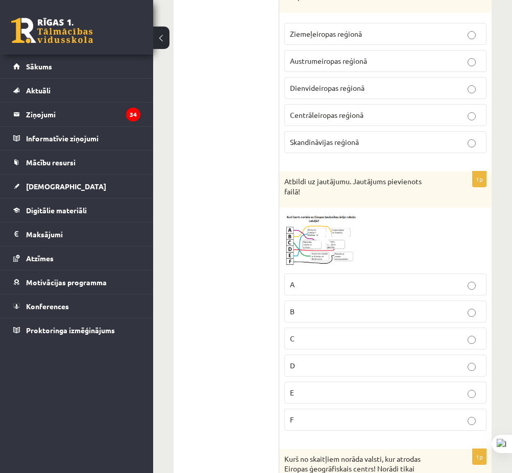
click at [218, 294] on ul "1. Tests. Latvijas ģeogrāfiskais stāvoklis 2. Latvijas ģeogrāfiskais stāvoklis …" at bounding box center [231, 272] width 95 height 2670
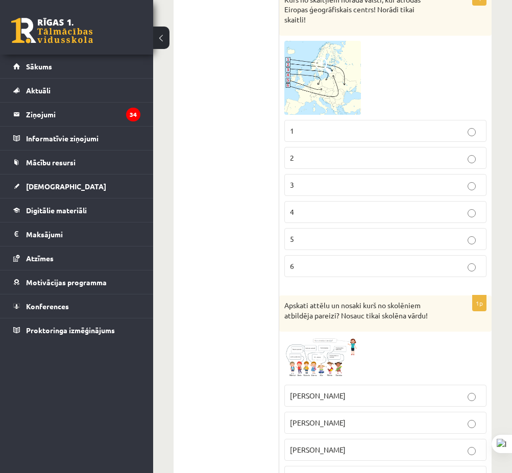
scroll to position [1603, 0]
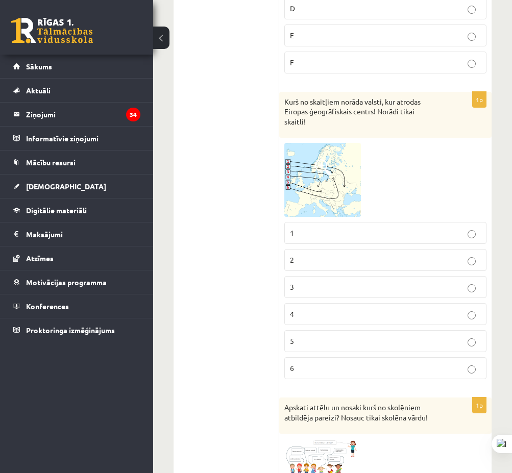
click at [330, 155] on img at bounding box center [322, 180] width 77 height 74
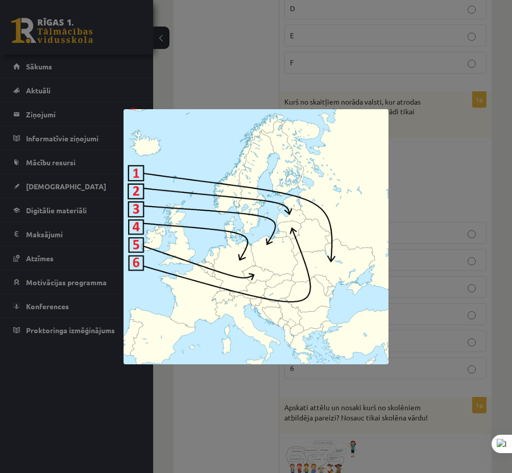
click at [423, 176] on div at bounding box center [256, 236] width 512 height 473
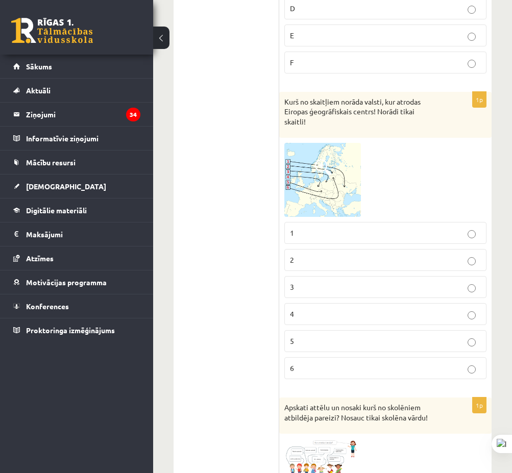
click at [337, 143] on img at bounding box center [322, 180] width 77 height 74
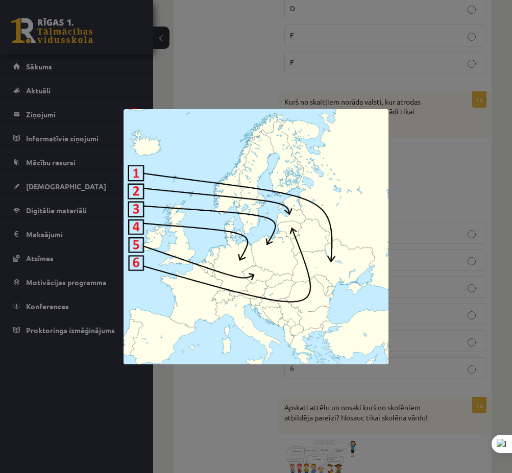
click at [427, 152] on div at bounding box center [256, 236] width 512 height 473
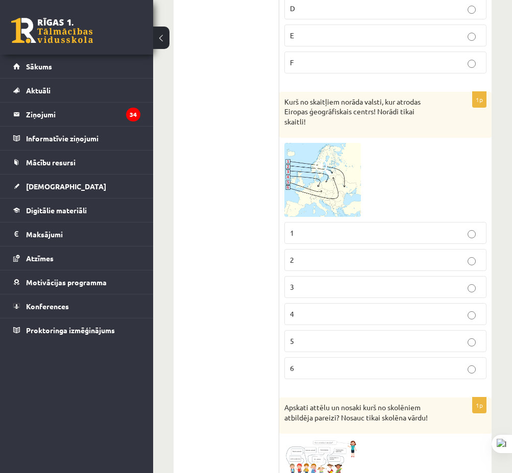
click at [341, 143] on img at bounding box center [322, 180] width 77 height 74
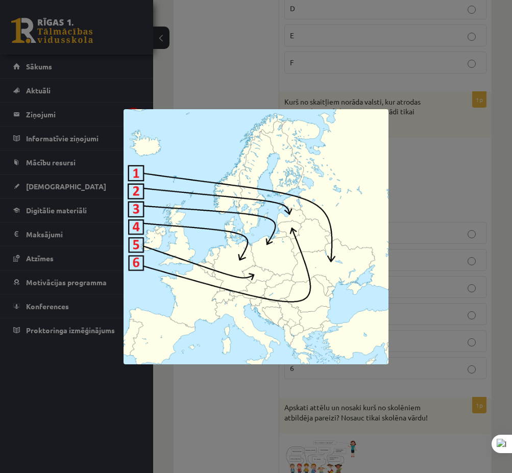
drag, startPoint x: 465, startPoint y: 108, endPoint x: 444, endPoint y: 110, distance: 21.6
click at [465, 108] on div at bounding box center [256, 236] width 512 height 473
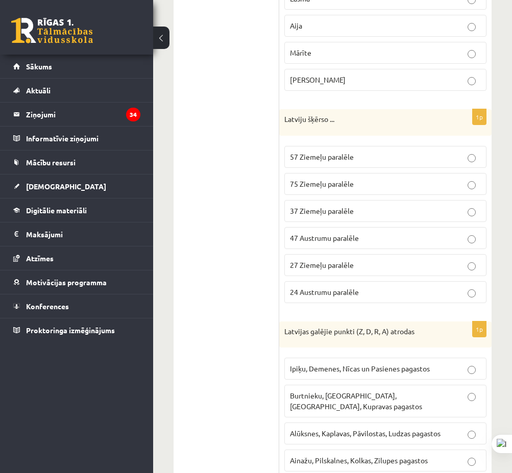
scroll to position [735, 0]
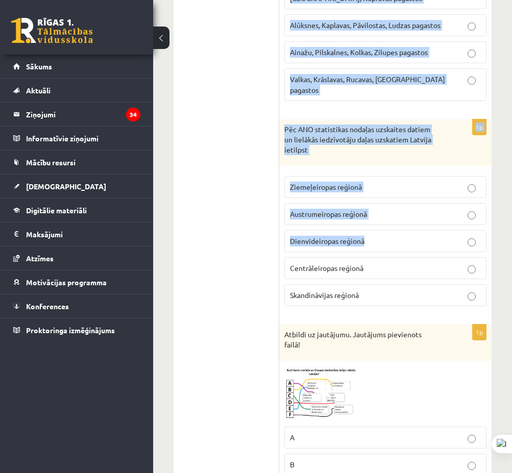
scroll to position [1195, 0]
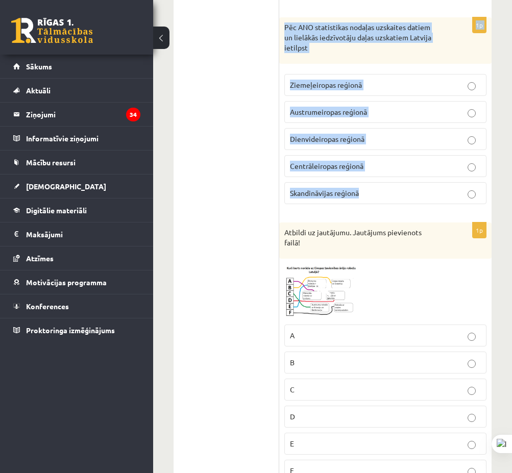
drag, startPoint x: 289, startPoint y: 58, endPoint x: 387, endPoint y: 168, distance: 147.1
click at [387, 168] on form "1p Norādi burtus kuras no minētajām valstīm ir lielākas (pēc platības) par Latv…" at bounding box center [385, 323] width 192 height 2670
copy form "Latviju šķērso ... 57 Ziemeļu paralēle 75 Ziemeļu paralēle 37 Ziemeļu paralēle …"
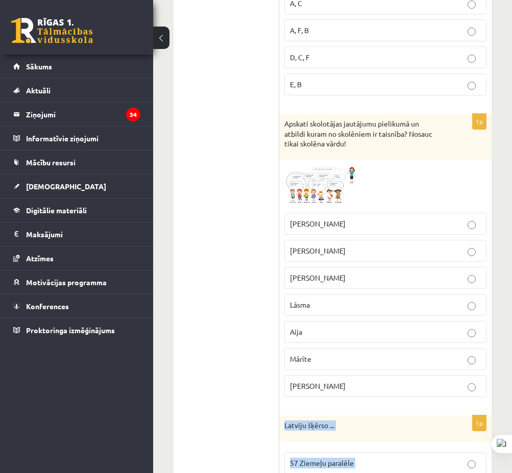
scroll to position [174, 0]
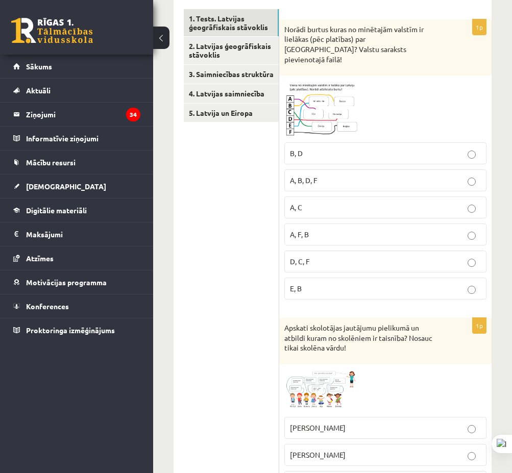
click at [353, 256] on p "D, C, F" at bounding box center [385, 261] width 191 height 11
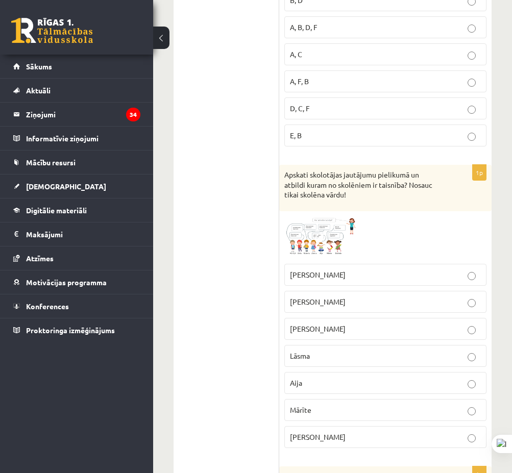
scroll to position [429, 0]
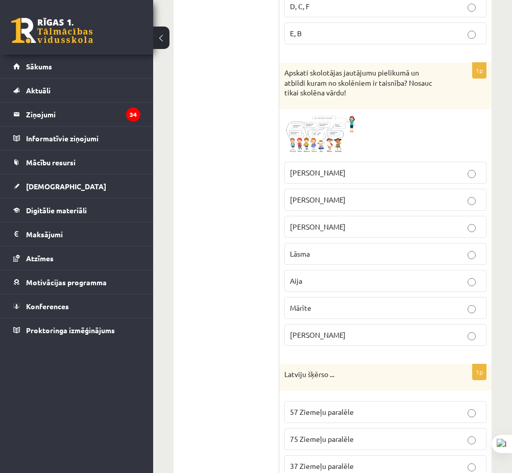
click at [346, 330] on p "Daniela" at bounding box center [385, 335] width 191 height 11
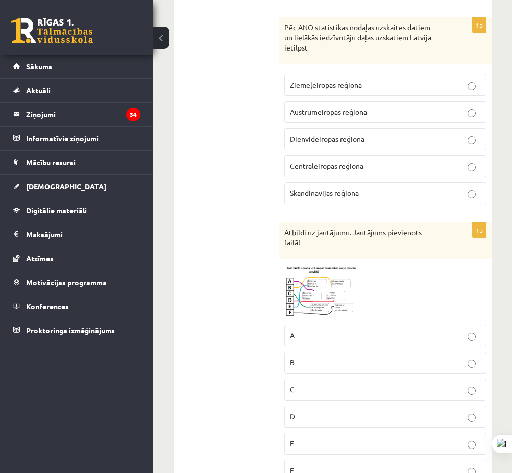
scroll to position [1246, 0]
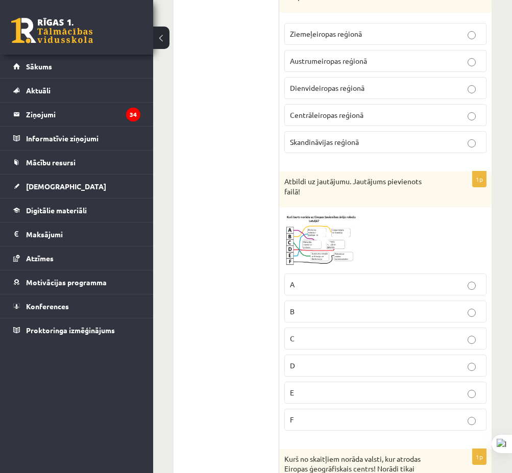
click at [320, 382] on label "E" at bounding box center [385, 393] width 202 height 22
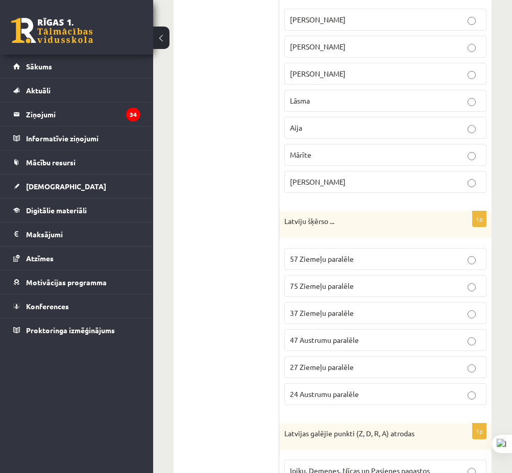
scroll to position [735, 0]
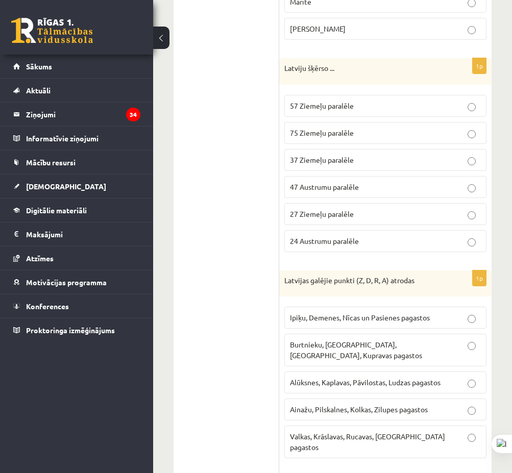
drag, startPoint x: 393, startPoint y: 100, endPoint x: 380, endPoint y: 155, distance: 56.6
click at [392, 101] on p "57 Ziemeļu paralēle" at bounding box center [385, 106] width 191 height 11
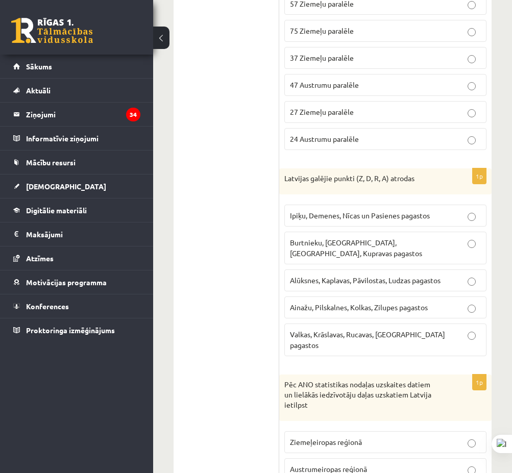
scroll to position [940, 0]
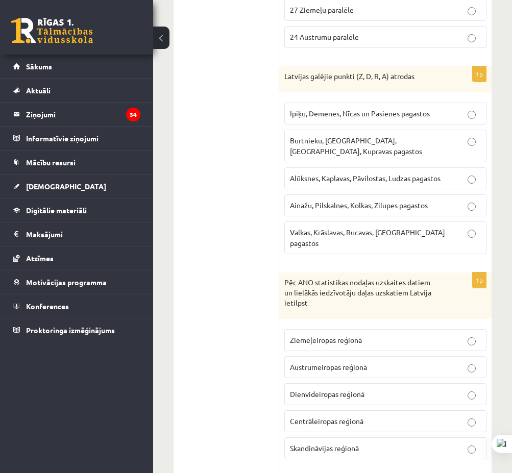
click at [382, 109] on p "Ipiķu, Demenes, Nīcas un Pasienes pagastos" at bounding box center [385, 113] width 191 height 11
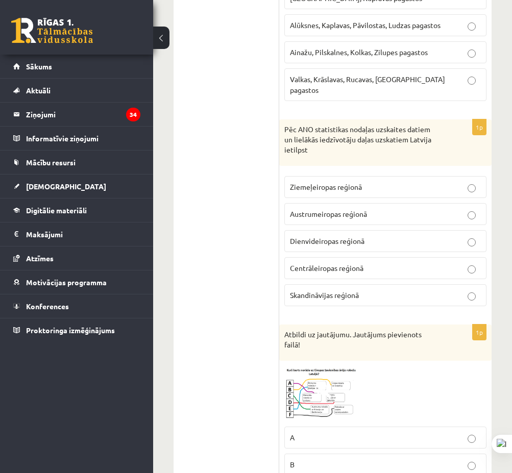
click at [403, 182] on p "Ziemeļeiropas reģionā" at bounding box center [385, 187] width 191 height 11
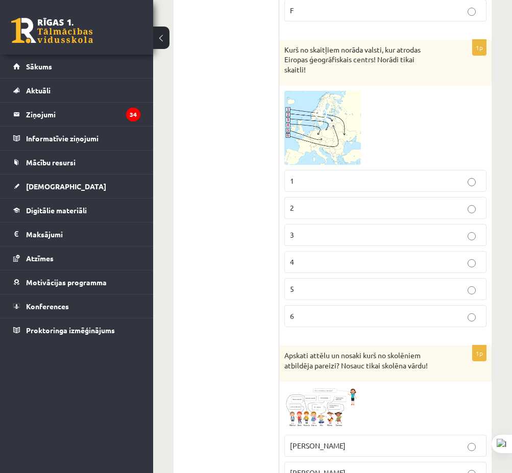
scroll to position [1502, 0]
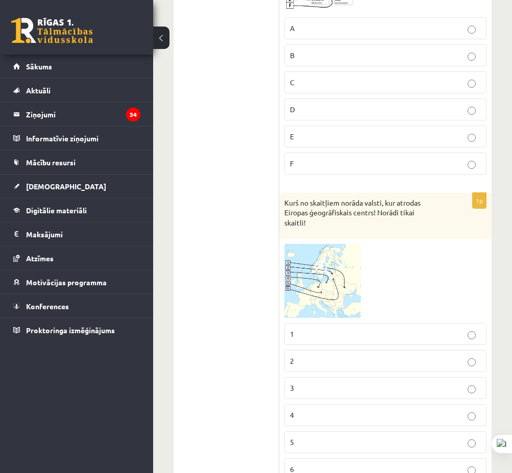
click at [358, 255] on img at bounding box center [322, 281] width 77 height 74
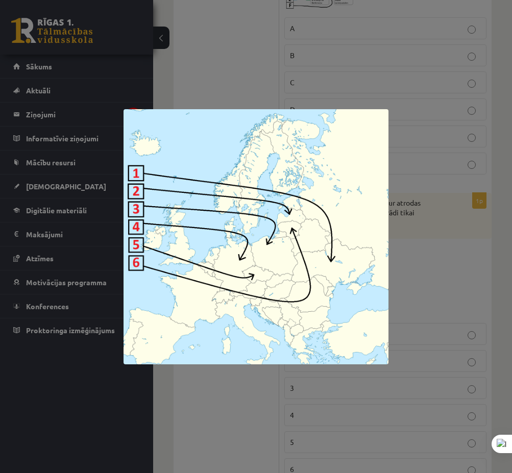
click at [278, 67] on div at bounding box center [256, 236] width 512 height 473
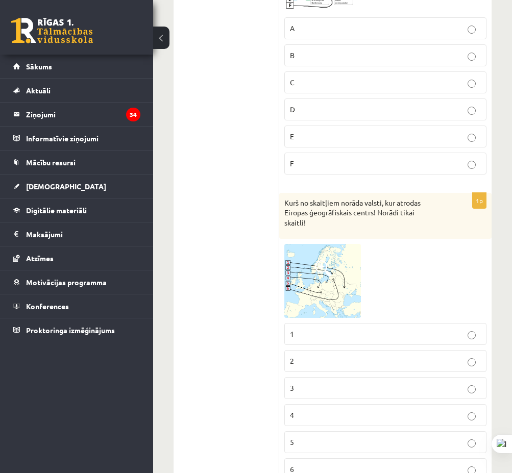
click at [107, 399] on div "0 Dāvanas 827 mP 1228 xp Nikita Rudaks Sākums Aktuāli Kā mācīties eSKOLĀ Kontak…" at bounding box center [76, 236] width 153 height 473
click at [207, 246] on ul "1. Tests. Latvijas ģeogrāfiskais stāvoklis 2. Latvijas ģeogrāfiskais stāvoklis …" at bounding box center [231, 16] width 95 height 2670
click at [208, 246] on ul "1. Tests. Latvijas ģeogrāfiskais stāvoklis 2. Latvijas ģeogrāfiskais stāvoklis …" at bounding box center [231, 16] width 95 height 2670
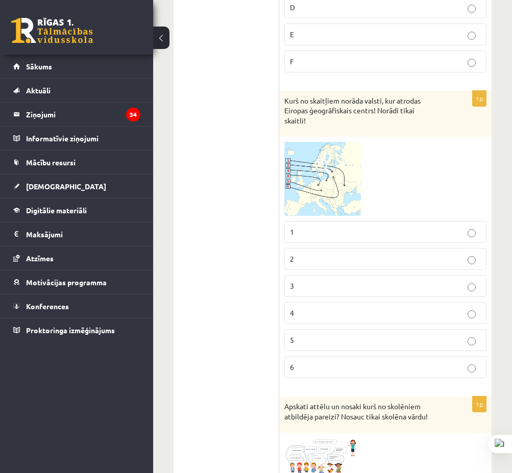
click at [314, 158] on img at bounding box center [322, 179] width 77 height 74
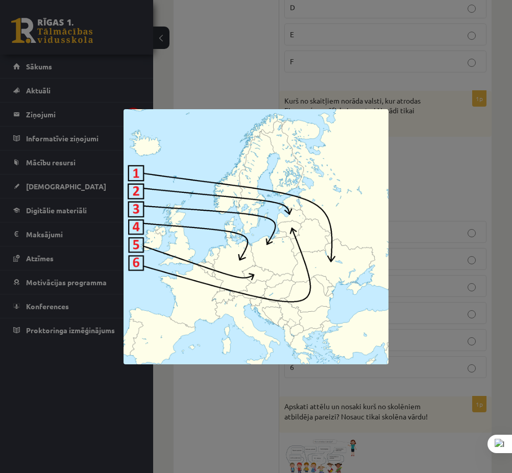
click at [276, 71] on div at bounding box center [256, 236] width 512 height 473
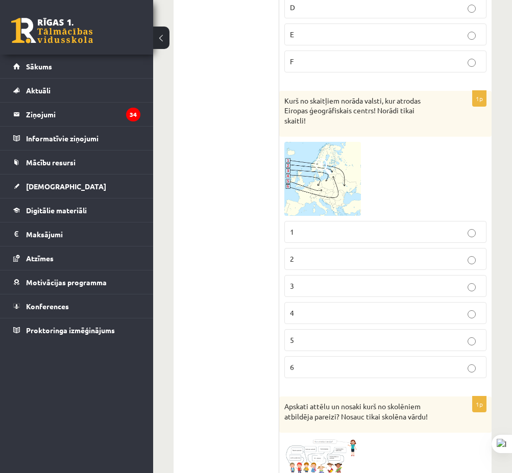
scroll to position [1808, 0]
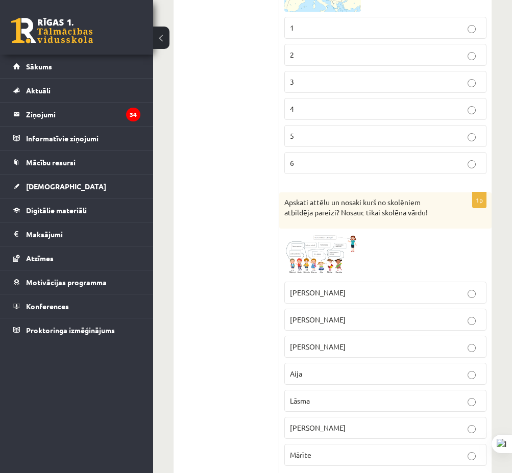
click at [326, 250] on span at bounding box center [323, 258] width 16 height 16
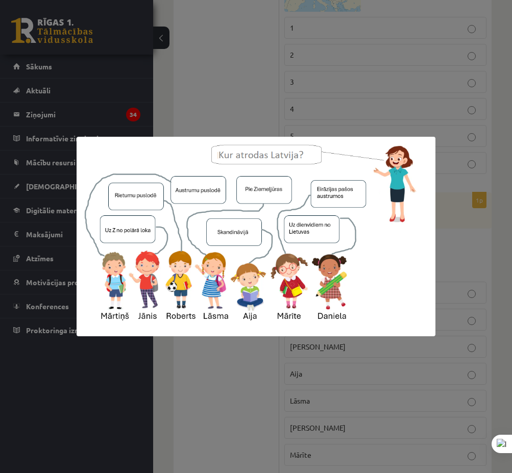
click at [284, 94] on div at bounding box center [256, 236] width 512 height 473
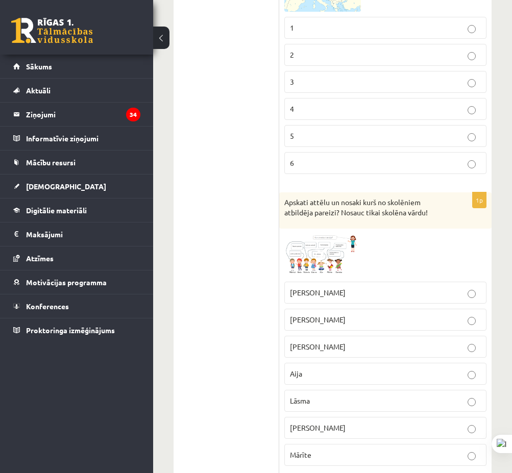
scroll to position [2013, 0]
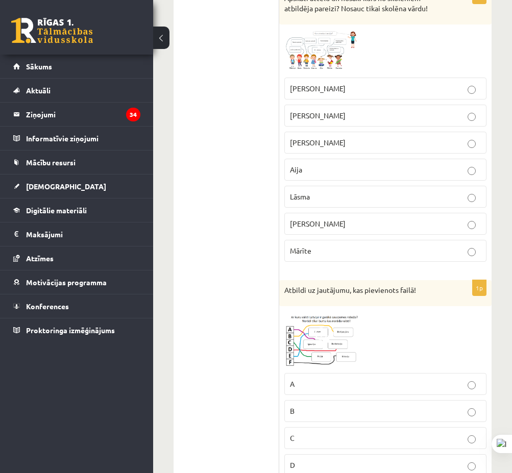
click at [324, 328] on span at bounding box center [323, 336] width 16 height 16
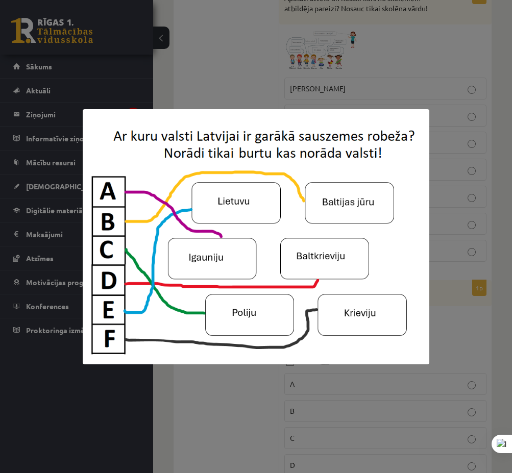
click at [288, 62] on div at bounding box center [256, 236] width 512 height 473
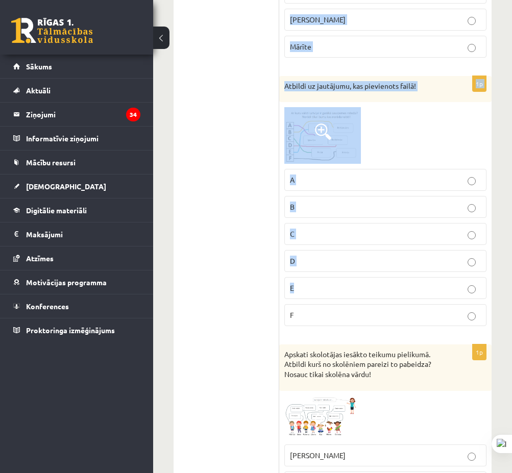
scroll to position [2370, 0]
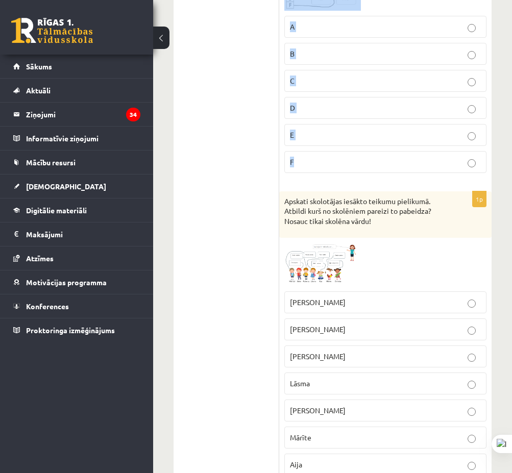
drag, startPoint x: 283, startPoint y: 117, endPoint x: 462, endPoint y: 146, distance: 182.0
copy form "Kurš no skaitļiem norāda valsti, kur atrodas Eiropas ģeogrāfiskais centrs! Norā…"
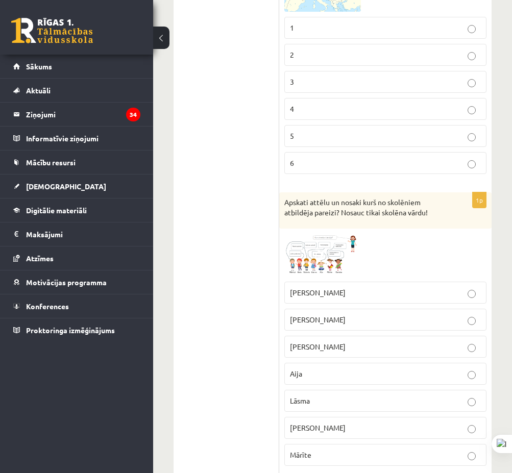
scroll to position [1706, 0]
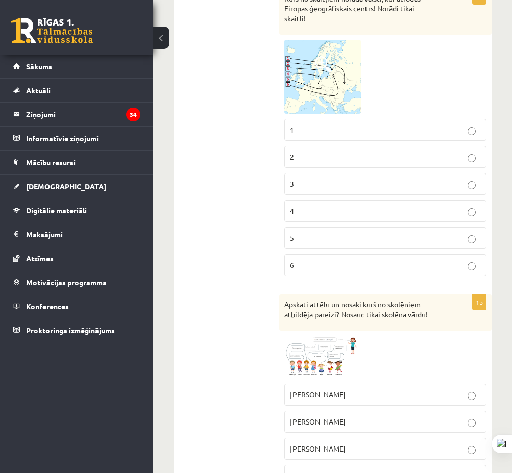
click at [315, 206] on p "4" at bounding box center [385, 211] width 191 height 11
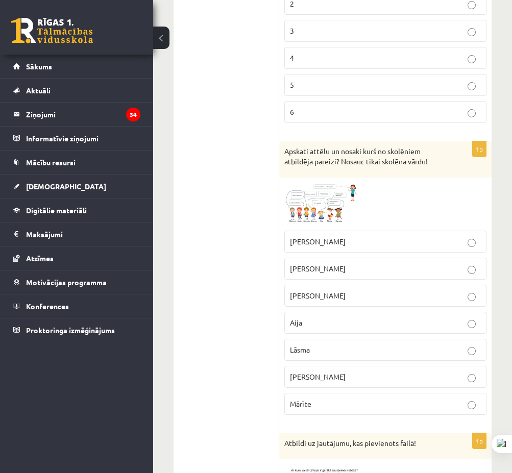
click at [334, 263] on p "Roberts" at bounding box center [385, 268] width 191 height 11
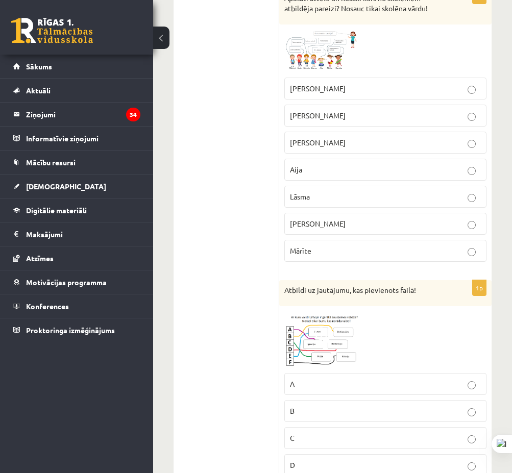
scroll to position [2115, 0]
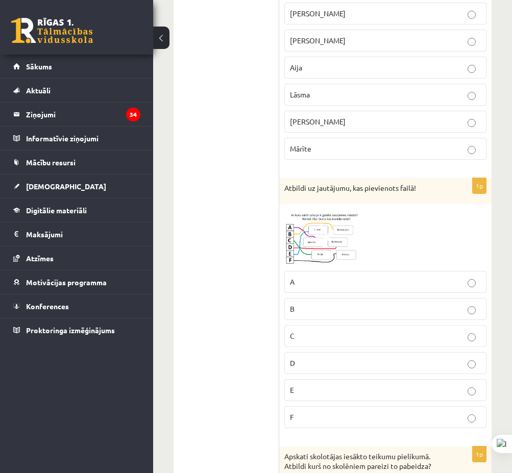
click at [325, 271] on label "A" at bounding box center [385, 282] width 202 height 22
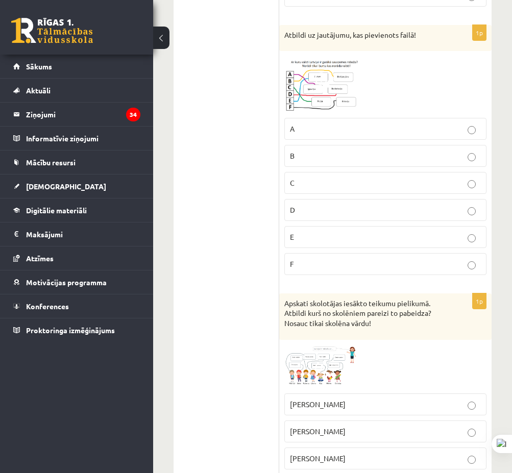
scroll to position [2370, 0]
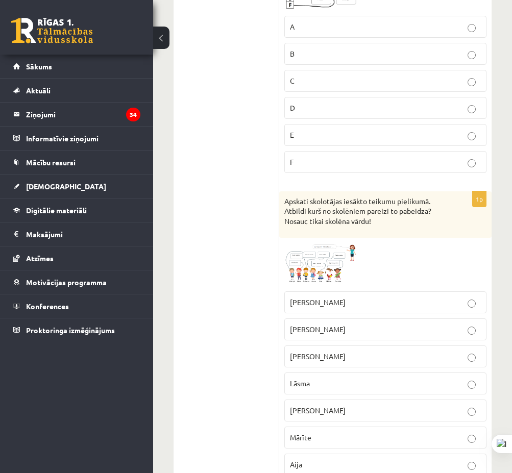
click at [314, 243] on img at bounding box center [322, 264] width 77 height 43
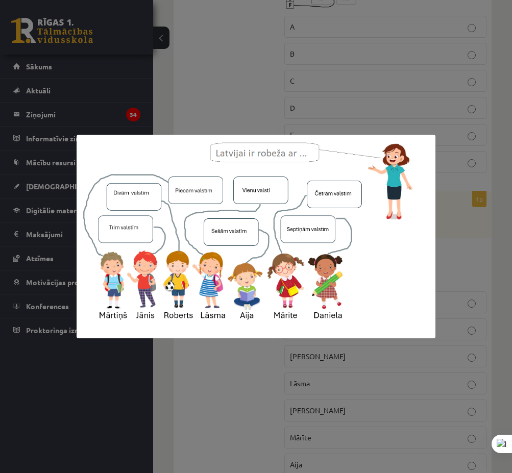
click at [213, 87] on div at bounding box center [256, 236] width 512 height 473
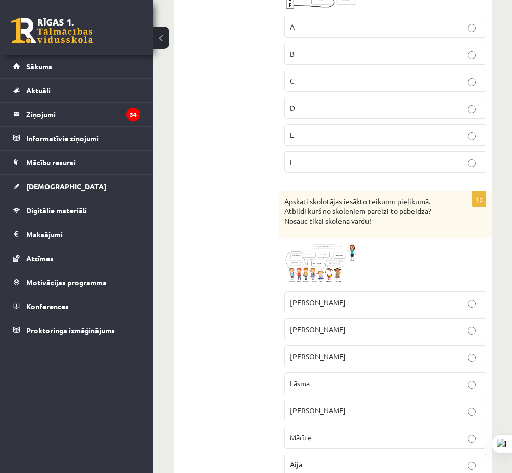
drag, startPoint x: 227, startPoint y: 422, endPoint x: 284, endPoint y: 399, distance: 60.9
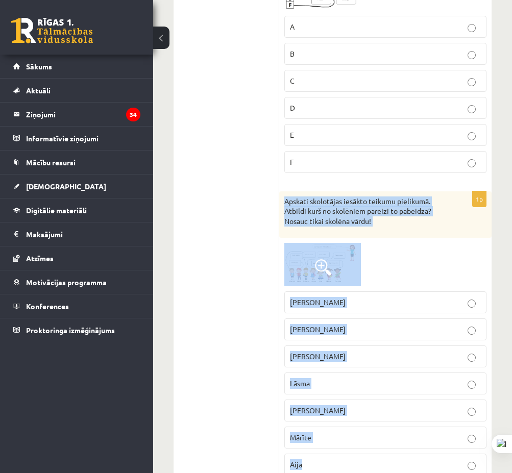
drag, startPoint x: 283, startPoint y: 157, endPoint x: 443, endPoint y: 423, distance: 310.0
click at [443, 425] on div "1p Apskati skolotājas iesākto teikumu pielikumā. Atbildi kurš no skolēniem pare…" at bounding box center [385, 337] width 212 height 292
copy div "Apskati skolotājas iesākto teikumu pielikumā. Atbildi kurš no skolēniem pareizi…"
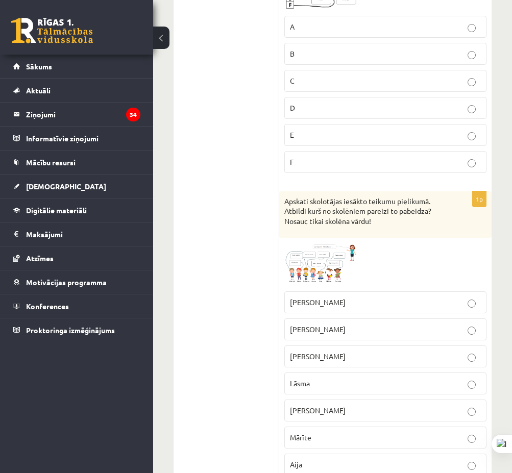
drag, startPoint x: 247, startPoint y: 418, endPoint x: 253, endPoint y: 407, distance: 12.3
click at [333, 243] on img at bounding box center [322, 264] width 77 height 43
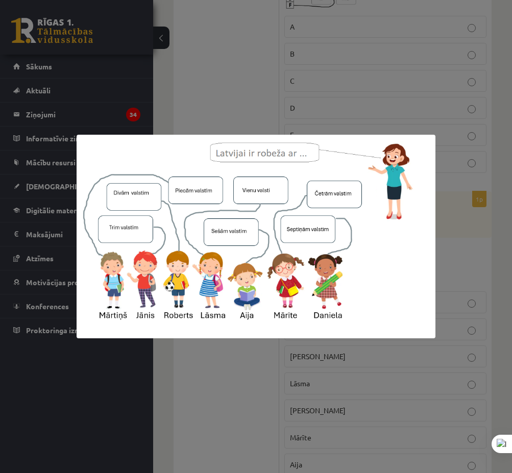
click at [226, 424] on div at bounding box center [256, 236] width 512 height 473
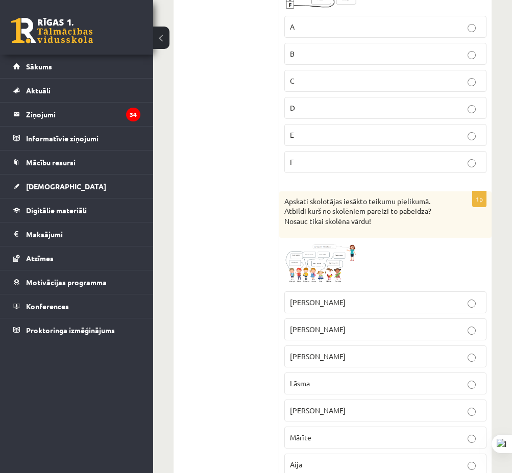
click at [322, 378] on p "Lāsma" at bounding box center [385, 383] width 191 height 11
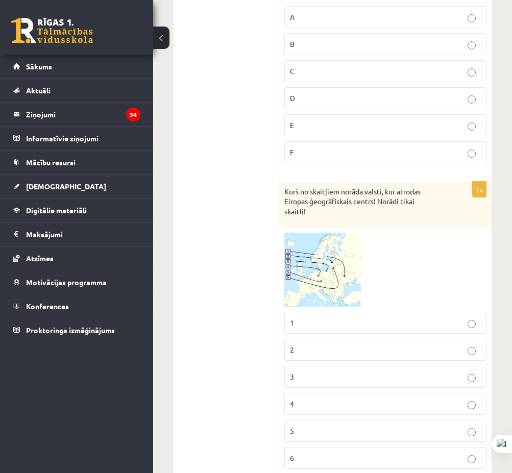
scroll to position [625, 0]
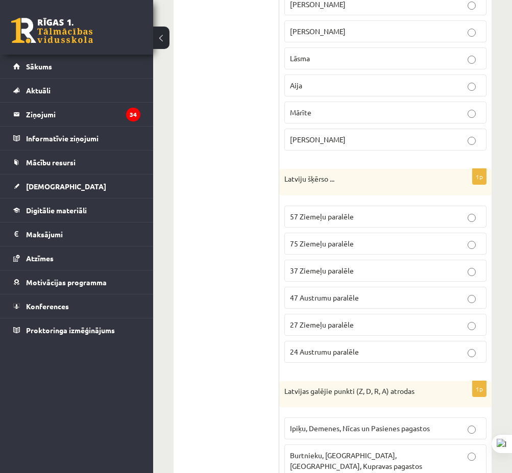
drag, startPoint x: 225, startPoint y: 338, endPoint x: 244, endPoint y: 190, distance: 148.8
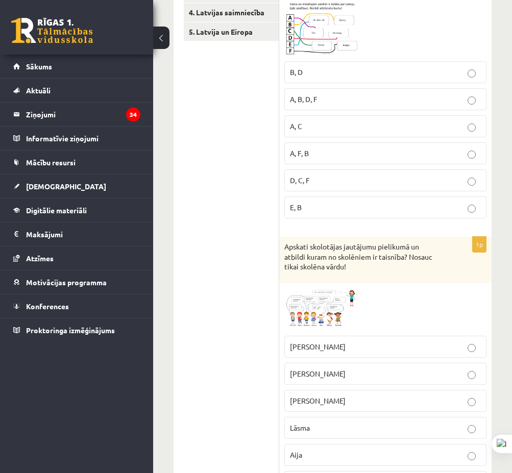
scroll to position [0, 0]
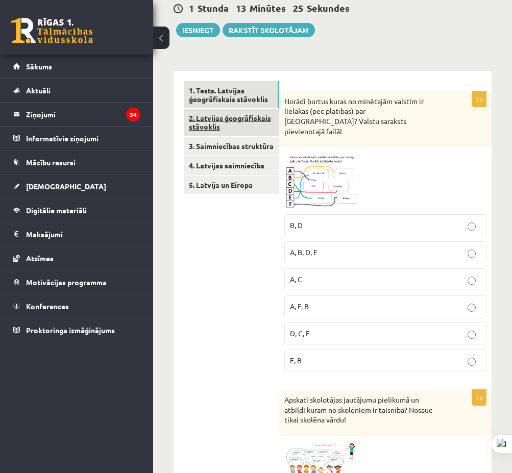
click at [246, 128] on link "2. Latvijas ģeogrāfiskais stāvoklis" at bounding box center [231, 123] width 95 height 28
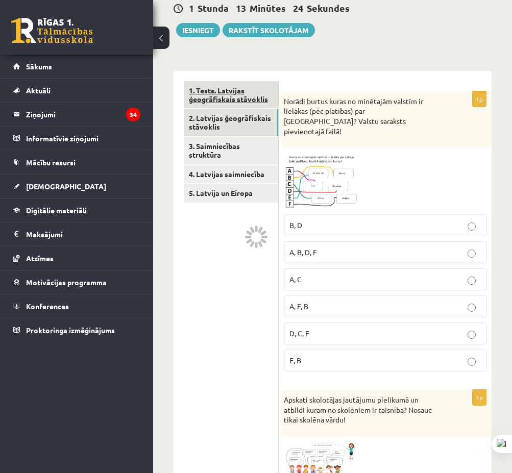
scroll to position [54, 0]
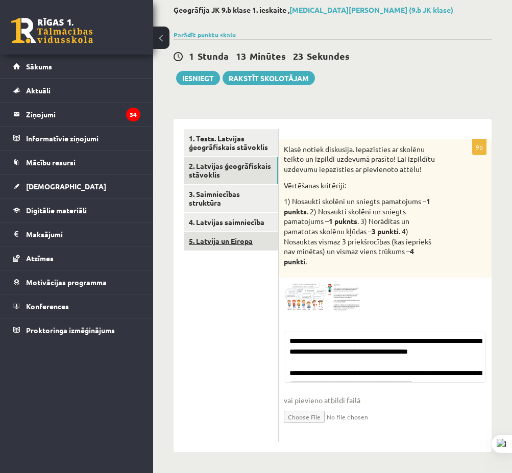
click at [247, 232] on link "5. Latvija un Eiropa" at bounding box center [231, 241] width 94 height 19
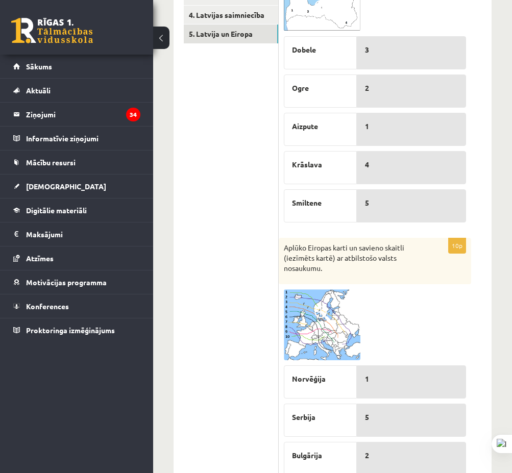
scroll to position [210, 0]
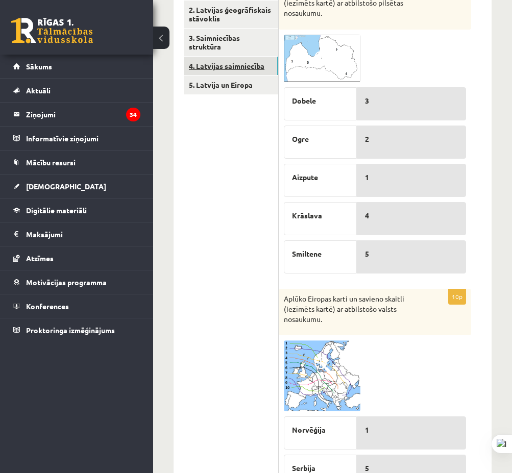
click at [265, 63] on link "4. Latvijas saimniecība" at bounding box center [231, 66] width 94 height 19
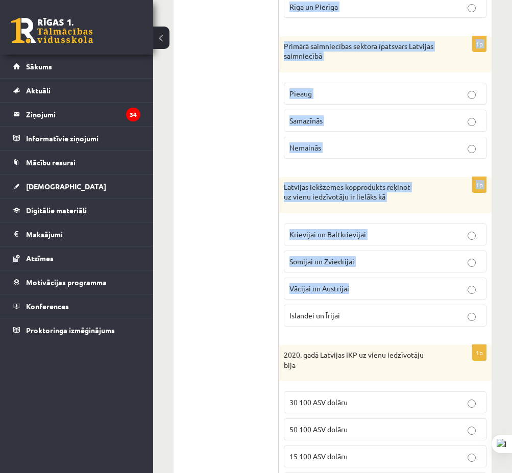
scroll to position [534, 0]
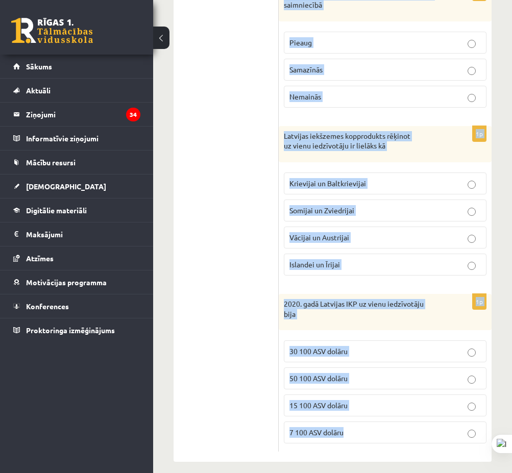
drag, startPoint x: 281, startPoint y: 122, endPoint x: 503, endPoint y: 431, distance: 379.9
click at [413, 439] on form "1p Īpaši lielas pārmaiņas Latvijas saimniecības struktūrā notika Pēc PSRS sabru…" at bounding box center [385, 50] width 192 height 803
copy form "Īpaši lielas pārmaiņas Latvijas saimniecības struktūrā notika Pēc PSRS sabrukum…"
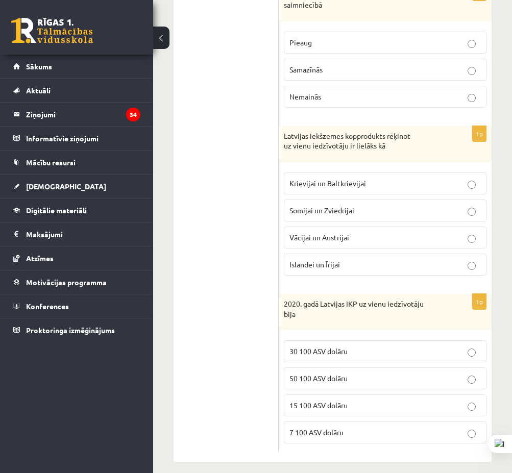
click at [253, 224] on ul "1. Tests. Latvijas ģeogrāfiskais stāvoklis 2. Latvijas ģeogrāfiskais stāvoklis …" at bounding box center [231, 50] width 95 height 803
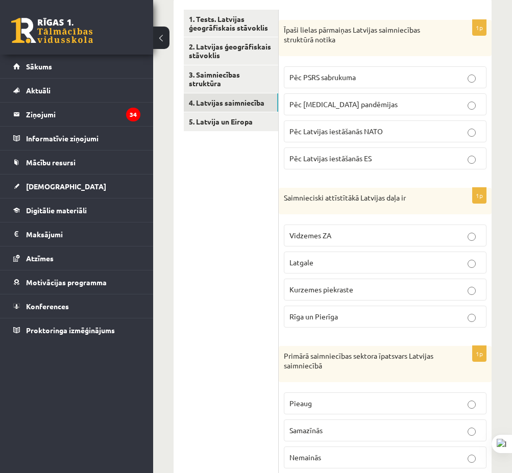
scroll to position [0, 0]
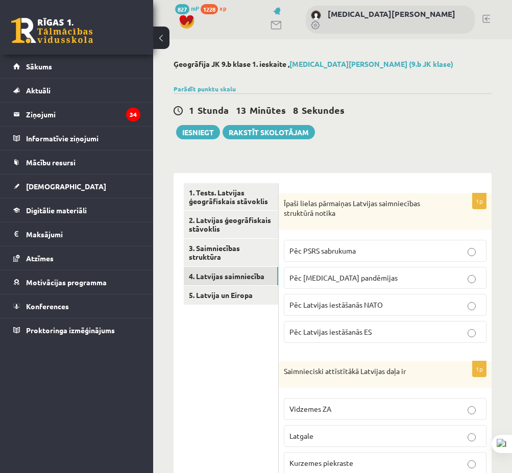
drag, startPoint x: 228, startPoint y: 134, endPoint x: 235, endPoint y: 113, distance: 22.0
click at [479, 112] on div "1 Stunda 12 Minūtes 51 Sekundes" at bounding box center [333, 110] width 318 height 13
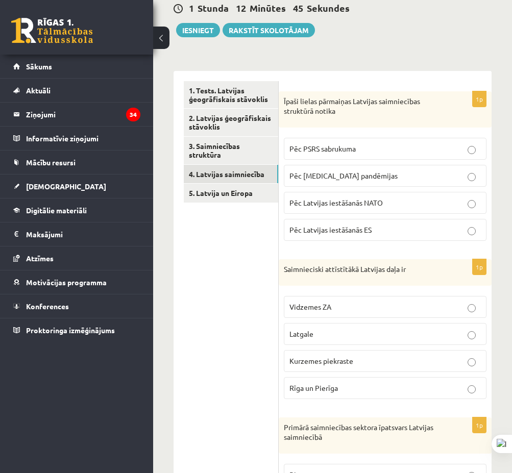
click at [347, 149] on span "Pēc PSRS sabrukuma" at bounding box center [322, 148] width 66 height 9
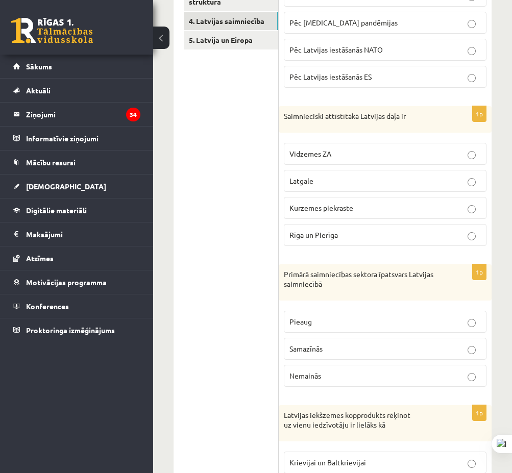
click at [346, 233] on p "Rīga un Pierīga" at bounding box center [384, 235] width 191 height 11
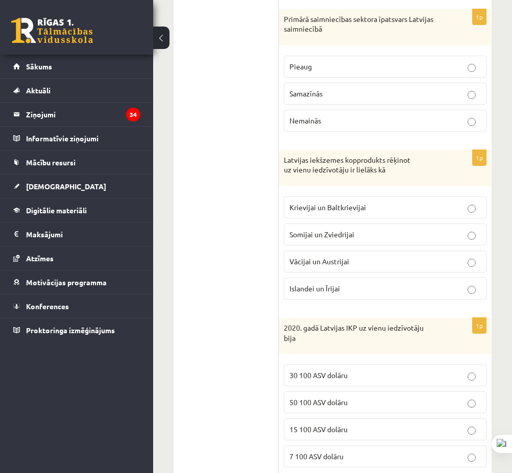
click at [362, 90] on p "Samazīnās" at bounding box center [384, 93] width 191 height 11
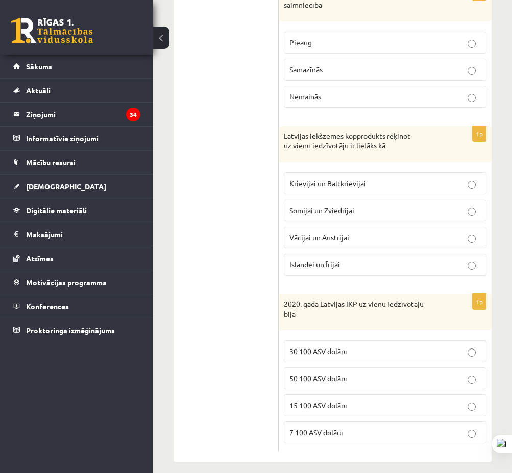
click at [365, 173] on label "Krievijai un Baltkrievijai" at bounding box center [385, 184] width 203 height 22
click at [325, 401] on span "15 100 ASV dolāru" at bounding box center [318, 405] width 58 height 9
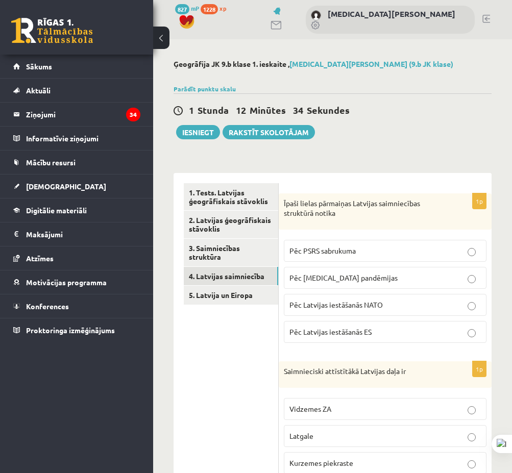
drag, startPoint x: 213, startPoint y: 322, endPoint x: 237, endPoint y: 90, distance: 233.0
click at [188, 136] on button "Iesniegt" at bounding box center [198, 132] width 44 height 14
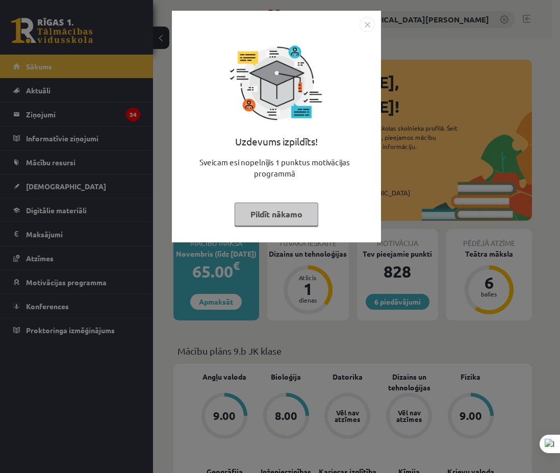
click at [374, 22] on img "Close" at bounding box center [367, 24] width 15 height 15
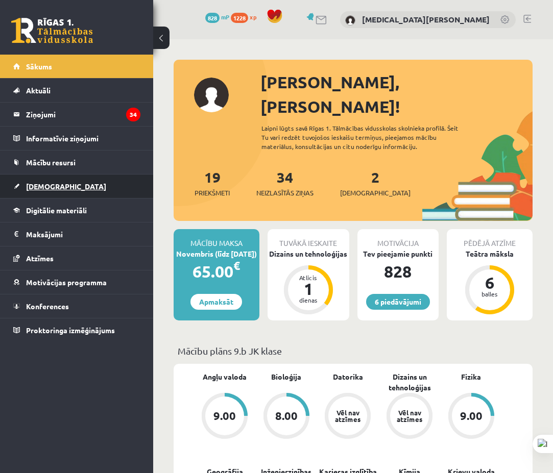
click at [62, 188] on link "[DEMOGRAPHIC_DATA]" at bounding box center [76, 186] width 127 height 23
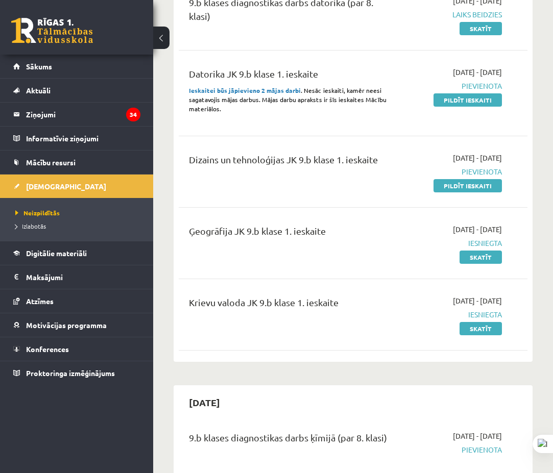
scroll to position [306, 0]
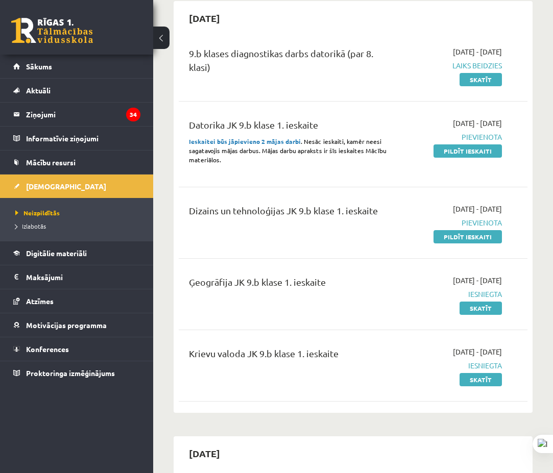
drag, startPoint x: 454, startPoint y: 236, endPoint x: 311, endPoint y: 32, distance: 249.1
click at [454, 236] on link "Pildīt ieskaiti" at bounding box center [467, 236] width 68 height 13
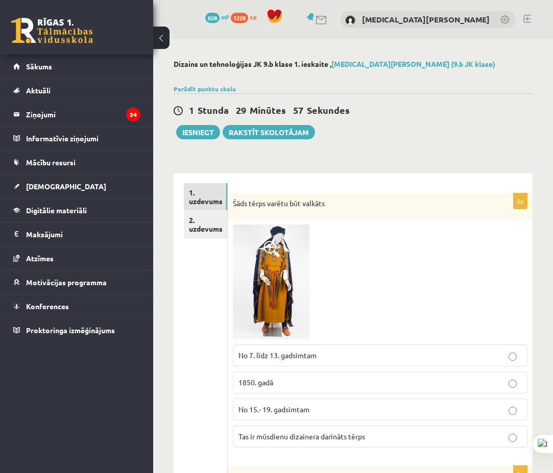
drag, startPoint x: 205, startPoint y: 169, endPoint x: 234, endPoint y: 76, distance: 97.8
click at [207, 227] on link "2. uzdevums" at bounding box center [205, 225] width 43 height 28
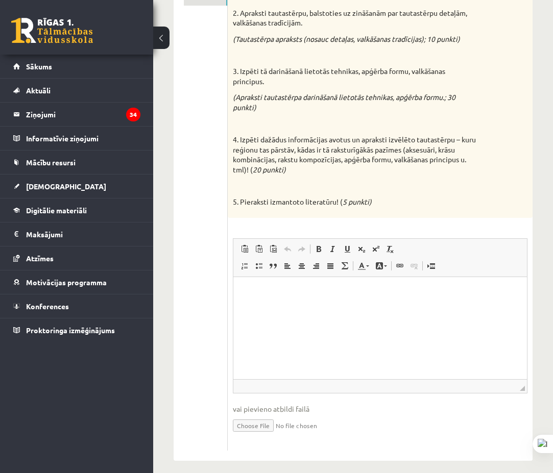
scroll to position [29, 0]
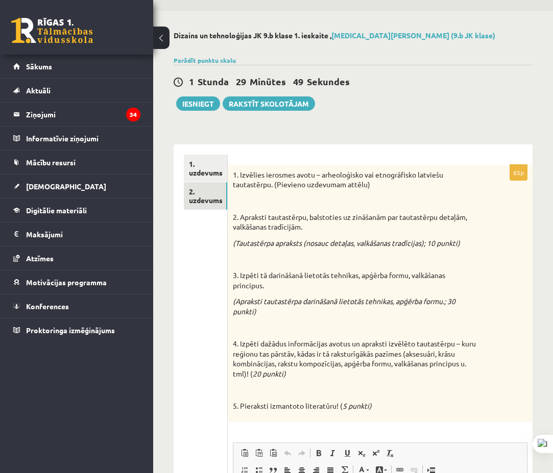
click at [390, 259] on p at bounding box center [354, 259] width 243 height 10
click at [199, 169] on link "1. uzdevums" at bounding box center [205, 169] width 43 height 28
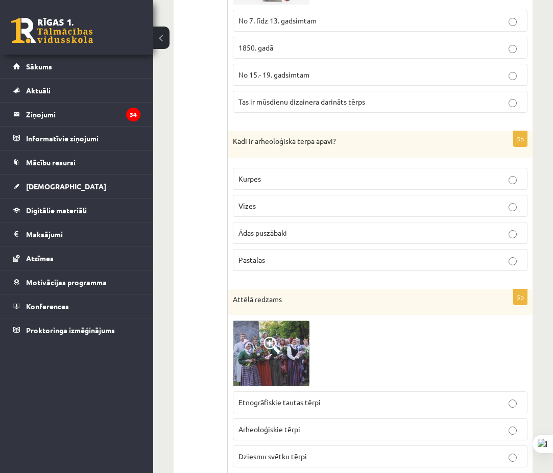
scroll to position [80, 0]
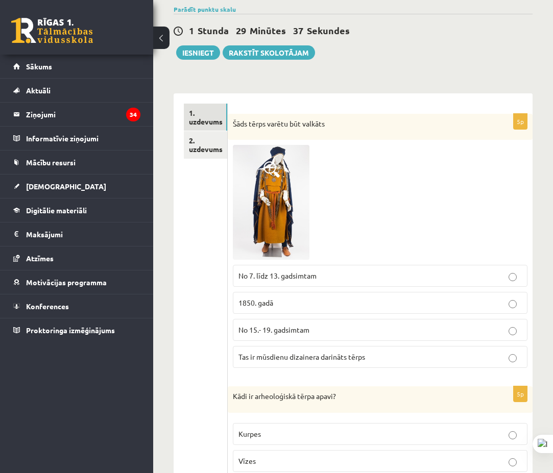
click at [275, 183] on img at bounding box center [271, 202] width 77 height 115
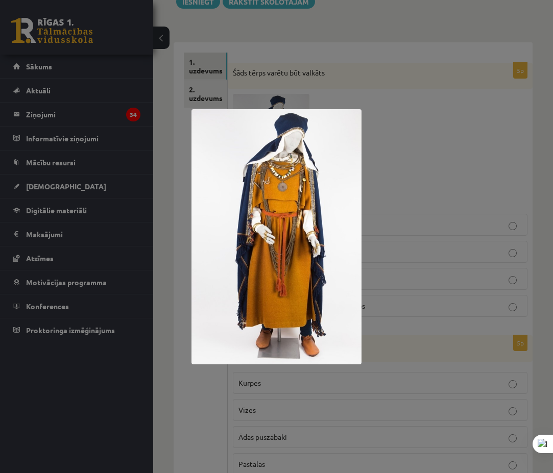
scroll to position [0, 0]
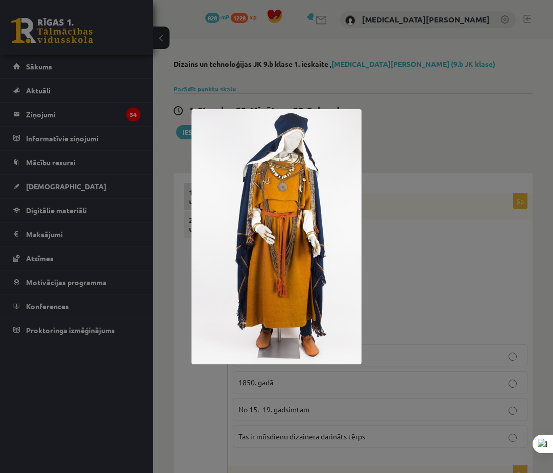
drag, startPoint x: 444, startPoint y: 101, endPoint x: 559, endPoint y: 136, distance: 120.5
click at [444, 101] on div at bounding box center [276, 236] width 553 height 473
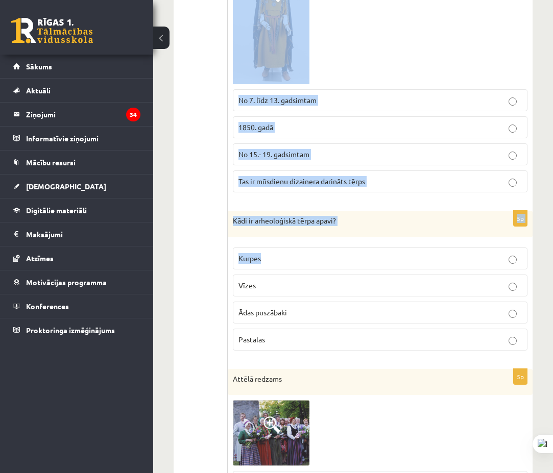
scroll to position [306, 0]
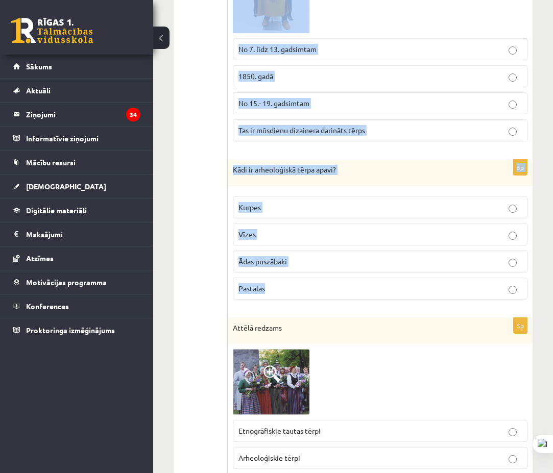
drag, startPoint x: 231, startPoint y: 203, endPoint x: 428, endPoint y: 322, distance: 229.9
copy form "Šāds tērps varētu būt valkāts No 7. līdz 13. gadsimtam 1850. gadā No 15.- 19. g…"
click at [296, 384] on img at bounding box center [271, 382] width 77 height 66
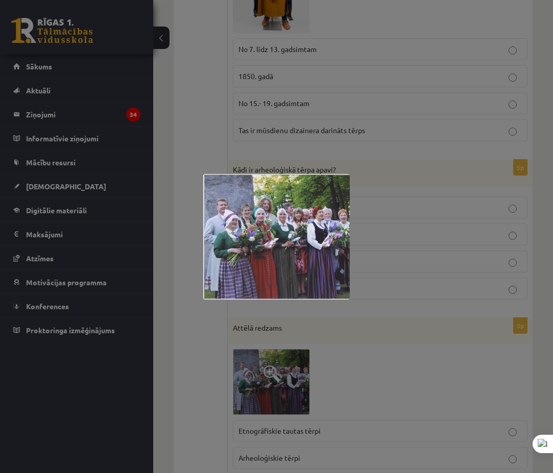
click at [174, 298] on div at bounding box center [276, 236] width 553 height 473
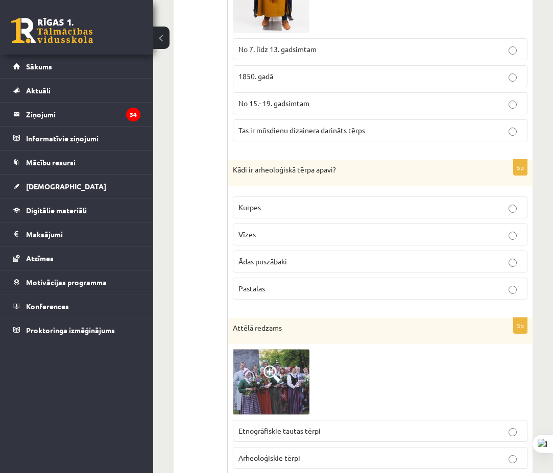
click at [242, 377] on img at bounding box center [271, 382] width 77 height 66
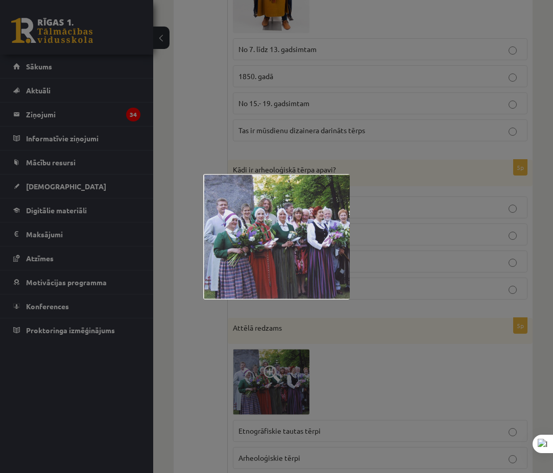
drag, startPoint x: 212, startPoint y: 109, endPoint x: 251, endPoint y: 90, distance: 43.1
click at [212, 109] on div at bounding box center [276, 236] width 553 height 473
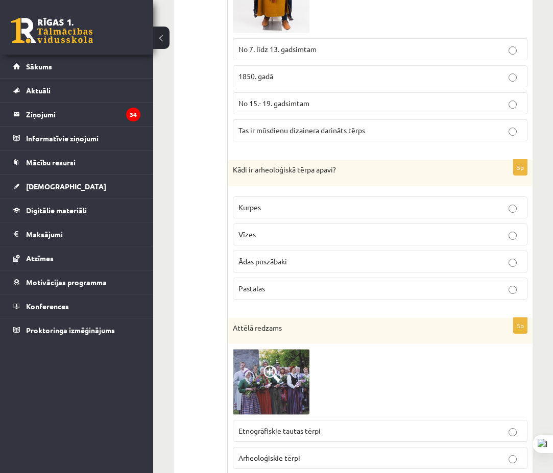
scroll to position [153, 0]
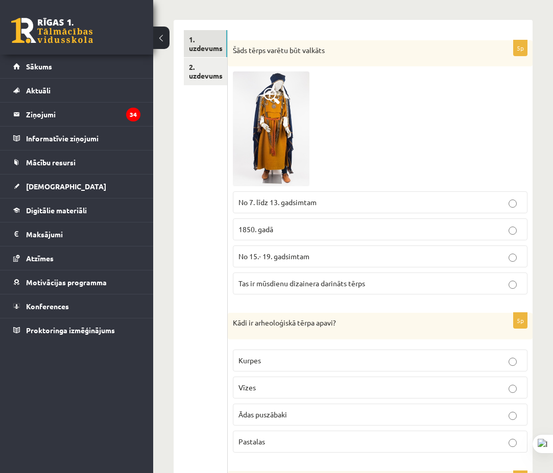
click at [329, 211] on label "No 7. līdz 13. gadsimtam" at bounding box center [380, 202] width 295 height 22
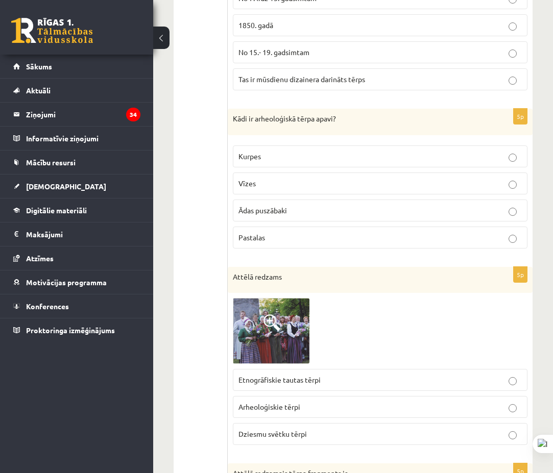
click at [252, 217] on label "Ādas puszābaki" at bounding box center [380, 211] width 295 height 22
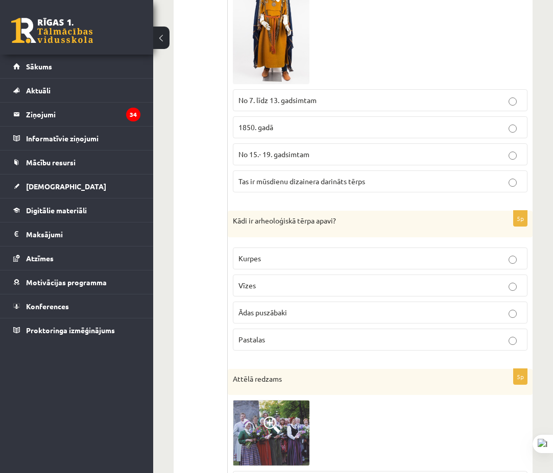
scroll to position [459, 0]
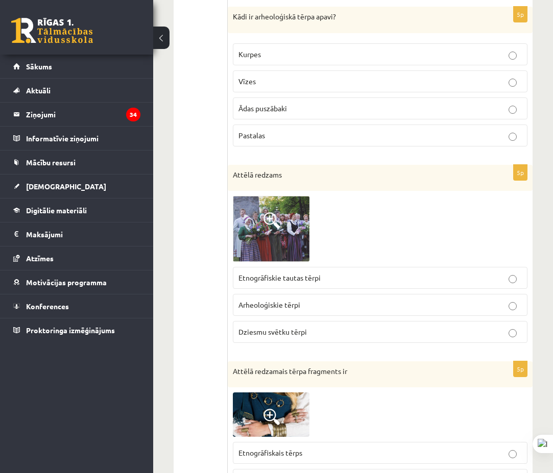
click at [431, 333] on p "Dziesmu svētku tērpi" at bounding box center [379, 332] width 283 height 11
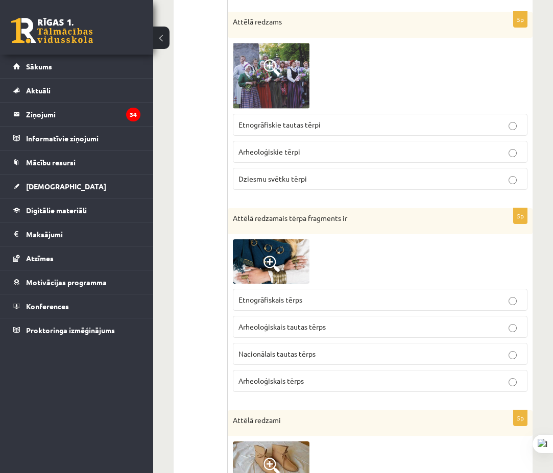
click at [269, 263] on span at bounding box center [271, 264] width 16 height 16
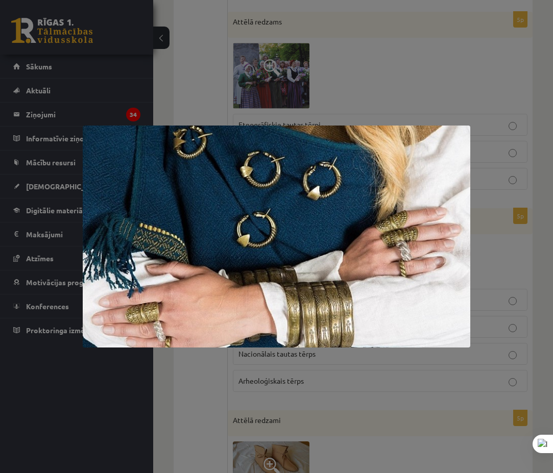
click at [210, 72] on div at bounding box center [276, 236] width 553 height 473
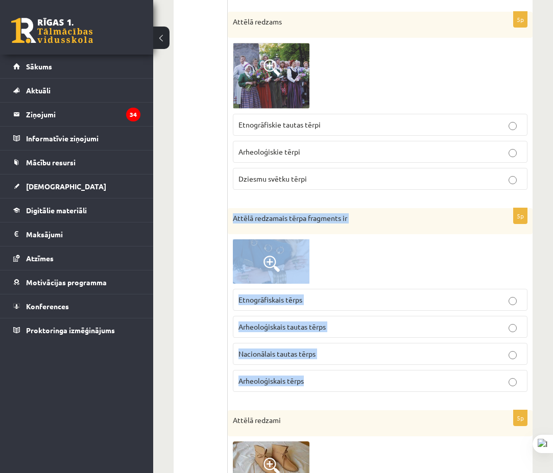
drag, startPoint x: 230, startPoint y: 215, endPoint x: 394, endPoint y: 377, distance: 229.9
click at [394, 377] on div "5p Attēlā redzamais tērpa fragments ir Etnogrāfiskais tērps Arheoloģiskais taut…" at bounding box center [380, 304] width 305 height 192
copy div "Attēlā redzamais tērpa fragments ir Etnogrāfiskais tērps Arheoloģiskais tautas …"
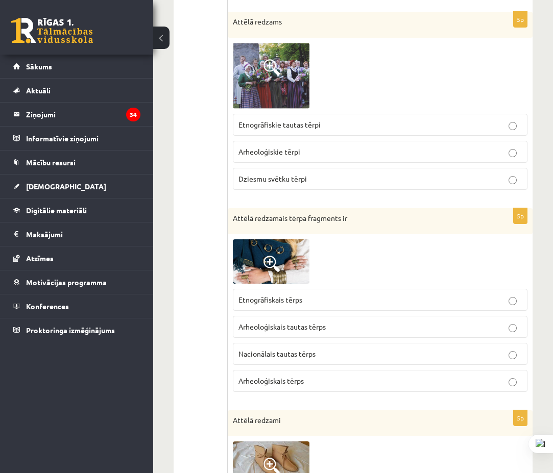
click at [213, 296] on ul "1. uzdevums 2. uzdevums" at bounding box center [206, 414] width 44 height 1686
click at [310, 320] on label "Arheoloģiskais tautas tērps" at bounding box center [380, 327] width 295 height 22
click at [298, 380] on span "Arheoloģiskais tērps" at bounding box center [270, 380] width 65 height 9
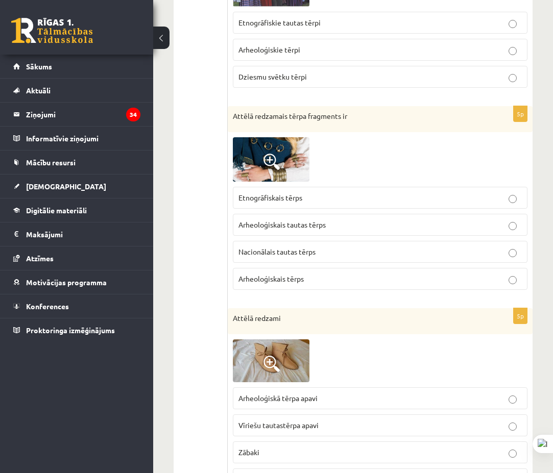
scroll to position [766, 0]
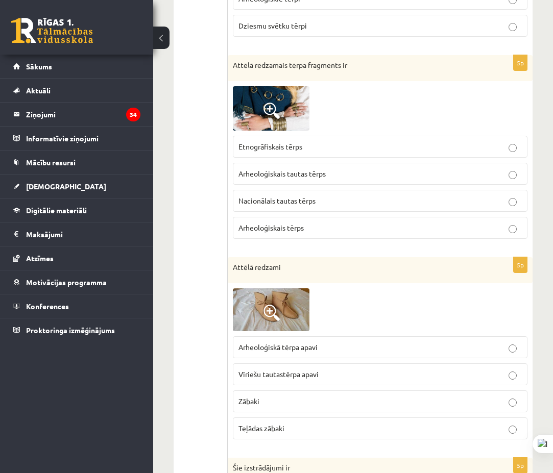
click at [278, 301] on img at bounding box center [271, 309] width 77 height 43
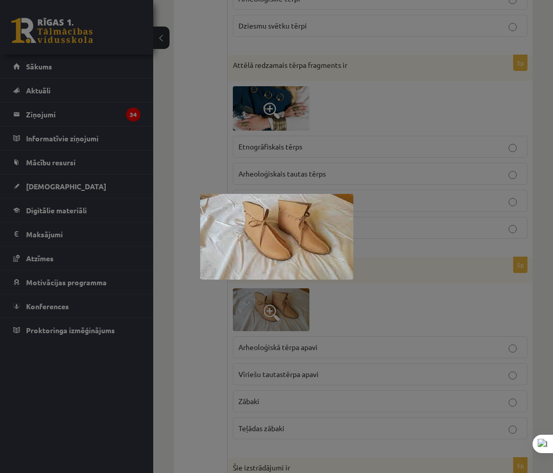
click at [195, 321] on div at bounding box center [276, 236] width 553 height 473
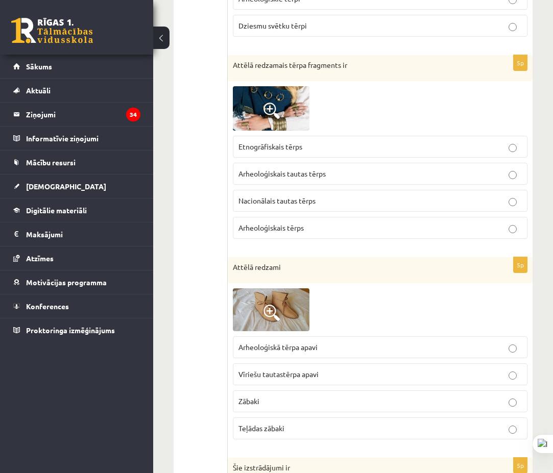
click at [409, 343] on p "Arheoloģiskā tērpa apavi" at bounding box center [379, 347] width 283 height 11
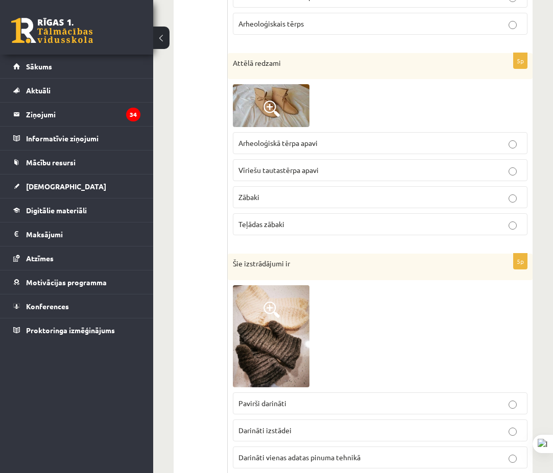
scroll to position [1072, 0]
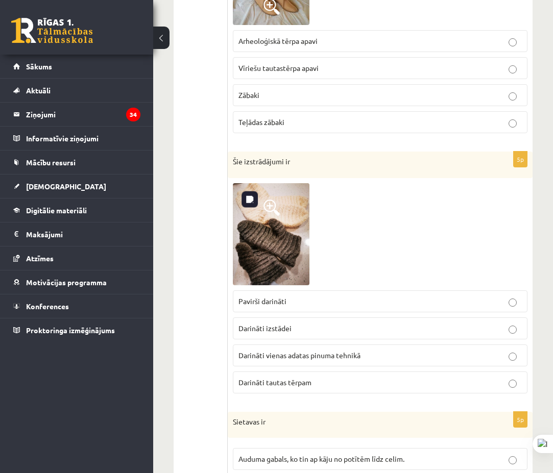
click at [268, 253] on img at bounding box center [271, 234] width 77 height 102
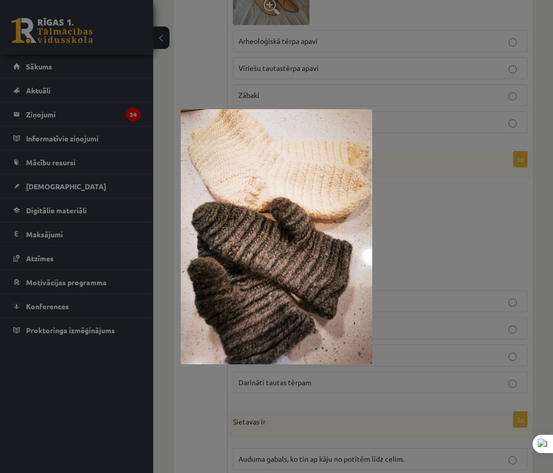
click at [207, 71] on div at bounding box center [276, 236] width 553 height 473
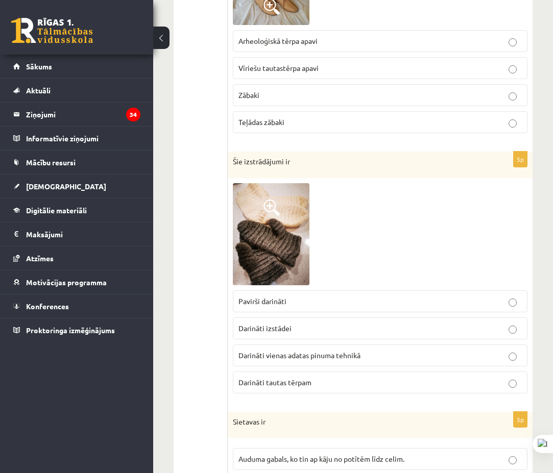
drag, startPoint x: 219, startPoint y: 302, endPoint x: 163, endPoint y: 146, distance: 166.1
drag, startPoint x: 167, startPoint y: 128, endPoint x: 236, endPoint y: 156, distance: 74.2
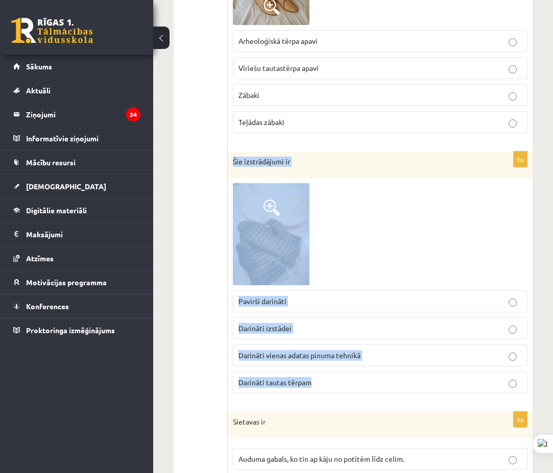
drag, startPoint x: 331, startPoint y: 185, endPoint x: 556, endPoint y: 395, distance: 308.1
click at [433, 377] on div "5p Šie izstrādājumi ir Pavirši darināti Darināti izstādei Darināti vienas adata…" at bounding box center [380, 277] width 305 height 250
copy div "Šie izstrādājumi ir Pavirši darināti Darināti izstādei Darināti vienas adatas p…"
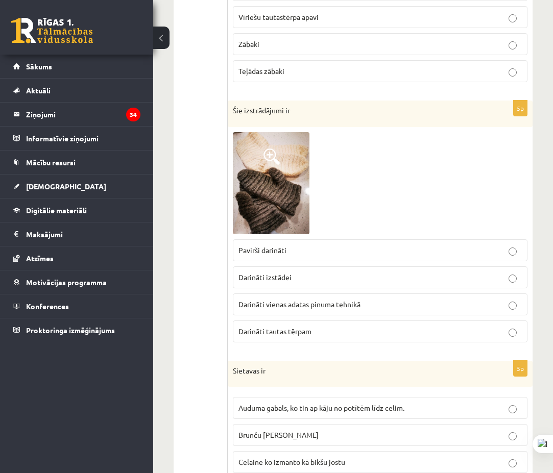
scroll to position [1174, 0]
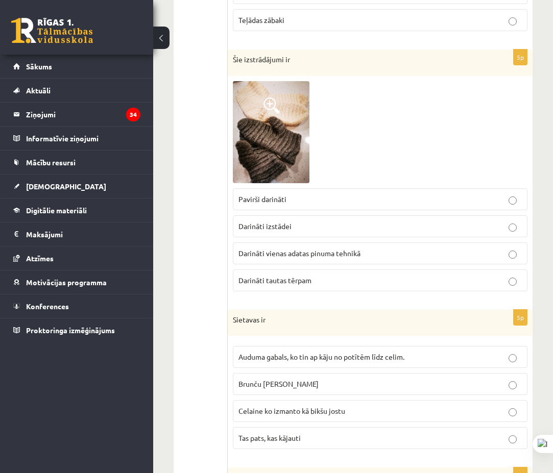
click at [320, 285] on p "Darināti tautas tērpam" at bounding box center [379, 280] width 283 height 11
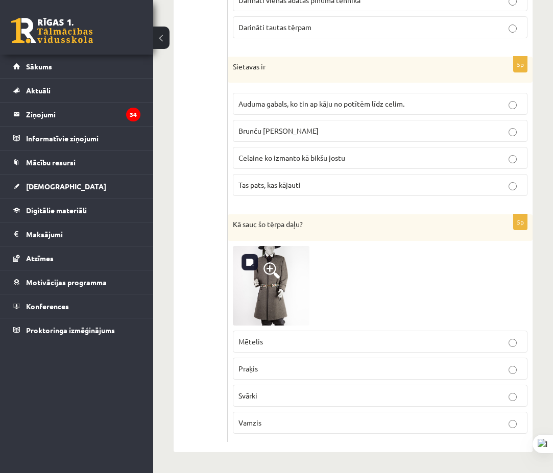
click at [269, 287] on img at bounding box center [271, 286] width 77 height 80
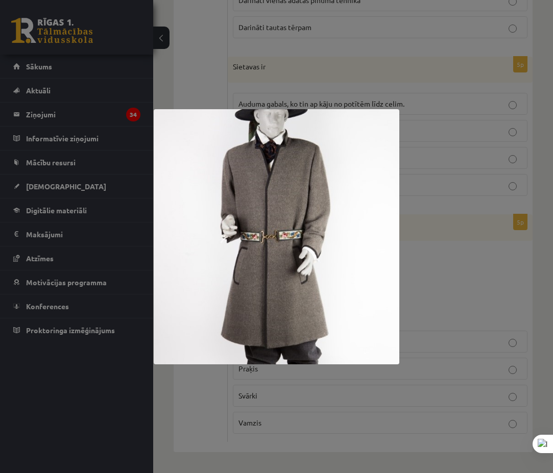
click at [453, 269] on div at bounding box center [276, 236] width 553 height 473
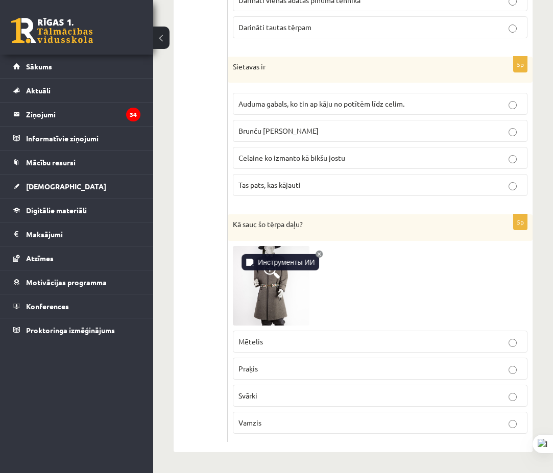
click at [264, 265] on div "Инструменты ИИ" at bounding box center [286, 262] width 57 height 11
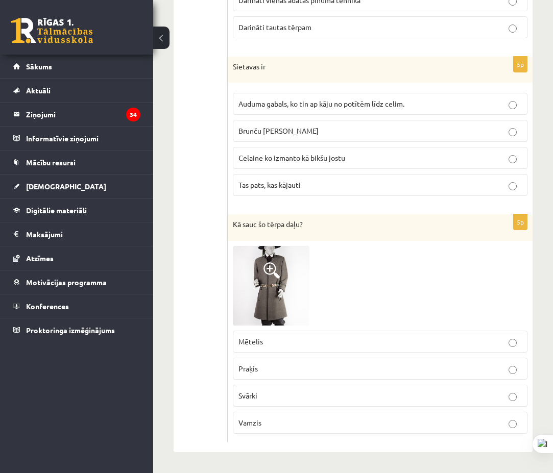
drag, startPoint x: 331, startPoint y: 301, endPoint x: 350, endPoint y: 374, distance: 75.4
click at [247, 233] on div "Kā sauc šo tērpa daļu?" at bounding box center [380, 227] width 305 height 27
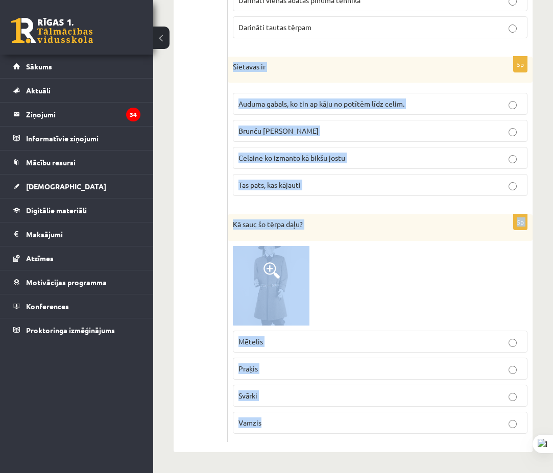
drag, startPoint x: 241, startPoint y: 75, endPoint x: 314, endPoint y: 425, distance: 357.8
copy form "Sietavas ir Auduma gabals, ko tin ap kāju no potītēm līdz celim. Brunču josta C…"
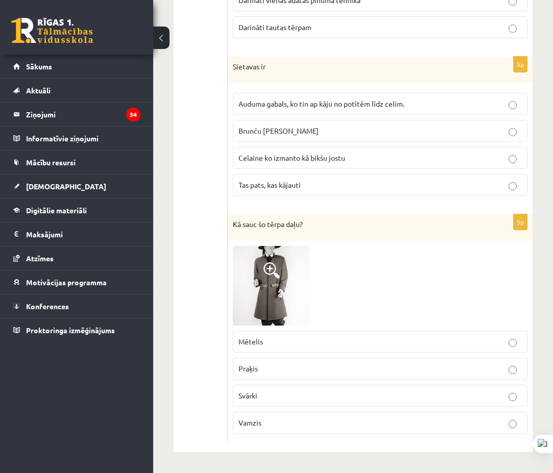
click at [342, 97] on label "Auduma gabals, ko tin ap kāju no potītēm līdz celim." at bounding box center [380, 104] width 295 height 22
click at [292, 364] on p "Praķis" at bounding box center [379, 368] width 283 height 11
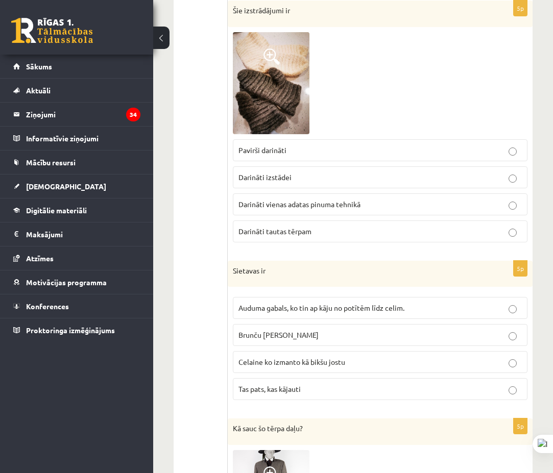
scroll to position [0, 0]
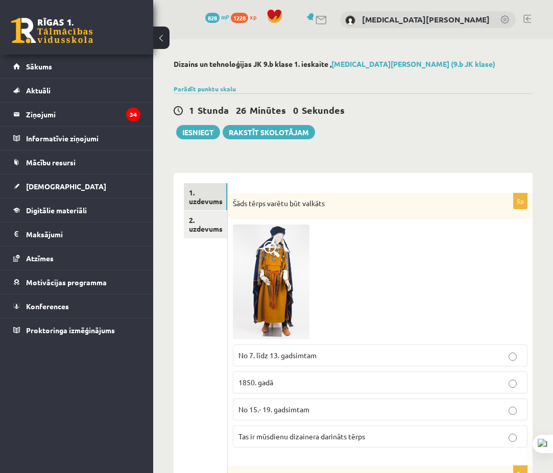
drag, startPoint x: 208, startPoint y: 354, endPoint x: 212, endPoint y: 149, distance: 204.7
click at [202, 224] on link "2. uzdevums" at bounding box center [205, 225] width 43 height 28
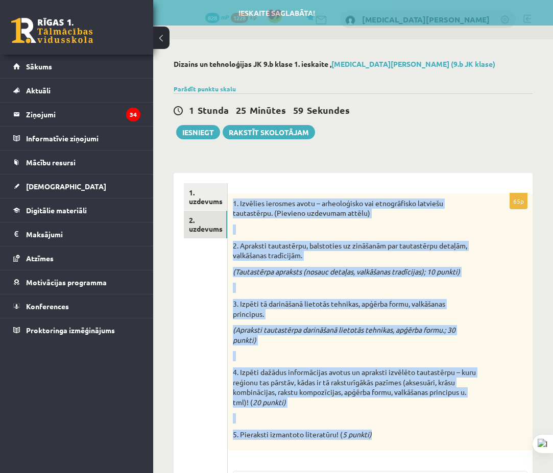
scroll to position [130, 0]
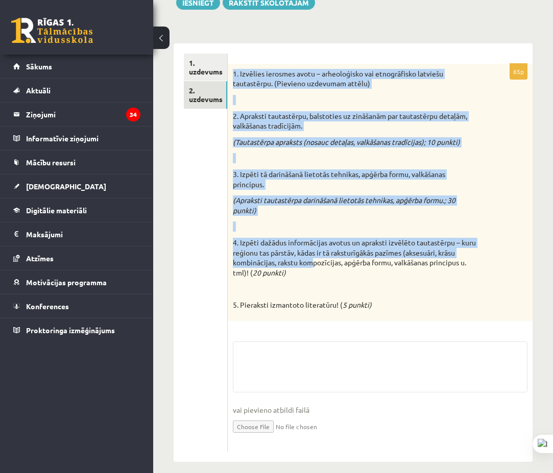
drag, startPoint x: 231, startPoint y: 202, endPoint x: 451, endPoint y: 309, distance: 244.9
click at [413, 298] on div "1. Izvēlies ierosmes avotu – arheoloģisko vai etnogrāfisko latviešu tautastērpu…" at bounding box center [380, 193] width 305 height 258
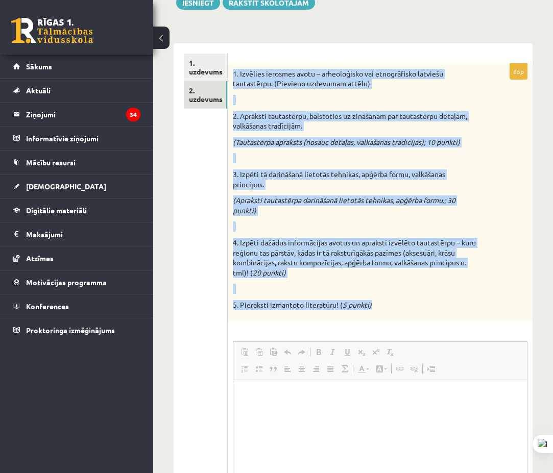
copy div "1. Izvēlies ierosmes avotu – arheoloģisko vai etnogrāfisko latviešu tautastērpu…"
drag, startPoint x: 470, startPoint y: 209, endPoint x: 503, endPoint y: 214, distance: 33.6
click at [470, 209] on div "1. Izvēlies ierosmes avotu – arheoloģisko vai etnogrāfisko latviešu tautastērpu…" at bounding box center [380, 193] width 305 height 258
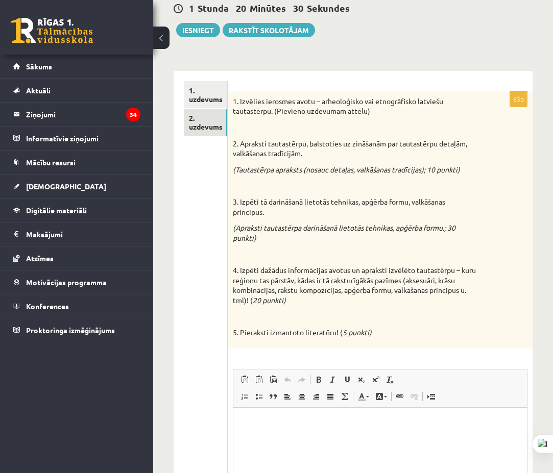
scroll to position [233, 0]
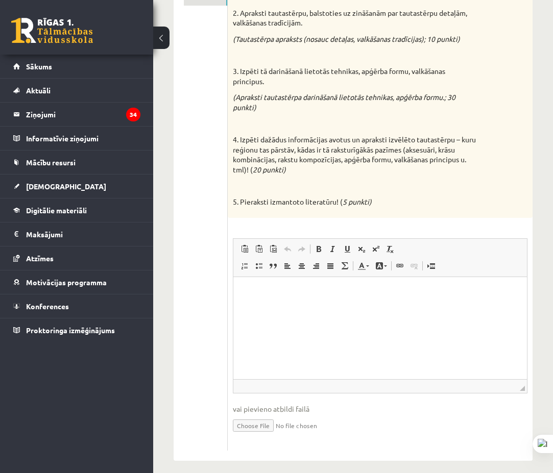
click at [304, 308] on html at bounding box center [379, 292] width 293 height 31
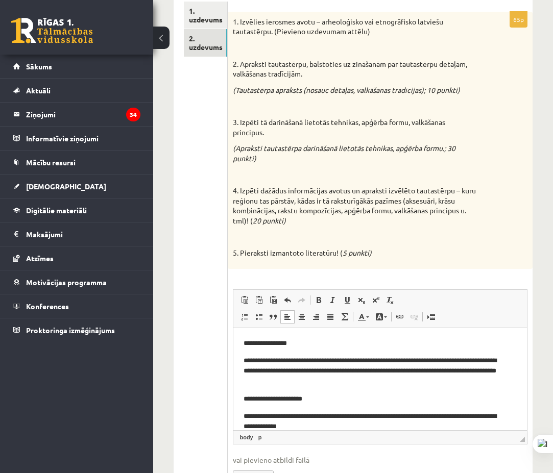
scroll to position [0, 0]
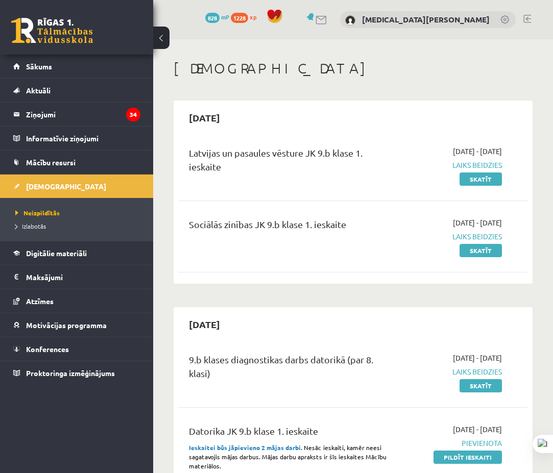
scroll to position [255, 0]
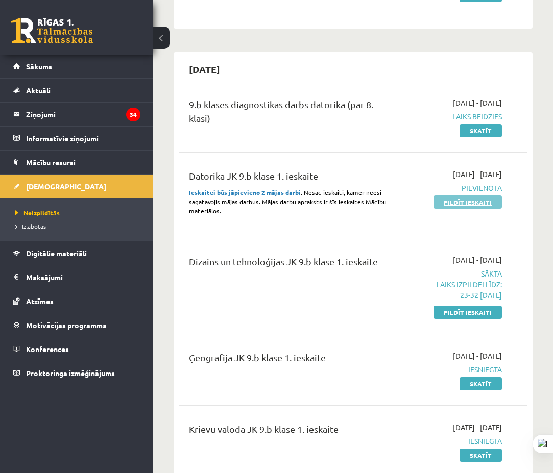
click at [486, 208] on link "Pildīt ieskaiti" at bounding box center [467, 201] width 68 height 13
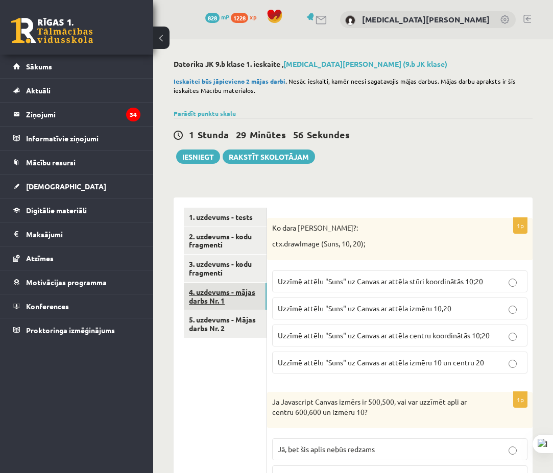
click at [250, 291] on link "4. uzdevums - mājas darbs Nr. 1" at bounding box center [225, 297] width 83 height 28
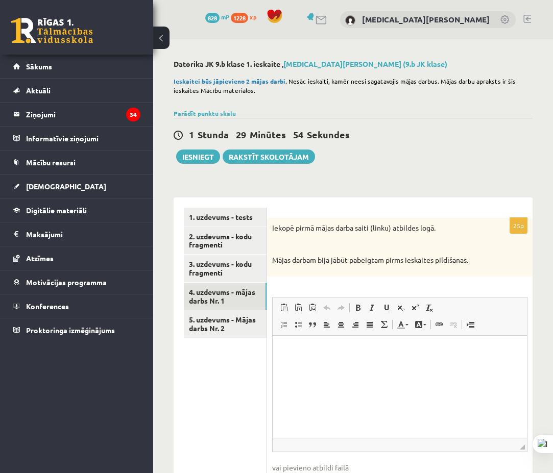
click at [348, 366] on html at bounding box center [400, 350] width 254 height 31
drag, startPoint x: 237, startPoint y: 326, endPoint x: 245, endPoint y: 319, distance: 10.5
click at [236, 326] on link "5. uzdevums - Mājas darbs Nr. 2" at bounding box center [225, 324] width 83 height 28
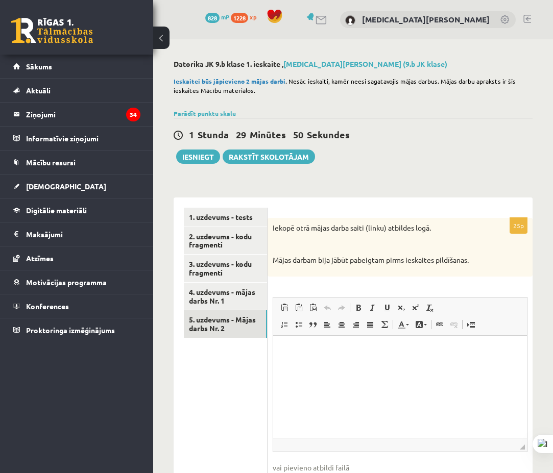
click at [367, 366] on html at bounding box center [400, 350] width 254 height 31
click at [441, 258] on p "Mājas darbam bija jābūt pabeigtam pirms ieskaites pildīšanas." at bounding box center [375, 260] width 204 height 10
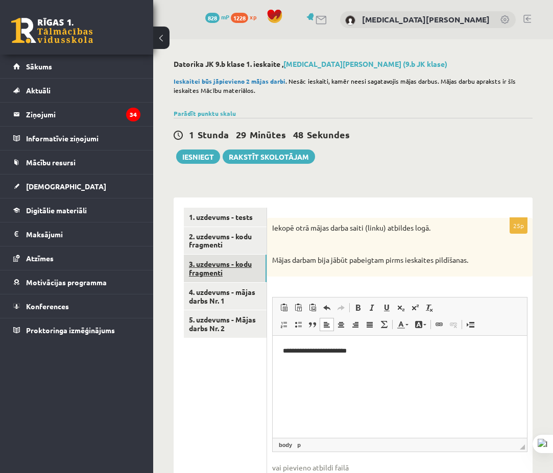
click at [260, 277] on link "3. uzdevums - kodu fragmenti" at bounding box center [225, 269] width 83 height 28
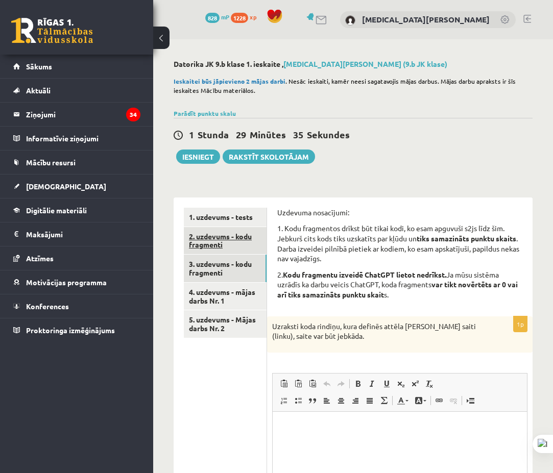
click at [259, 242] on link "2. uzdevums - kodu fragmenti" at bounding box center [225, 241] width 83 height 28
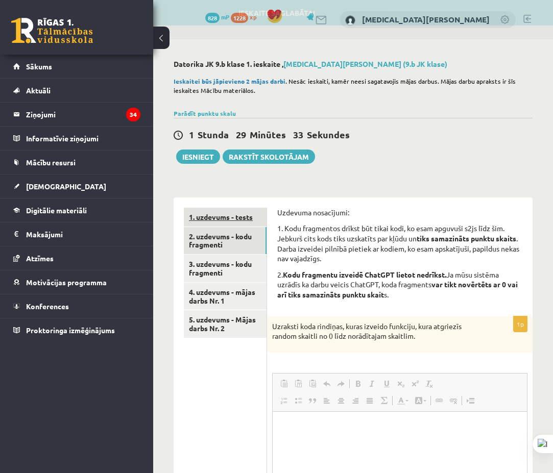
click at [242, 213] on link "1. uzdevums - tests" at bounding box center [225, 217] width 83 height 19
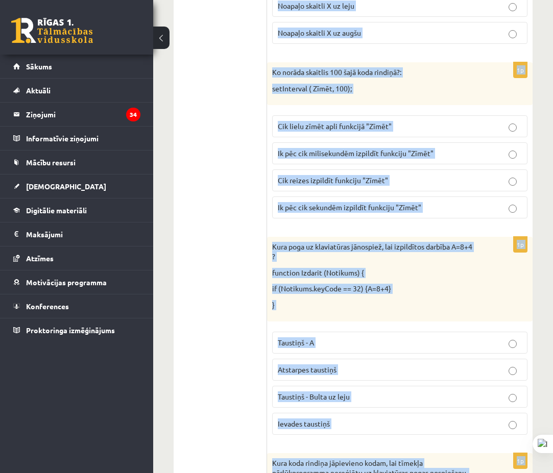
scroll to position [841, 0]
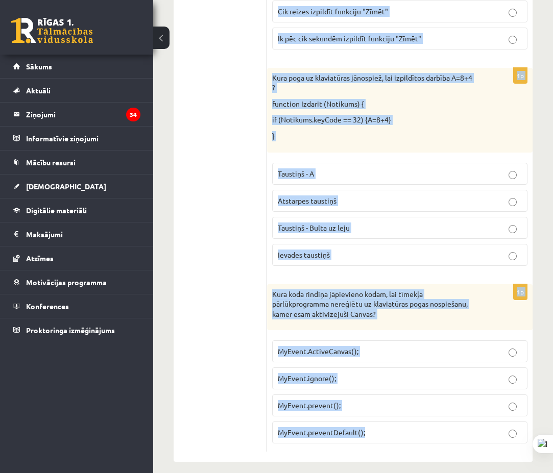
drag, startPoint x: 273, startPoint y: 175, endPoint x: 481, endPoint y: 429, distance: 328.9
copy form "Lo ipsu dolo sitamet?: con.adipIscin (Elit, 83, 01); Seddoe tempor "Inci" ut La…"
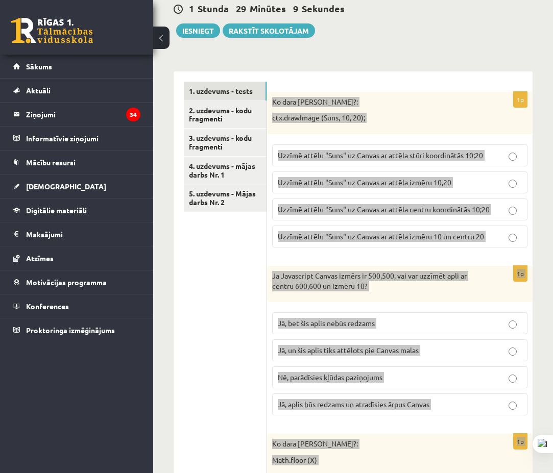
scroll to position [0, 0]
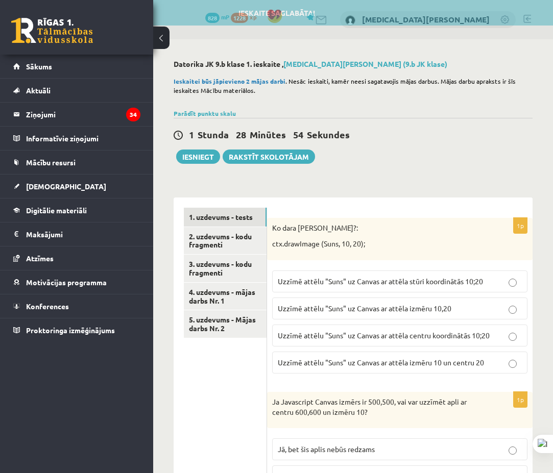
click at [394, 286] on p "Uzzīmē attēlu "Suns" uz Canvas ar attēla stūri koordinātās 10;20" at bounding box center [400, 281] width 244 height 11
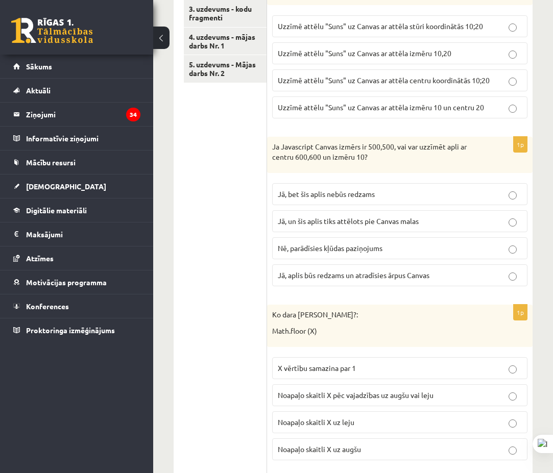
scroll to position [306, 0]
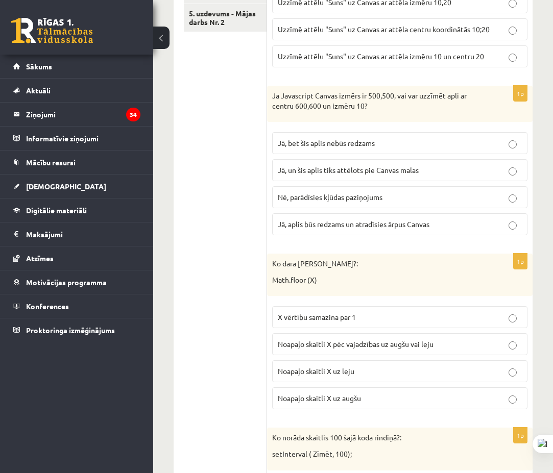
click at [340, 149] on p "Jā, bet šis aplis nebūs redzams" at bounding box center [400, 143] width 244 height 11
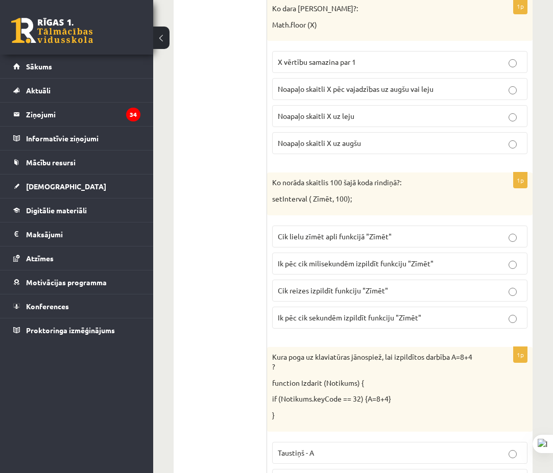
scroll to position [510, 0]
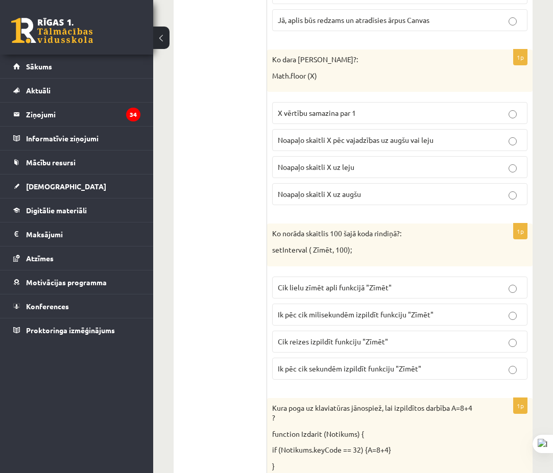
click at [342, 176] on label "Noapaļo skaitli X uz leju" at bounding box center [399, 167] width 255 height 22
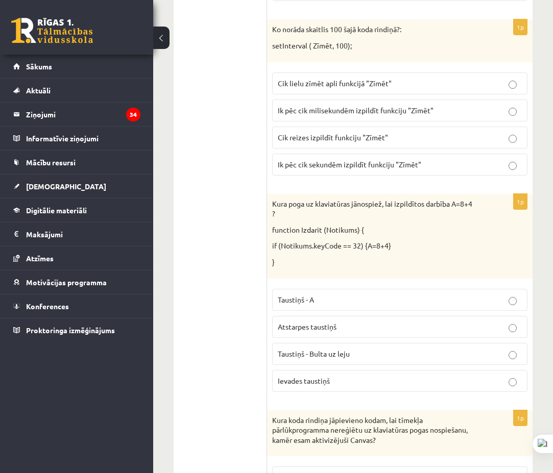
click at [361, 144] on label "Cik reizes izpildīt funkciju "Zīmēt"" at bounding box center [399, 138] width 255 height 22
click at [371, 162] on span "Ik pēc cik sekundēm izpildīt funkciju "Zīmēt"" at bounding box center [349, 164] width 143 height 9
click at [362, 107] on span "Ik pēc cik milisekundēm izpildīt funkciju "Zīmēt"" at bounding box center [356, 110] width 156 height 9
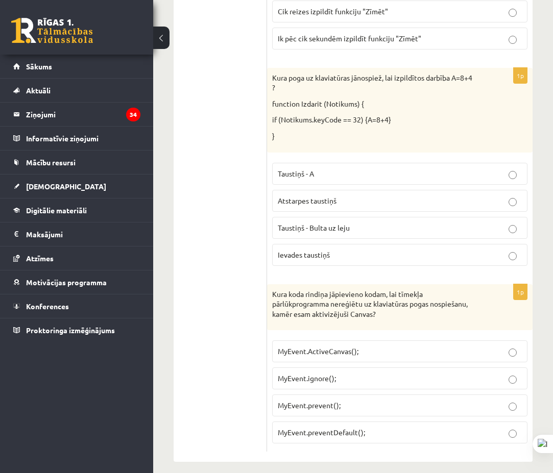
scroll to position [739, 0]
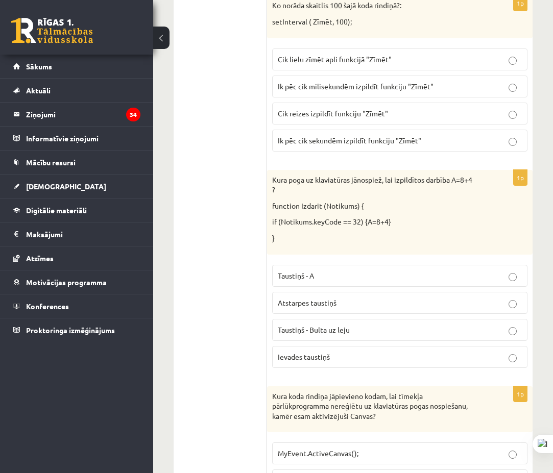
click at [393, 265] on label "Taustiņš - A" at bounding box center [399, 276] width 255 height 22
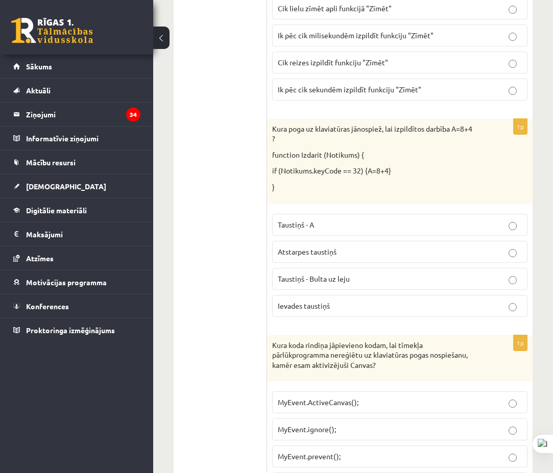
click at [398, 247] on p "Atstarpes taustiņš" at bounding box center [400, 252] width 244 height 11
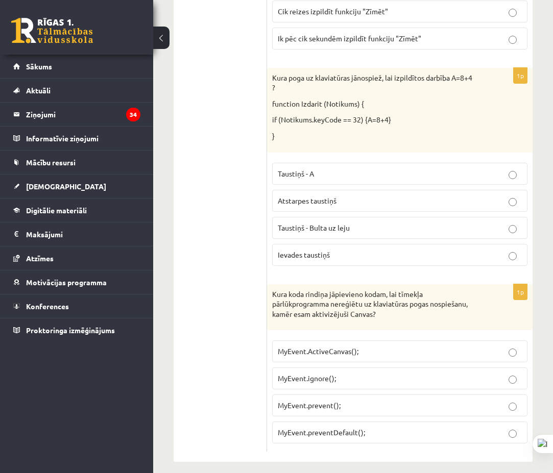
click at [359, 351] on label "MyEvent.ActiveCanvas();" at bounding box center [399, 351] width 255 height 22
drag, startPoint x: 372, startPoint y: 427, endPoint x: 280, endPoint y: 391, distance: 98.1
click at [371, 427] on p "MyEvent.preventDefault();" at bounding box center [400, 432] width 244 height 11
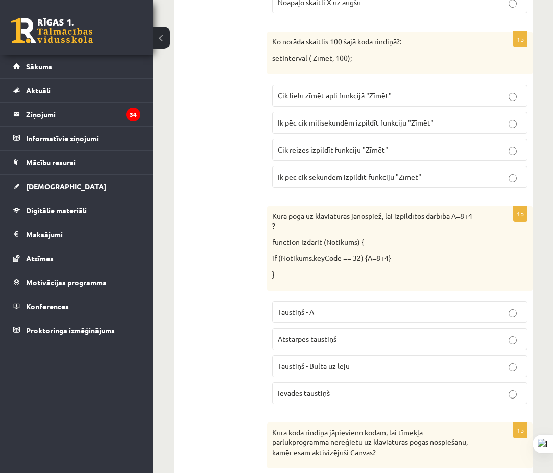
scroll to position [0, 0]
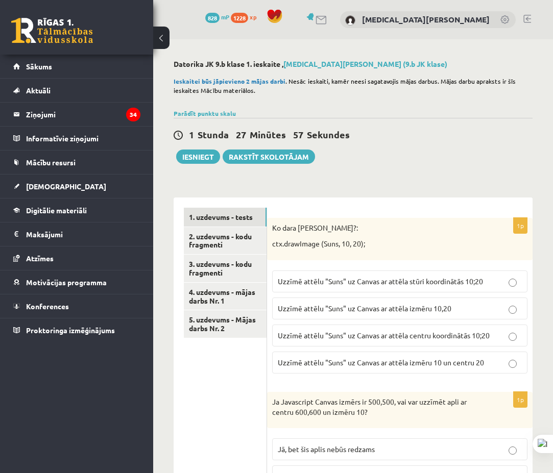
drag, startPoint x: 248, startPoint y: 293, endPoint x: 285, endPoint y: 176, distance: 123.3
click at [250, 249] on link "2. uzdevums - kodu fragmenti" at bounding box center [225, 241] width 83 height 28
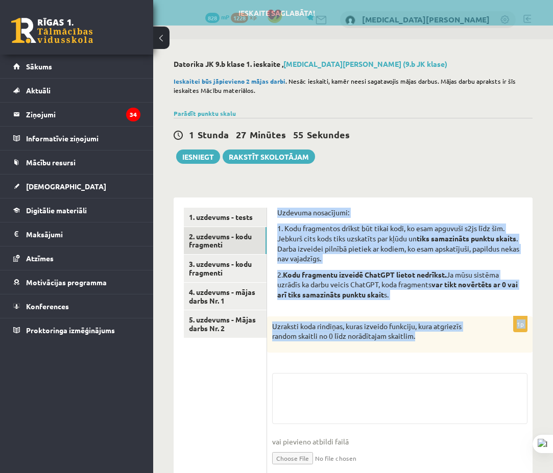
drag, startPoint x: 280, startPoint y: 210, endPoint x: 559, endPoint y: 378, distance: 325.8
copy form "Uzdevuma nosacījumi: 1. Kodu fragmentos drīkst būt tikai kodi, ko esam apguvuši…"
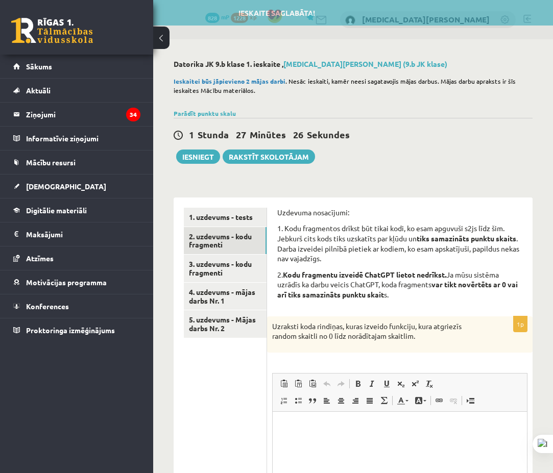
click at [406, 163] on div "1 Stunda 27 Minūtes 26 Sekundes Ieskaite saglabāta! Iesniegt Rakstīt skolotājam" at bounding box center [353, 141] width 359 height 46
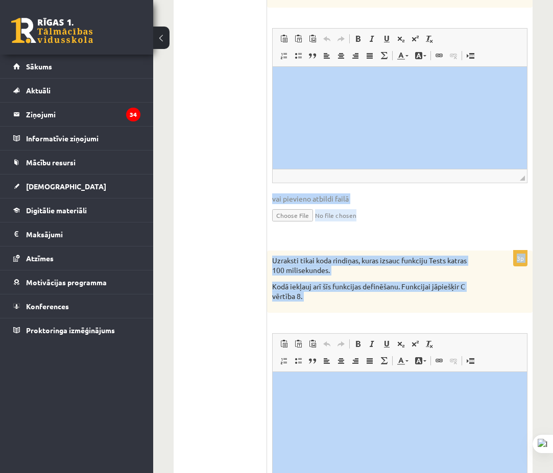
scroll to position [741, 0]
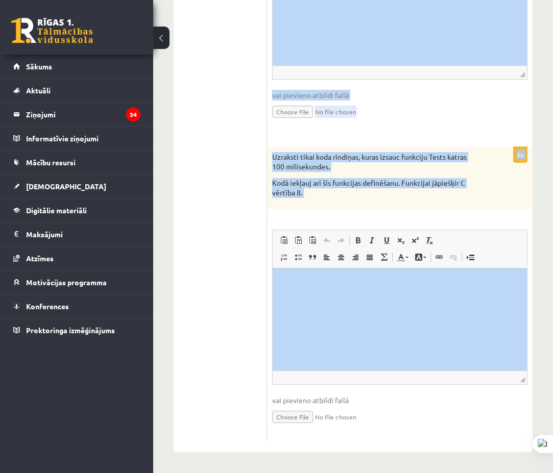
drag, startPoint x: 547, startPoint y: 380, endPoint x: 524, endPoint y: 349, distance: 39.1
copy form "Loremips dolorsitam: 5. Cons adipiscing elitse doe tempo inci, ut labo etdolore…"
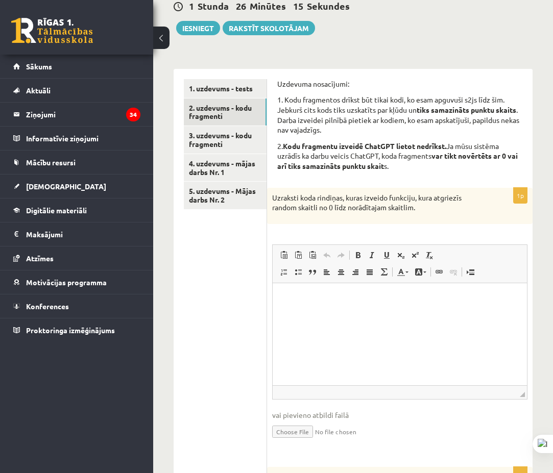
scroll to position [180, 0]
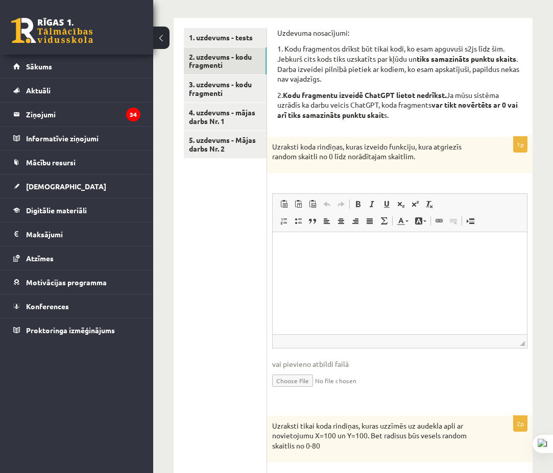
click at [375, 259] on html at bounding box center [399, 247] width 254 height 31
click at [458, 243] on p "**********" at bounding box center [398, 247] width 233 height 11
click at [316, 260] on html "**********" at bounding box center [399, 247] width 254 height 31
click at [475, 236] on html "**********" at bounding box center [399, 247] width 254 height 31
drag, startPoint x: 323, startPoint y: 267, endPoint x: 326, endPoint y: 259, distance: 8.9
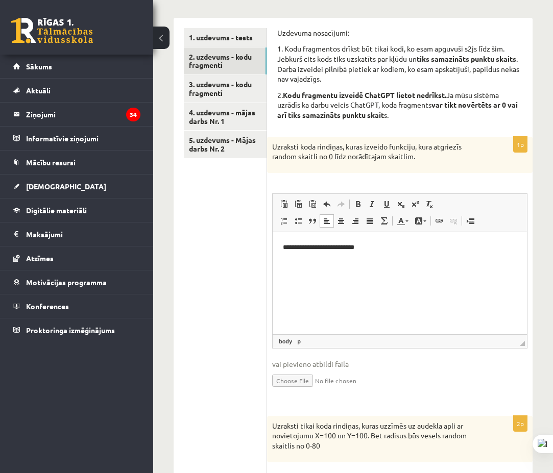
click at [322, 266] on p "Визуальный текстовый редактор, wiswyg-editor-user-answer-47433840953720" at bounding box center [398, 264] width 233 height 11
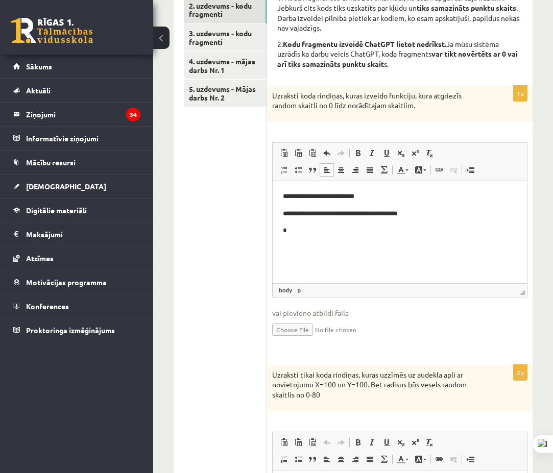
scroll to position [384, 0]
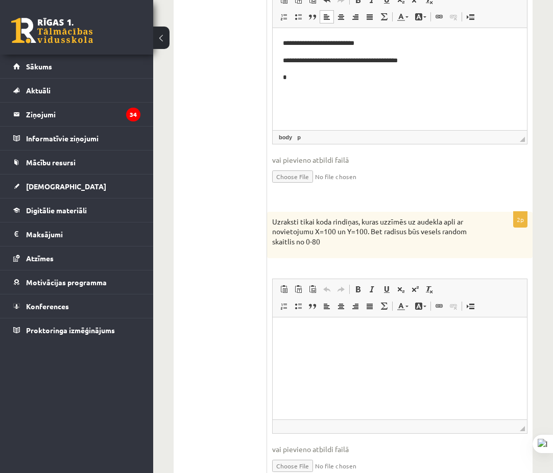
click at [346, 336] on html at bounding box center [399, 332] width 254 height 31
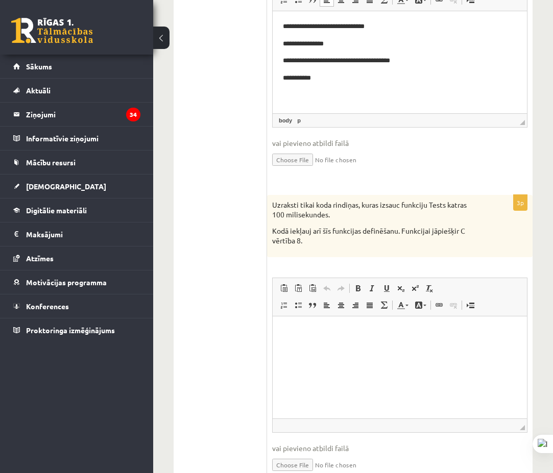
scroll to position [741, 0]
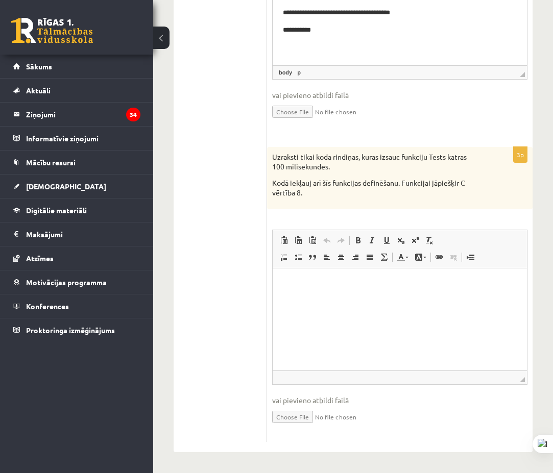
drag, startPoint x: 405, startPoint y: 334, endPoint x: 407, endPoint y: 322, distance: 12.5
click at [403, 299] on html at bounding box center [399, 283] width 254 height 31
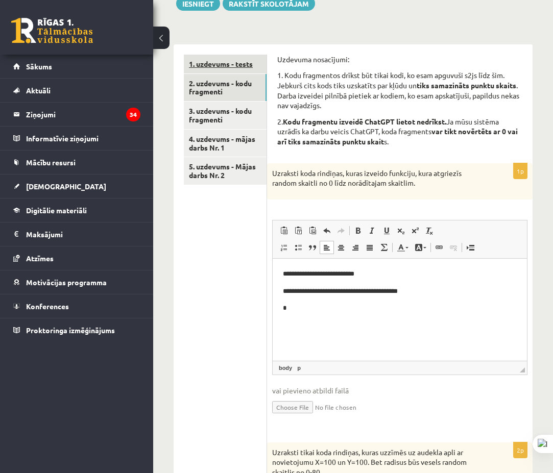
scroll to position [27, 0]
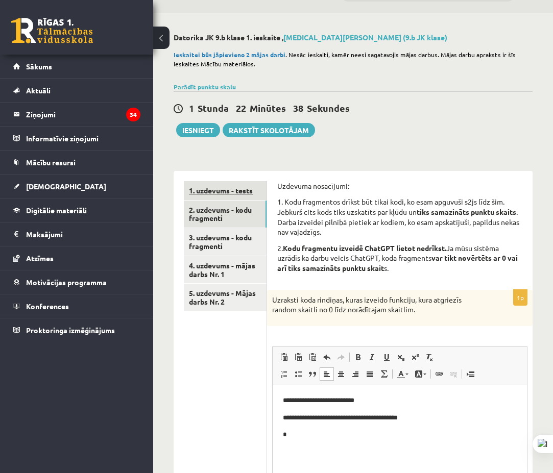
drag, startPoint x: 173, startPoint y: 142, endPoint x: 202, endPoint y: 188, distance: 54.1
click at [249, 243] on link "3. uzdevums - kodu fragmenti" at bounding box center [225, 242] width 83 height 28
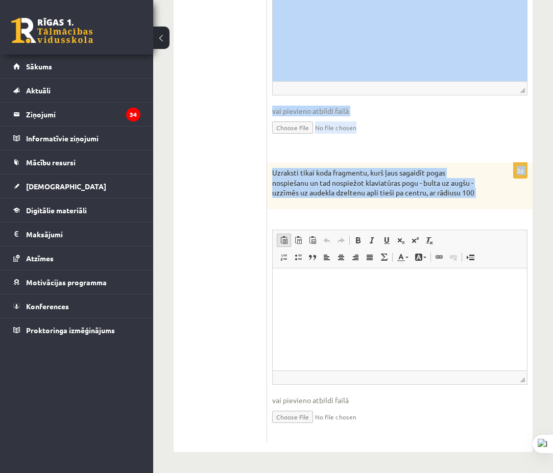
scroll to position [751, 0]
drag, startPoint x: 316, startPoint y: 276, endPoint x: 507, endPoint y: 218, distance: 199.6
copy form "Loremips dolorsitam: 5. Cons adipiscing elitse doe tempo inci, ut labo etdolore…"
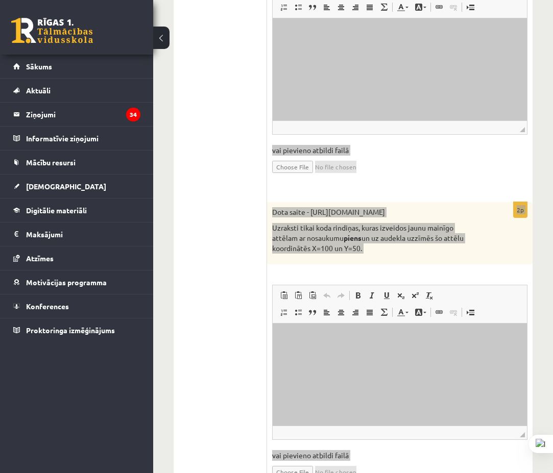
scroll to position [87, 0]
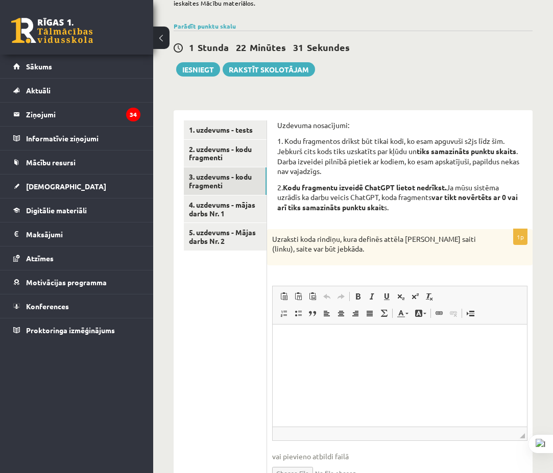
drag, startPoint x: 244, startPoint y: 323, endPoint x: 249, endPoint y: 283, distance: 40.6
click at [261, 210] on link "4. uzdevums - mājas darbs Nr. 1" at bounding box center [225, 209] width 83 height 28
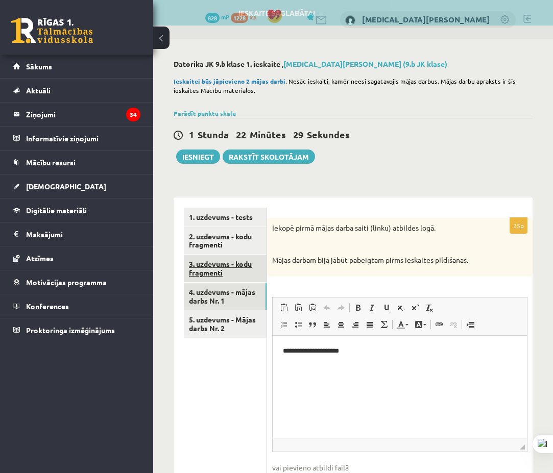
scroll to position [0, 0]
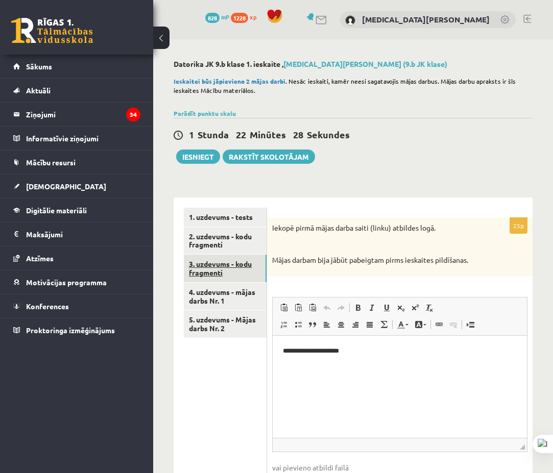
click at [264, 267] on link "3. uzdevums - kodu fragmenti" at bounding box center [225, 269] width 83 height 28
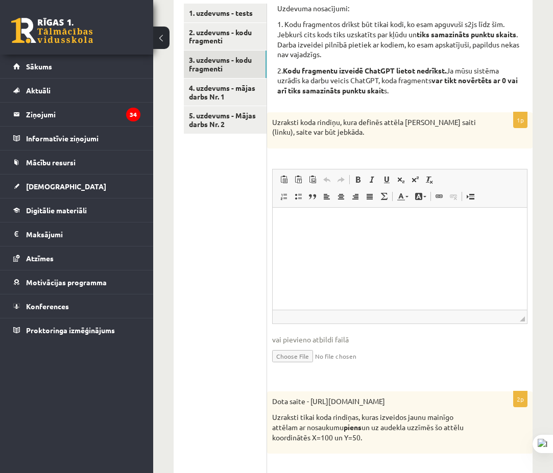
scroll to position [255, 0]
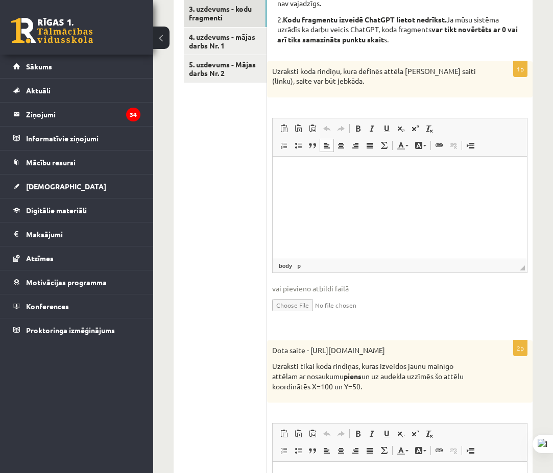
click at [372, 187] on html at bounding box center [399, 171] width 254 height 31
click at [443, 174] on html "**********" at bounding box center [399, 171] width 254 height 31
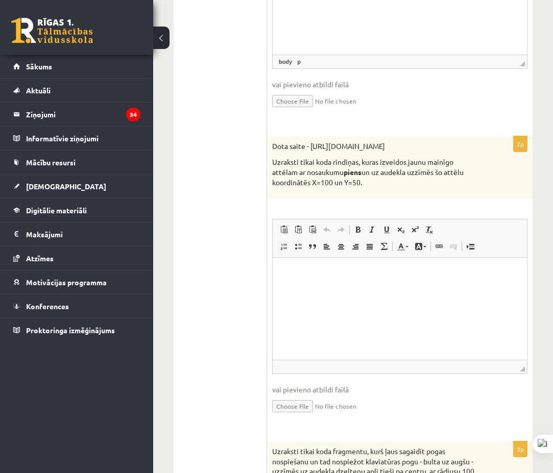
click at [380, 289] on html at bounding box center [399, 273] width 254 height 31
click at [359, 287] on p "**********" at bounding box center [398, 290] width 233 height 11
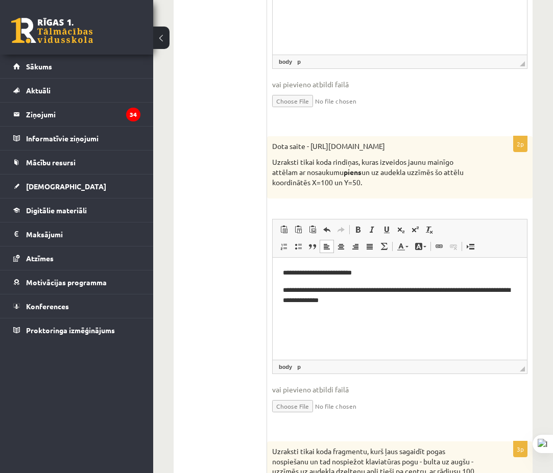
drag, startPoint x: 480, startPoint y: 318, endPoint x: 494, endPoint y: 313, distance: 14.2
click at [485, 316] on html "**********" at bounding box center [399, 287] width 254 height 59
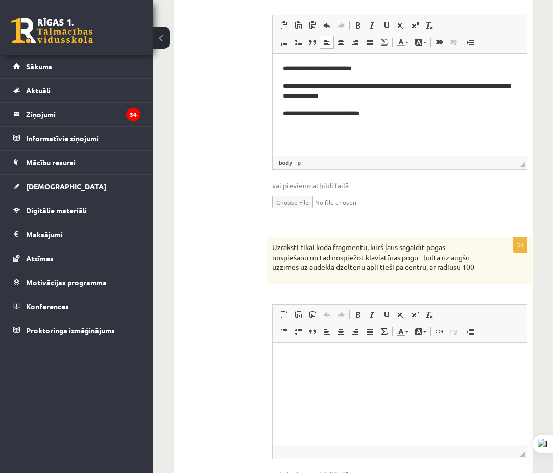
scroll to position [751, 0]
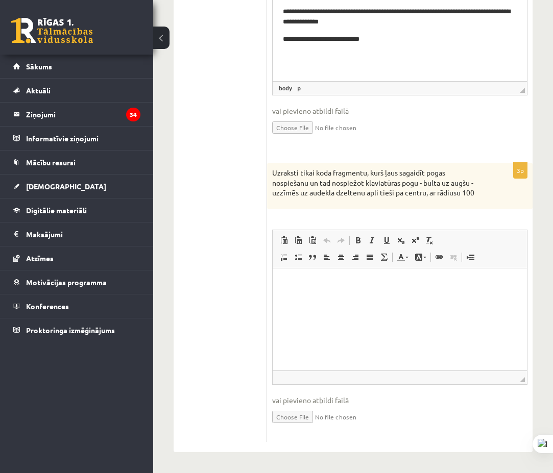
click at [346, 299] on html at bounding box center [399, 283] width 254 height 31
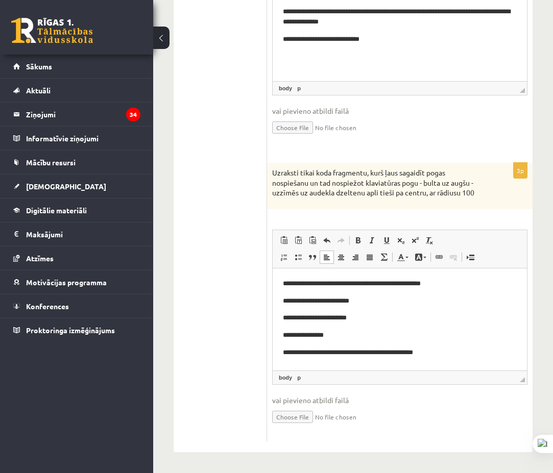
click at [430, 347] on p "**********" at bounding box center [398, 352] width 233 height 11
drag, startPoint x: 466, startPoint y: 344, endPoint x: 473, endPoint y: 346, distance: 7.4
click at [468, 344] on body "**********" at bounding box center [399, 317] width 234 height 79
drag, startPoint x: 391, startPoint y: 356, endPoint x: 316, endPoint y: 355, distance: 75.0
click at [320, 355] on p "**********" at bounding box center [398, 352] width 233 height 11
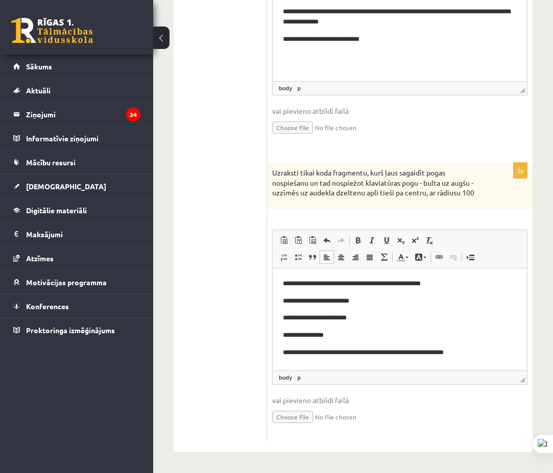
click at [312, 357] on p "**********" at bounding box center [398, 352] width 233 height 11
click at [493, 356] on p "**********" at bounding box center [398, 352] width 233 height 11
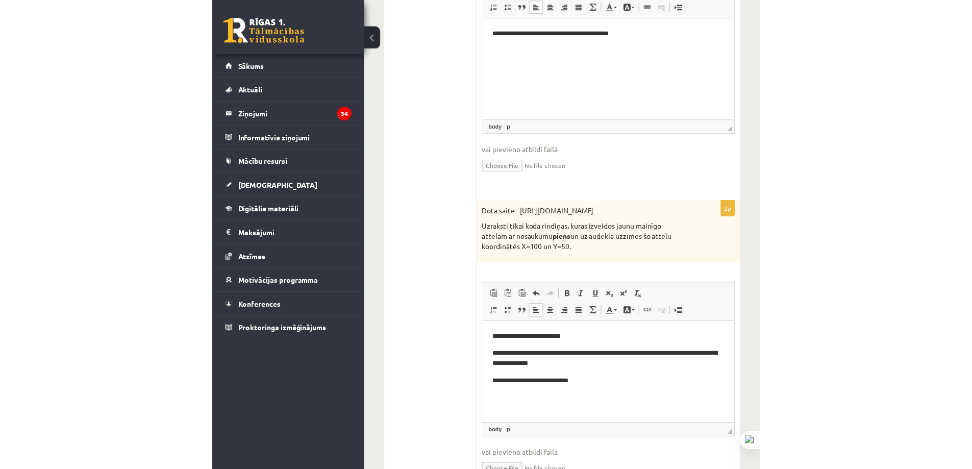
scroll to position [87, 0]
